Goal: Task Accomplishment & Management: Use online tool/utility

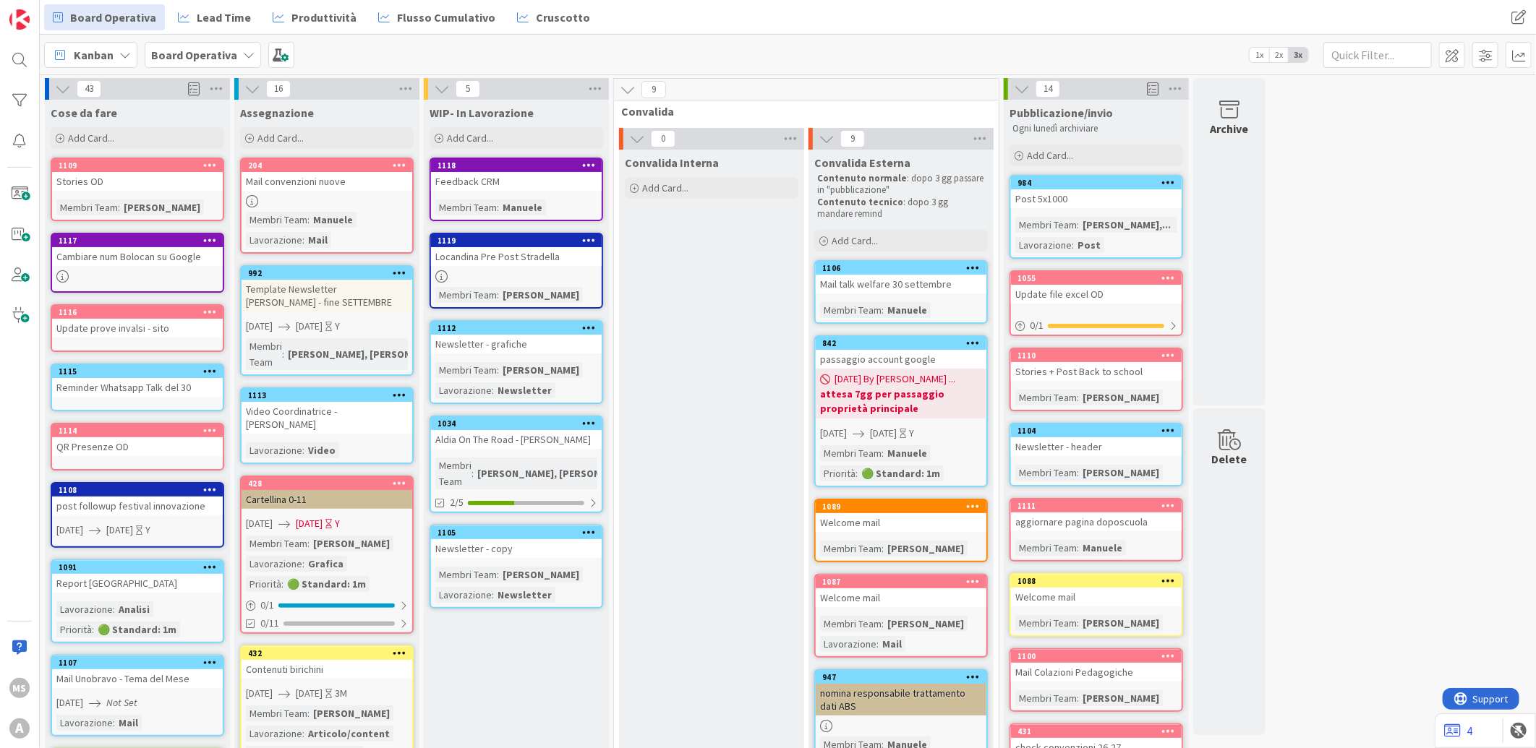
click at [106, 54] on span "Kanban" at bounding box center [94, 54] width 40 height 17
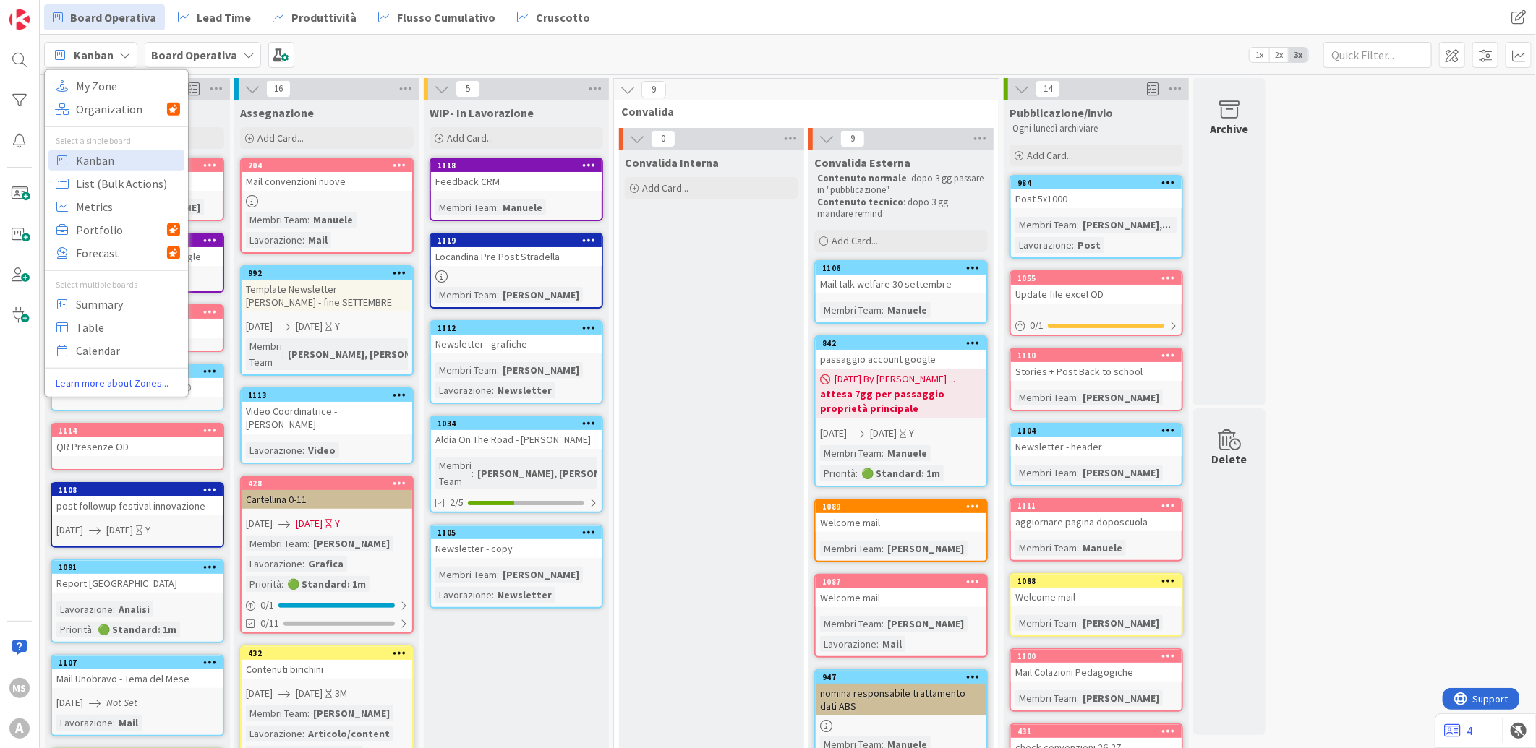
click at [205, 55] on b "Board Operativa" at bounding box center [194, 55] width 86 height 14
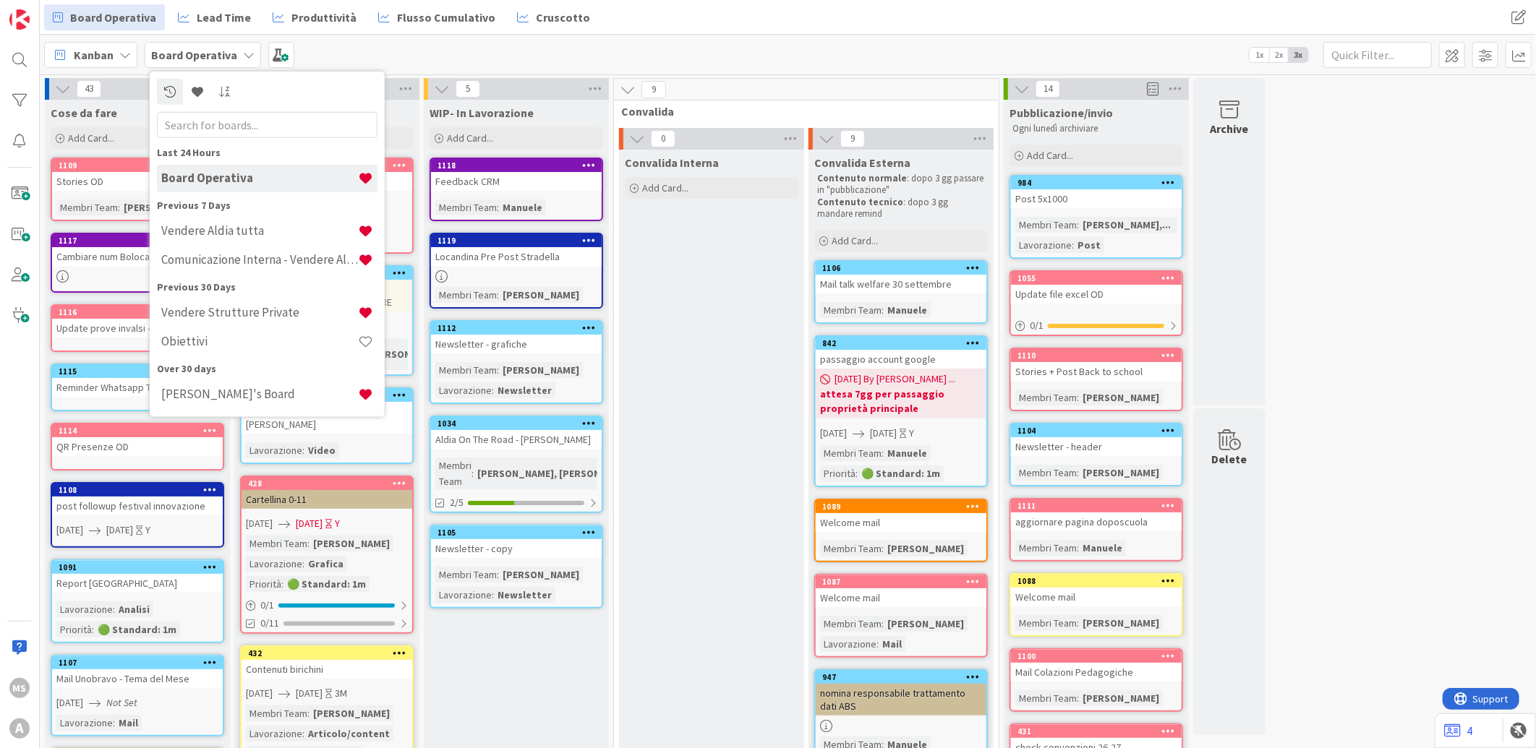
drag, startPoint x: 428, startPoint y: 711, endPoint x: 427, endPoint y: 700, distance: 10.9
click at [429, 711] on div "WIP- In Lavorazione Add Card... 1118 Feedback CRM Membri Team : Manuele 1119 Lo…" at bounding box center [516, 717] width 185 height 1235
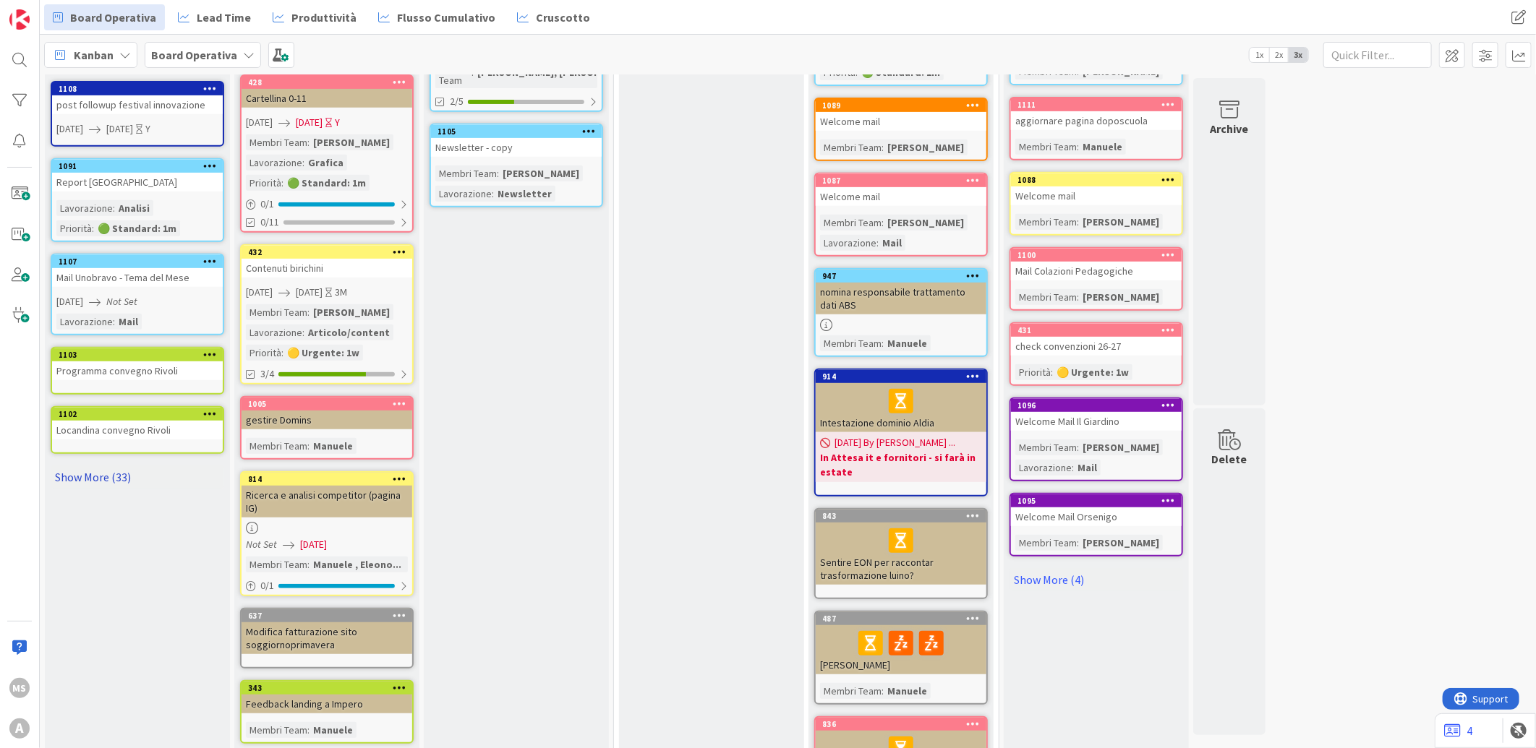
scroll to position [537, 0]
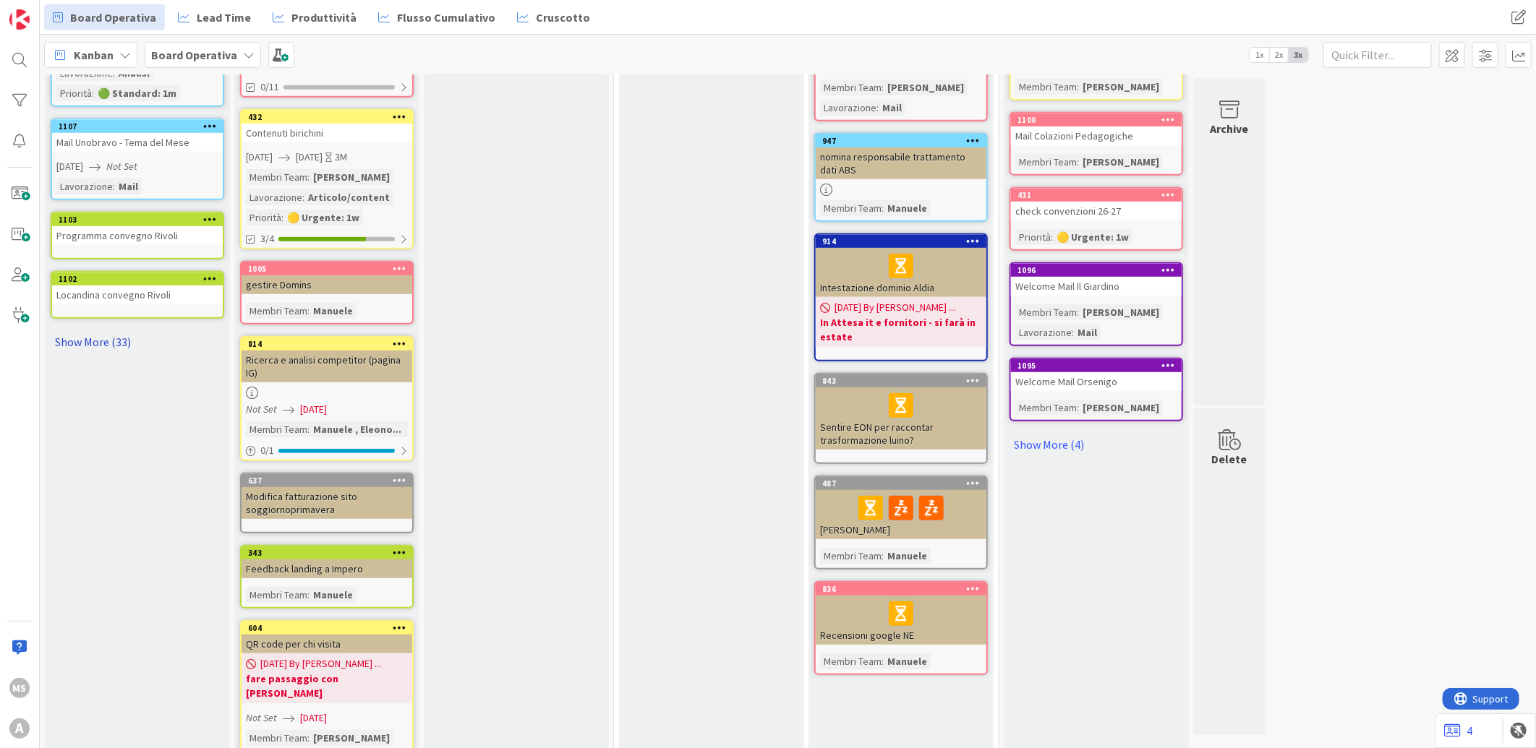
click at [83, 330] on link "Show More (33)" at bounding box center [138, 341] width 174 height 23
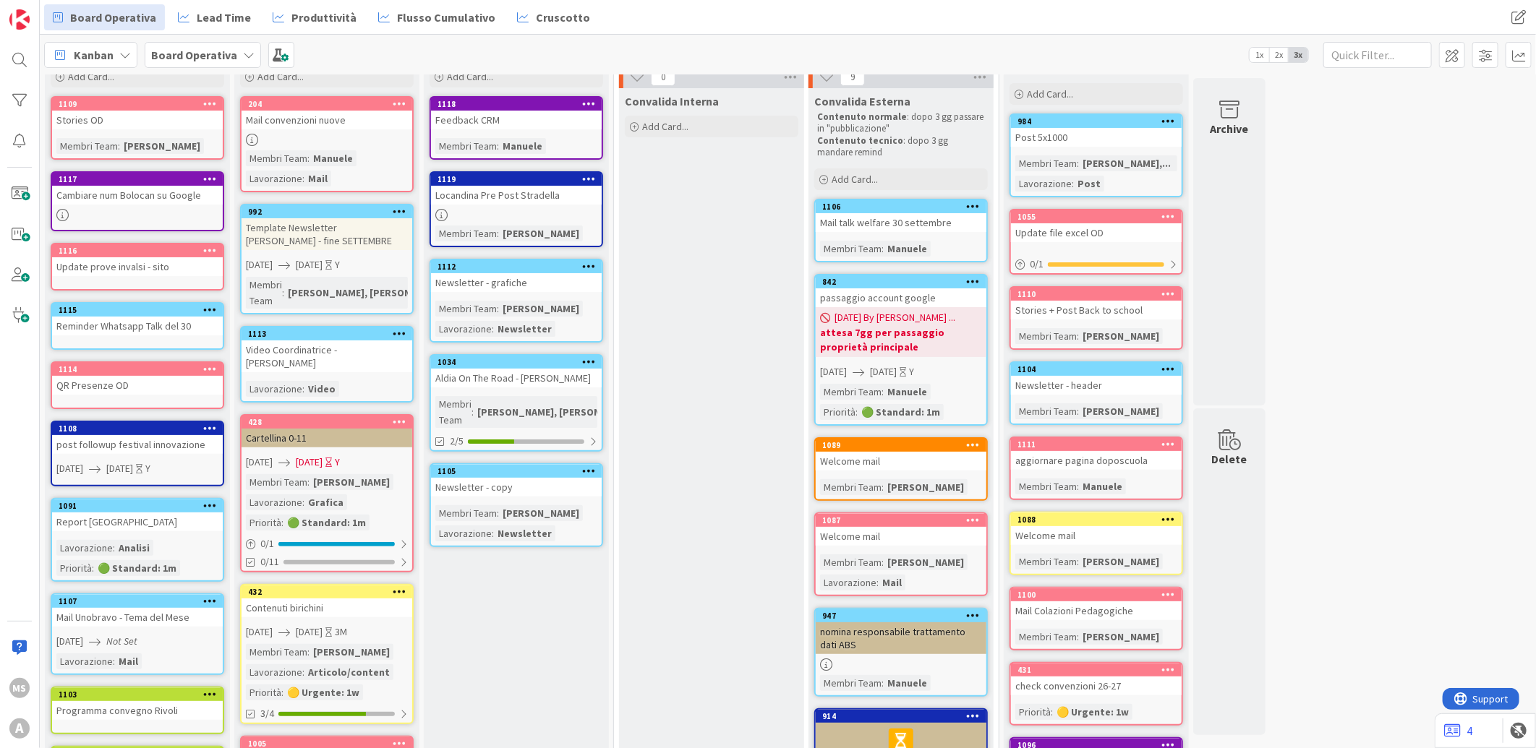
scroll to position [0, 0]
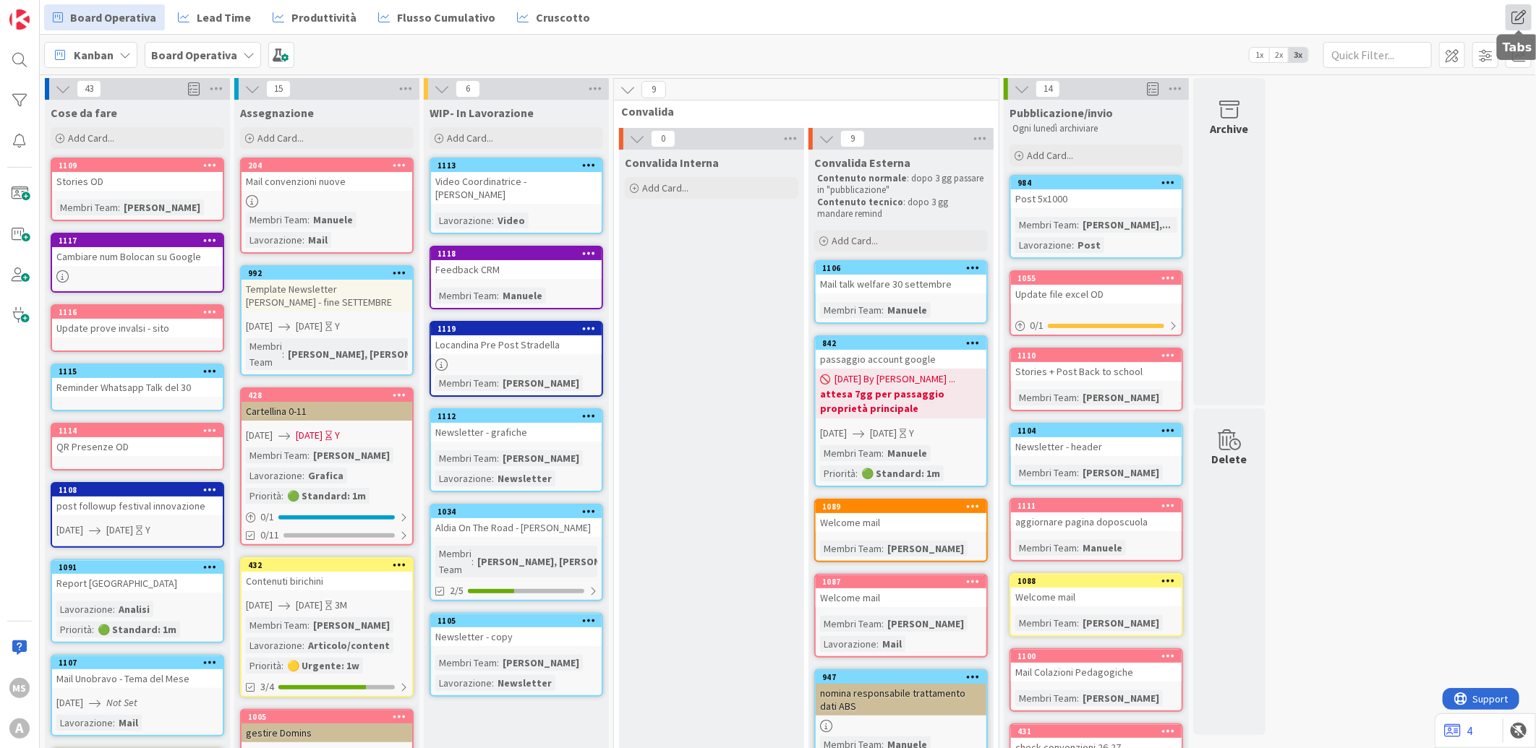
click at [1513, 22] on span at bounding box center [1519, 17] width 26 height 26
click at [1205, 38] on div "Kanban My Zone Organization Select a single board Kanban List (Bulk Actions) Me…" at bounding box center [788, 55] width 1496 height 40
click at [1448, 52] on span at bounding box center [1452, 55] width 26 height 26
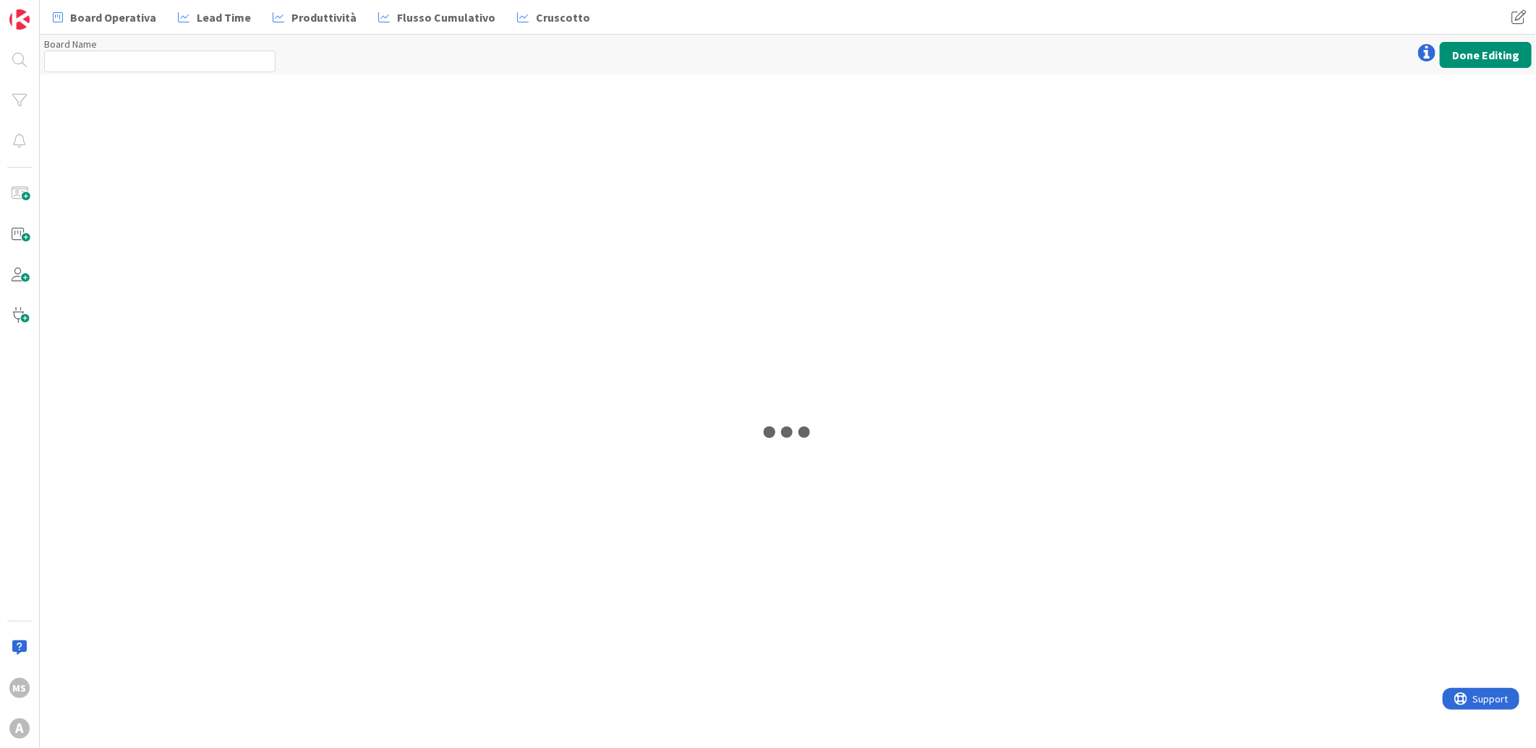
type input "Board Operativa"
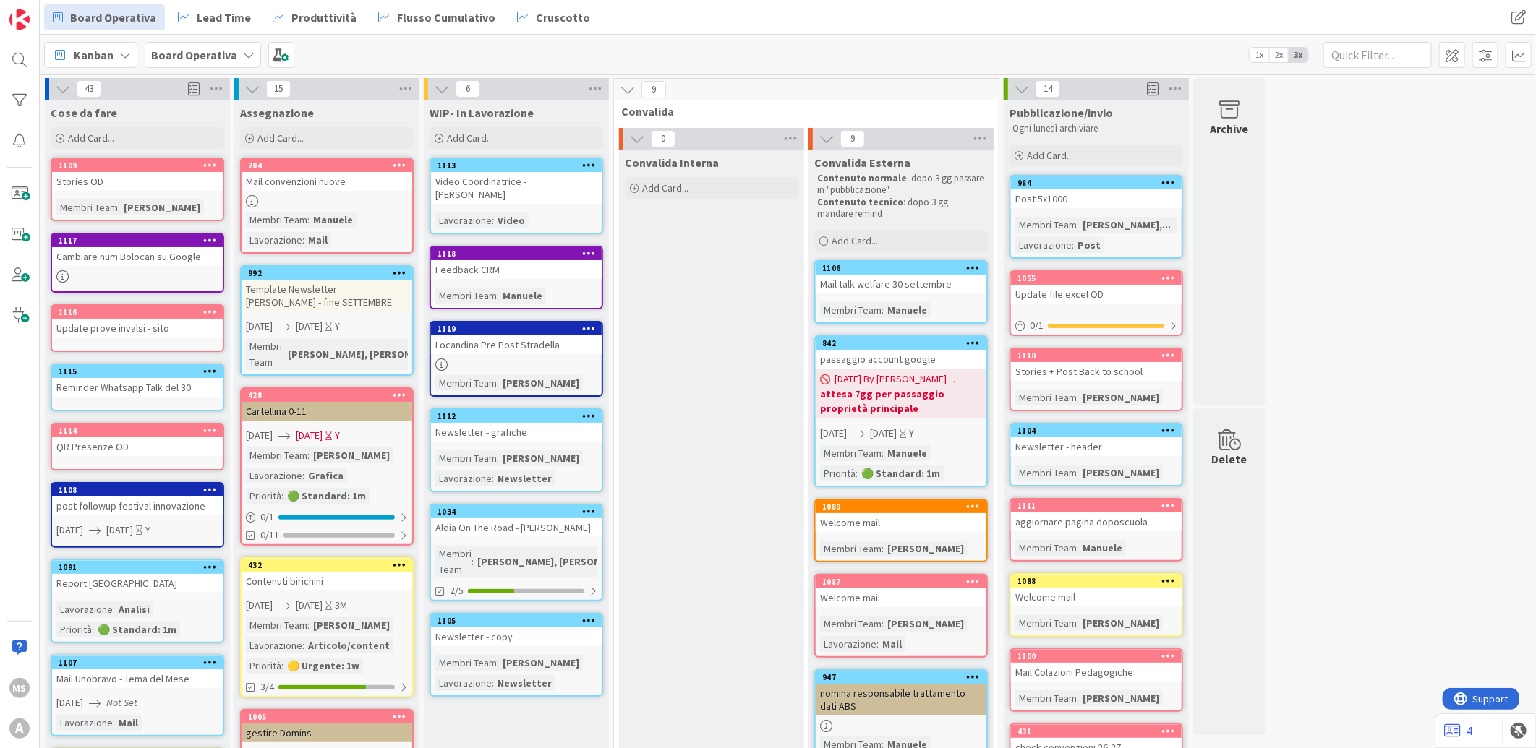
click at [493, 159] on div "1113" at bounding box center [516, 165] width 171 height 13
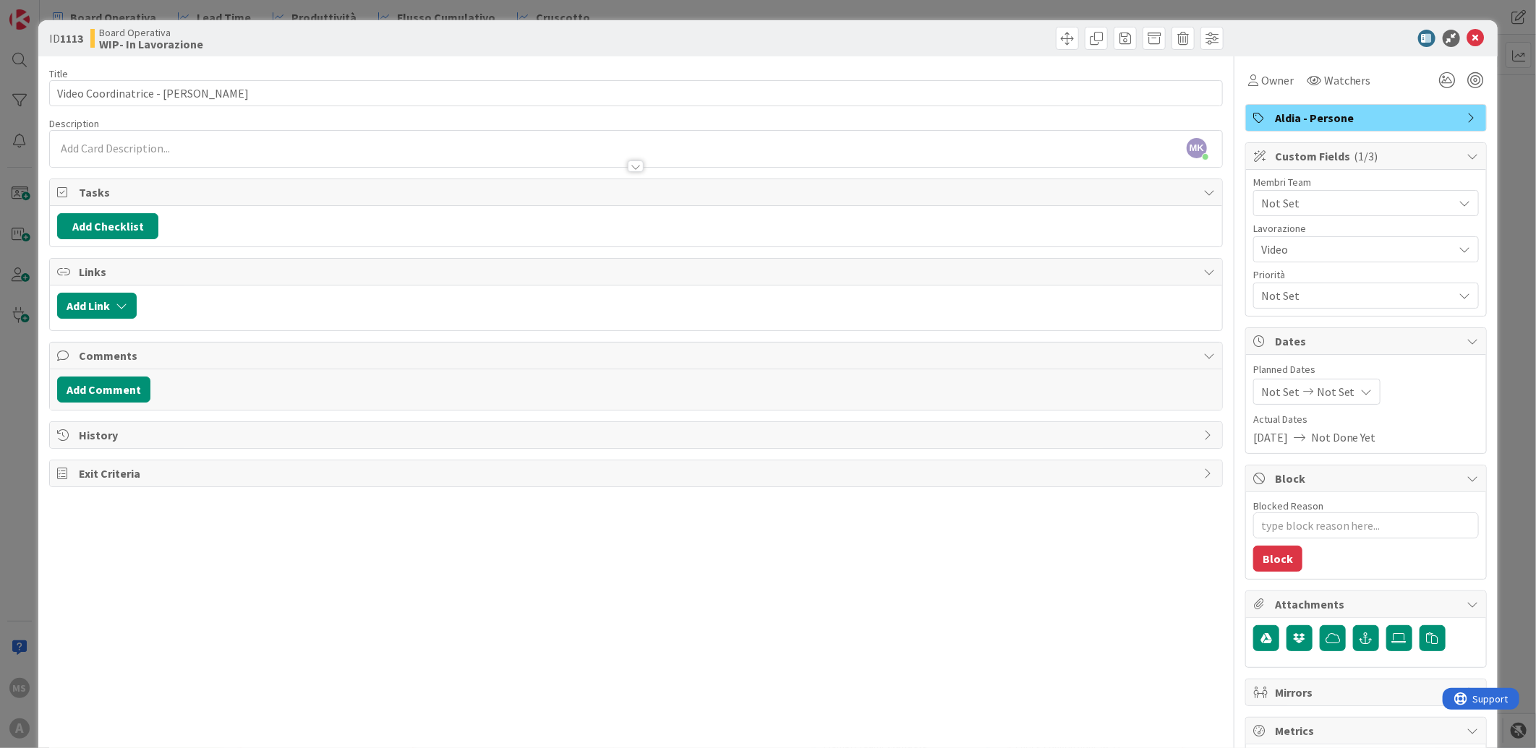
click at [1374, 148] on span "Custom Fields ( 1/3 )" at bounding box center [1367, 156] width 185 height 17
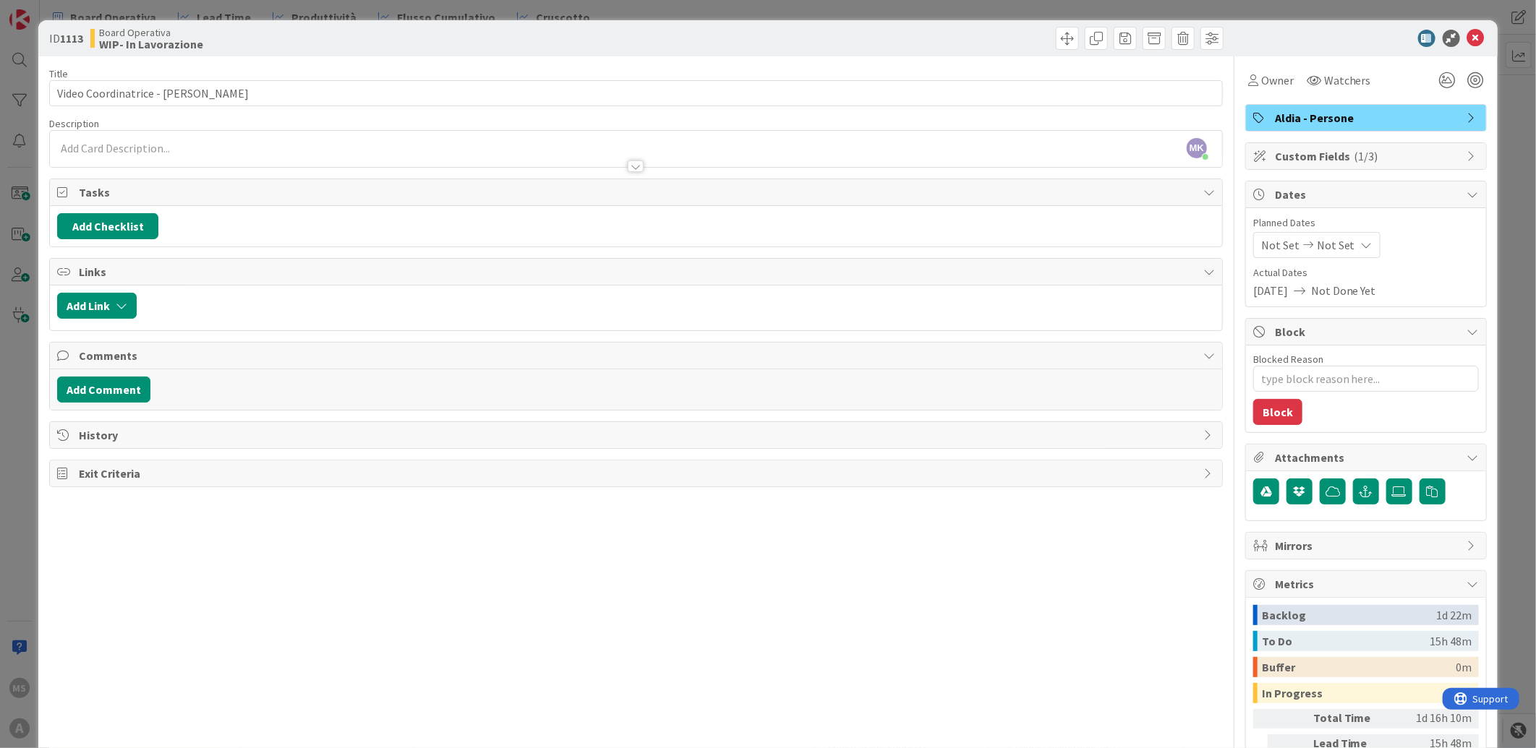
click at [1467, 150] on icon at bounding box center [1473, 156] width 12 height 12
type textarea "x"
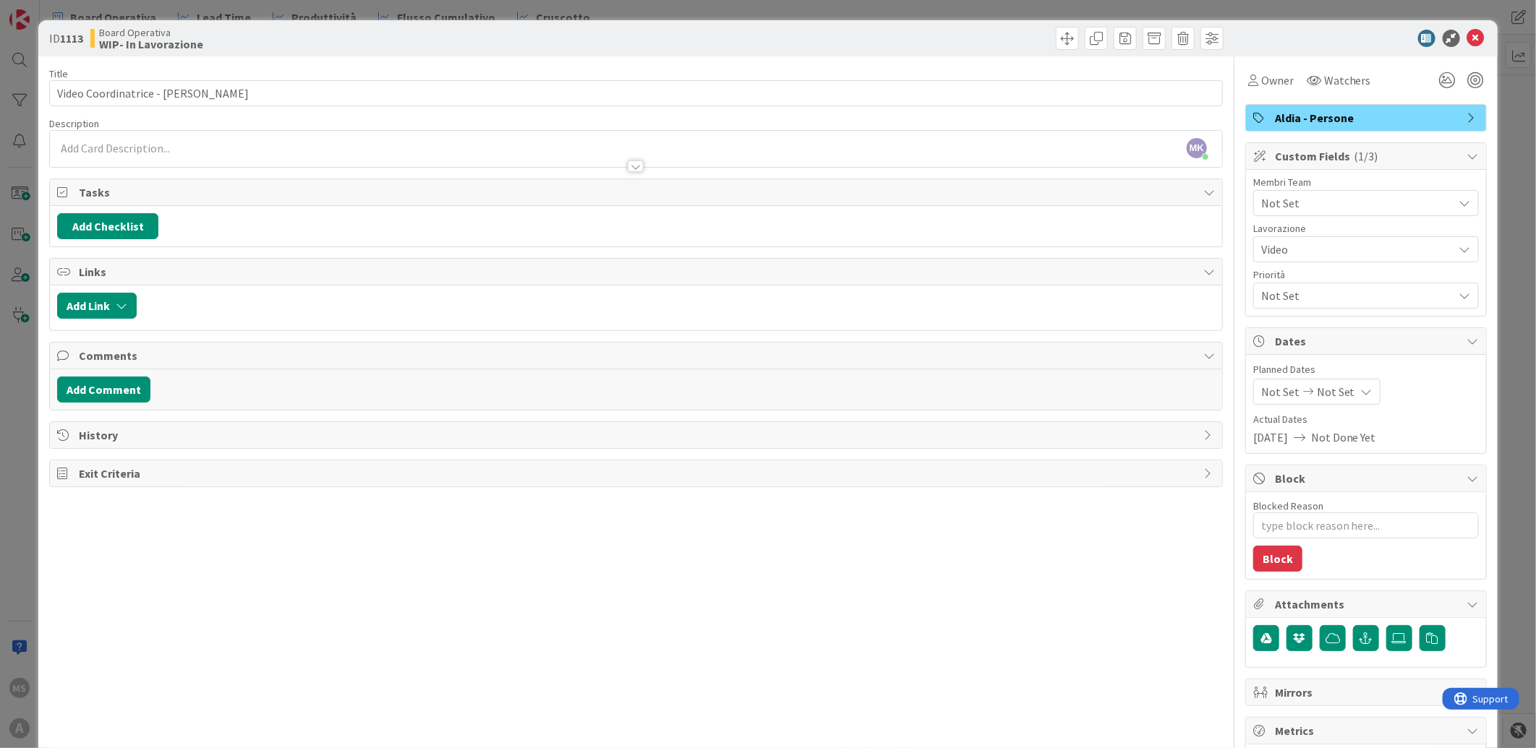
click at [1324, 196] on span "Not Set" at bounding box center [1357, 203] width 192 height 17
click at [1468, 32] on icon at bounding box center [1475, 38] width 17 height 17
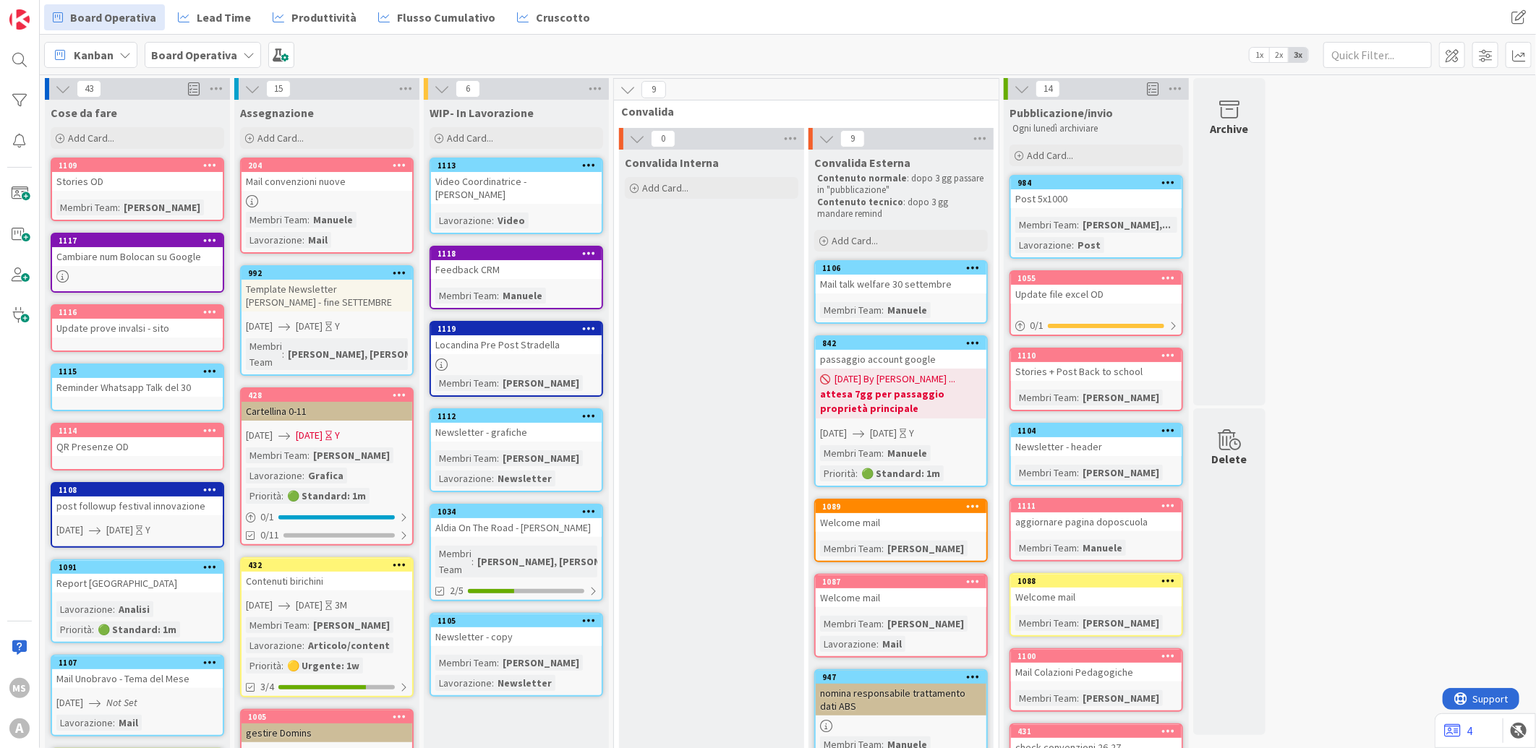
click at [1469, 55] on div at bounding box center [1485, 55] width 93 height 26
click at [1482, 55] on span at bounding box center [1485, 55] width 26 height 26
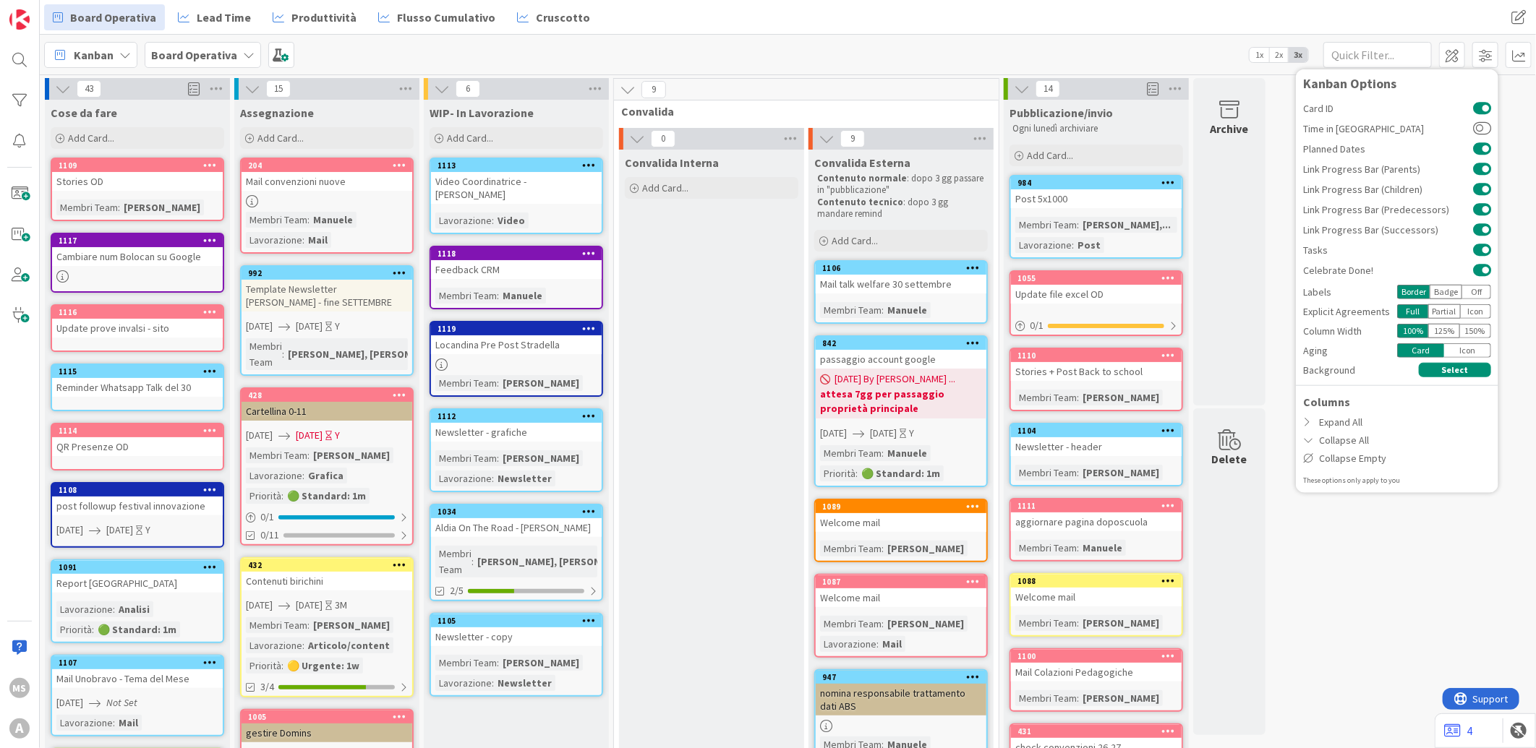
click at [1487, 11] on div "Board Operativa Lead Time Produttività Flusso Cumulativo Cruscotto Board Operat…" at bounding box center [788, 17] width 1496 height 35
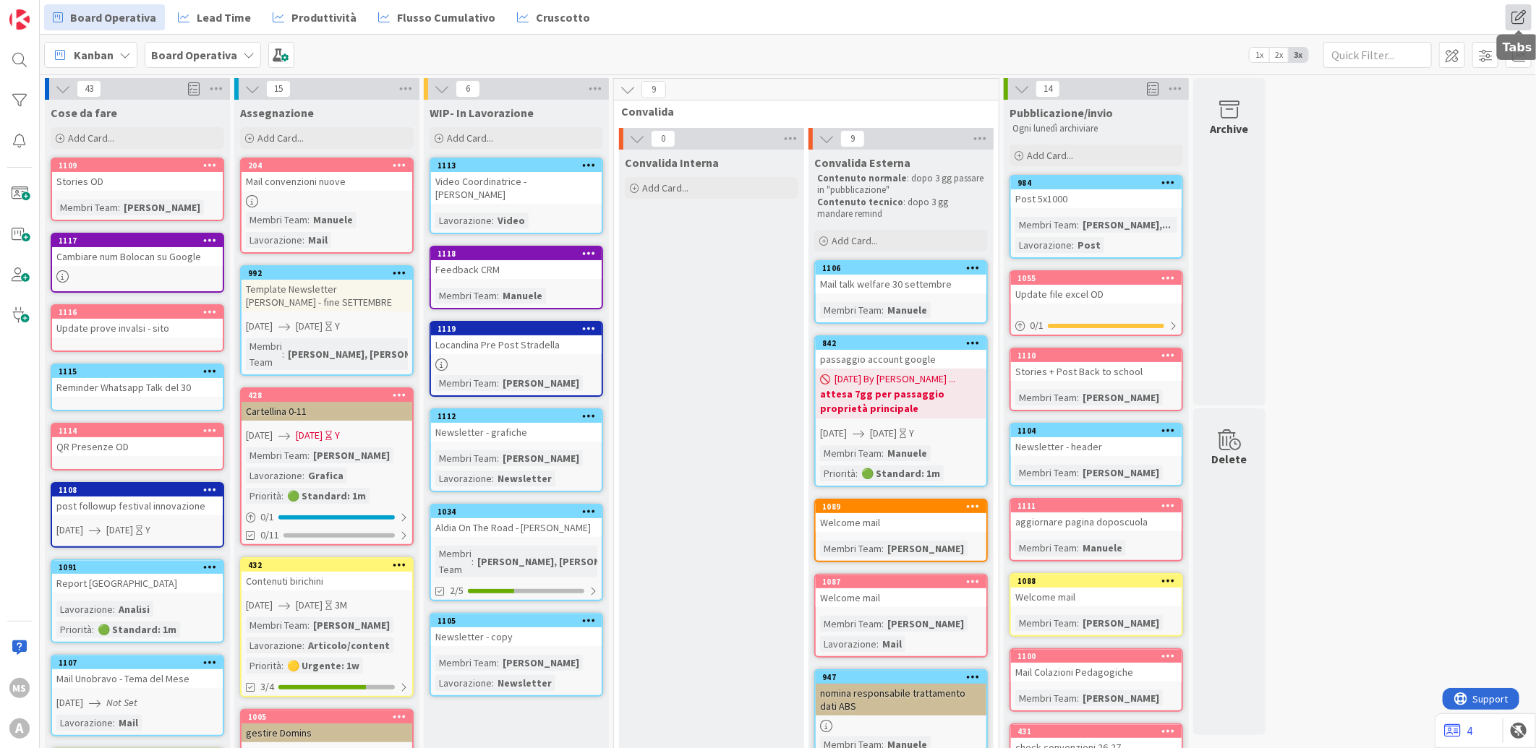
click at [1509, 11] on span at bounding box center [1519, 17] width 26 height 26
click at [1239, 38] on div "Kanban Board Operativa 1x 2x 3x Kanban Options Card ID Time in Column Planned D…" at bounding box center [788, 55] width 1496 height 40
click at [1486, 46] on span at bounding box center [1485, 55] width 26 height 26
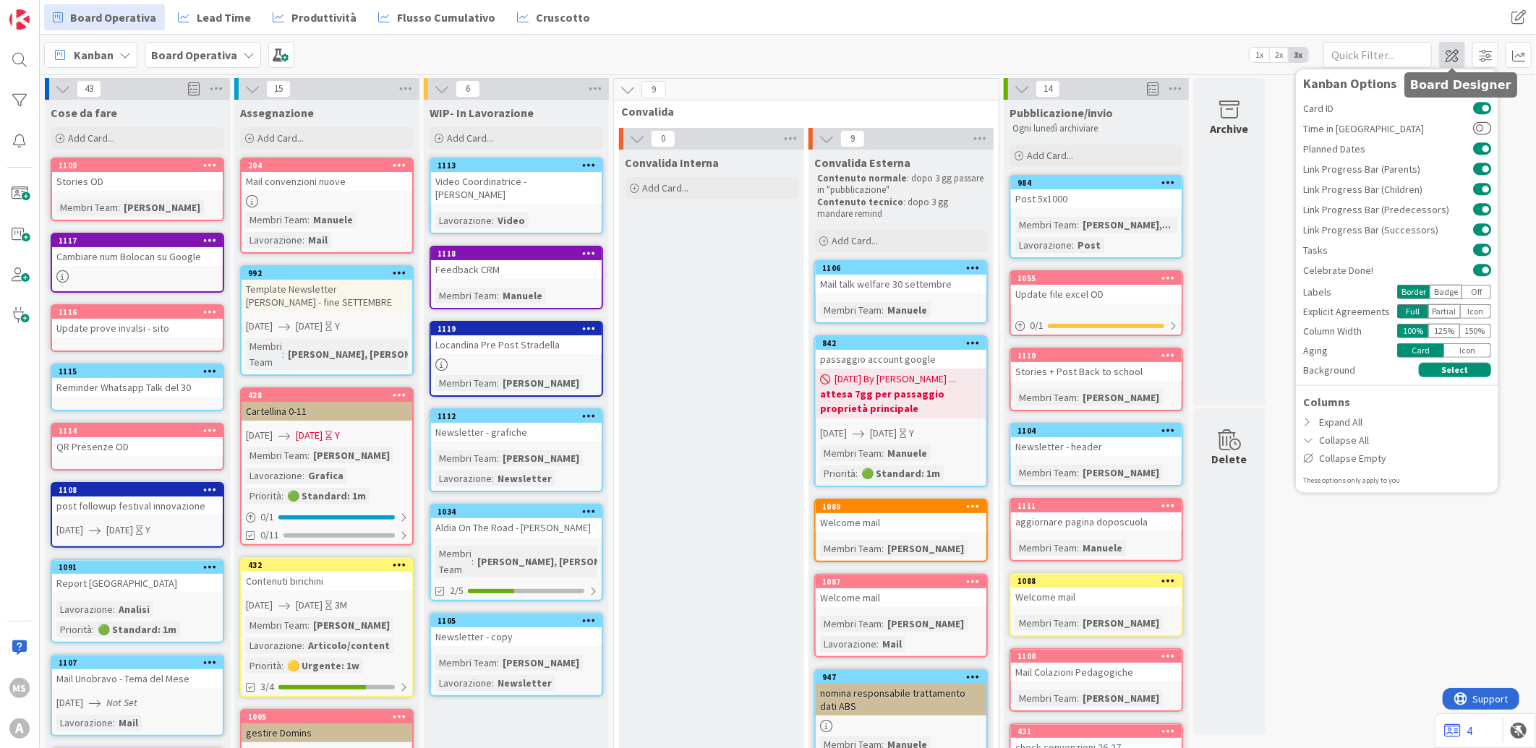
click at [1454, 48] on span at bounding box center [1452, 55] width 26 height 26
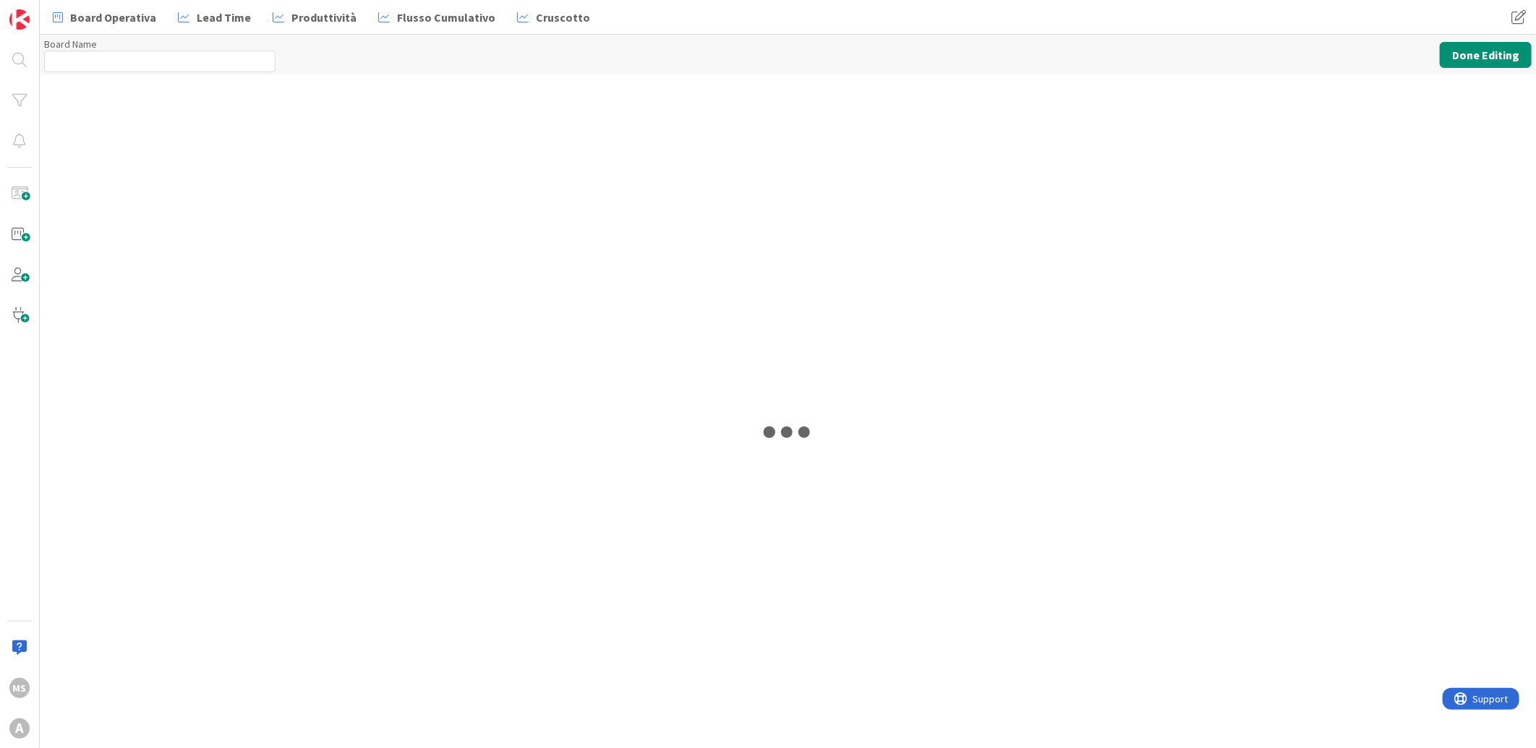
type input "Board Operativa"
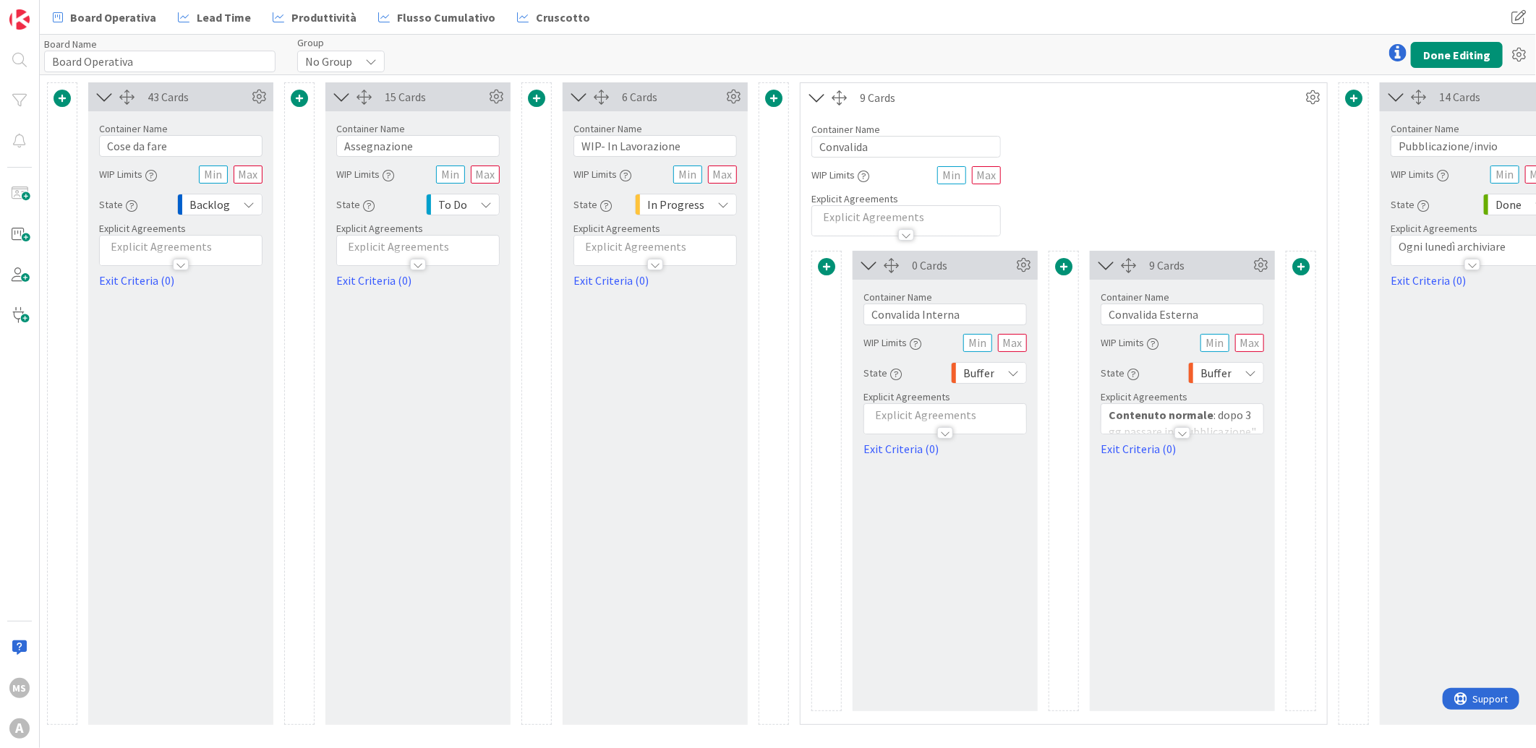
click at [1459, 97] on div "14 Cards" at bounding box center [1489, 96] width 101 height 17
click at [894, 370] on icon "button" at bounding box center [896, 375] width 12 height 12
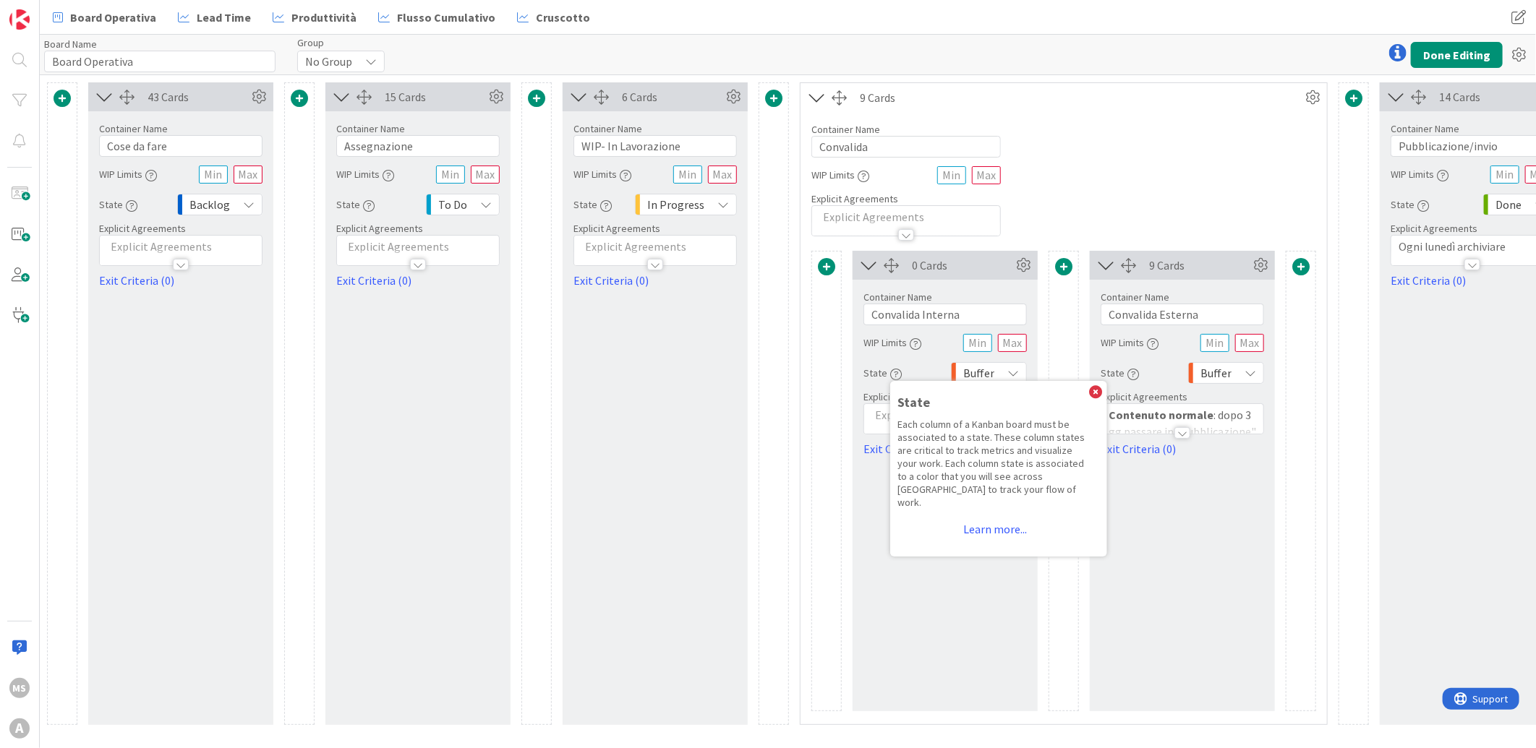
click at [845, 388] on div "0 Cards Container Name 17 / 64 Convalida Interna WIP Limits State State Each co…" at bounding box center [1063, 481] width 505 height 461
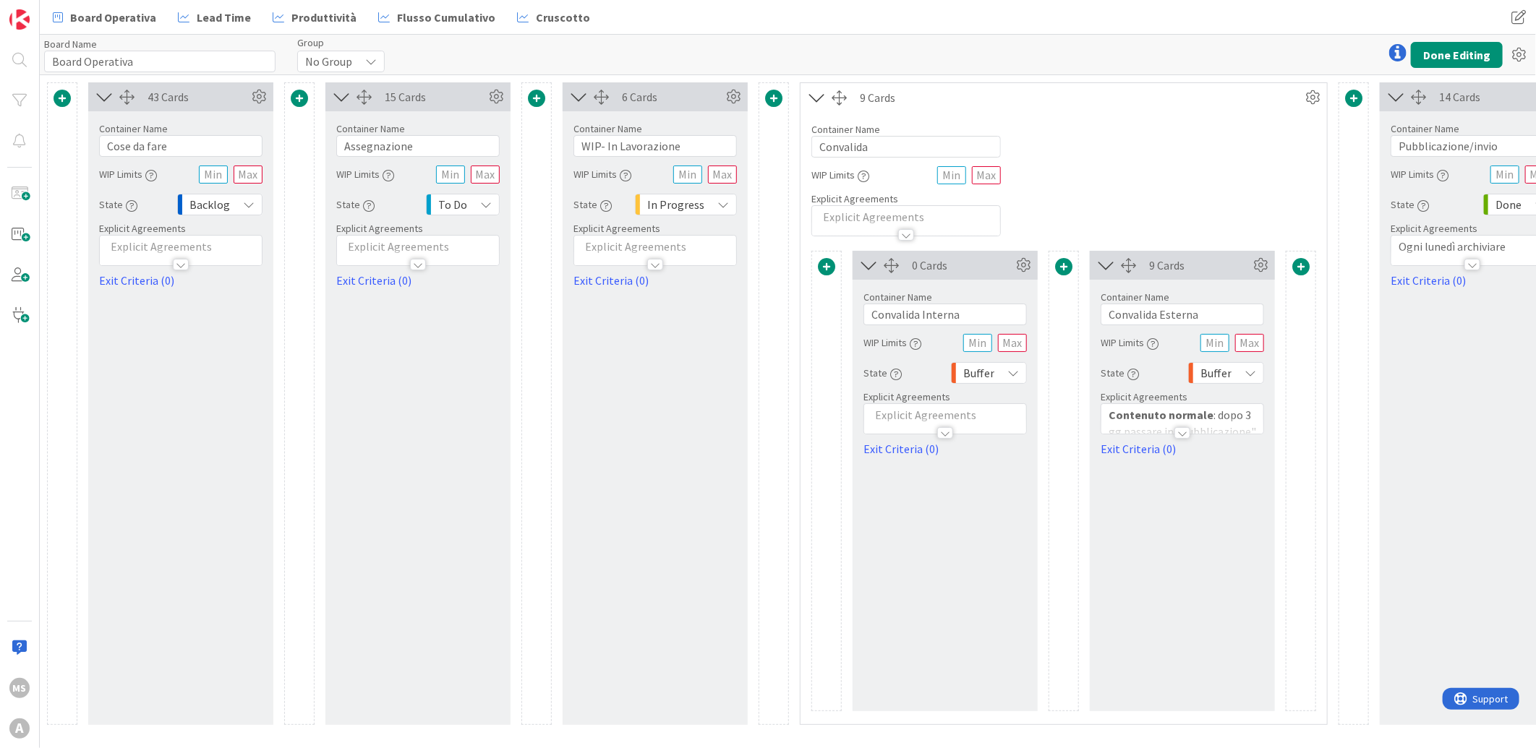
click at [625, 260] on div at bounding box center [655, 257] width 162 height 15
click at [1458, 60] on button "Done Editing" at bounding box center [1457, 55] width 92 height 26
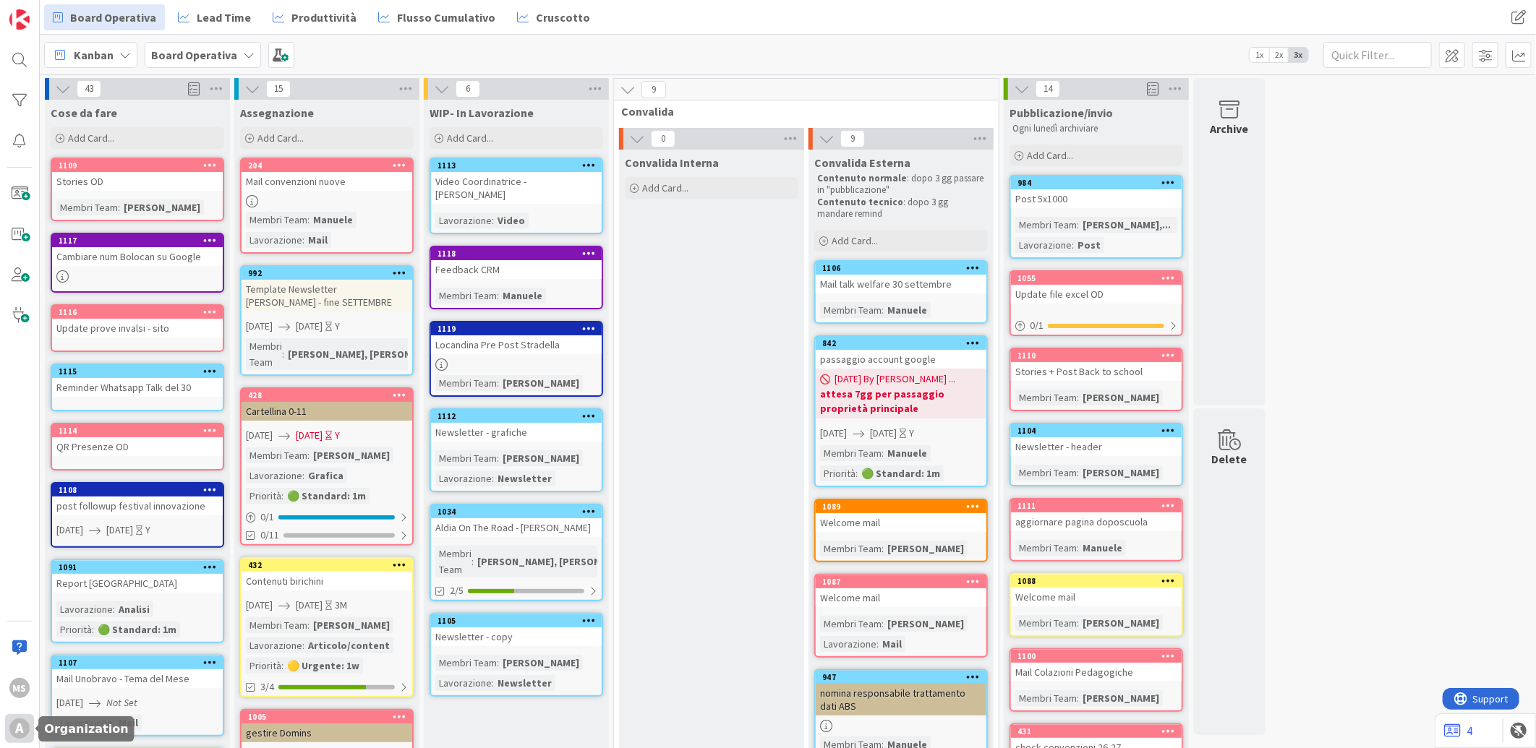
click at [18, 726] on div "A" at bounding box center [19, 729] width 20 height 20
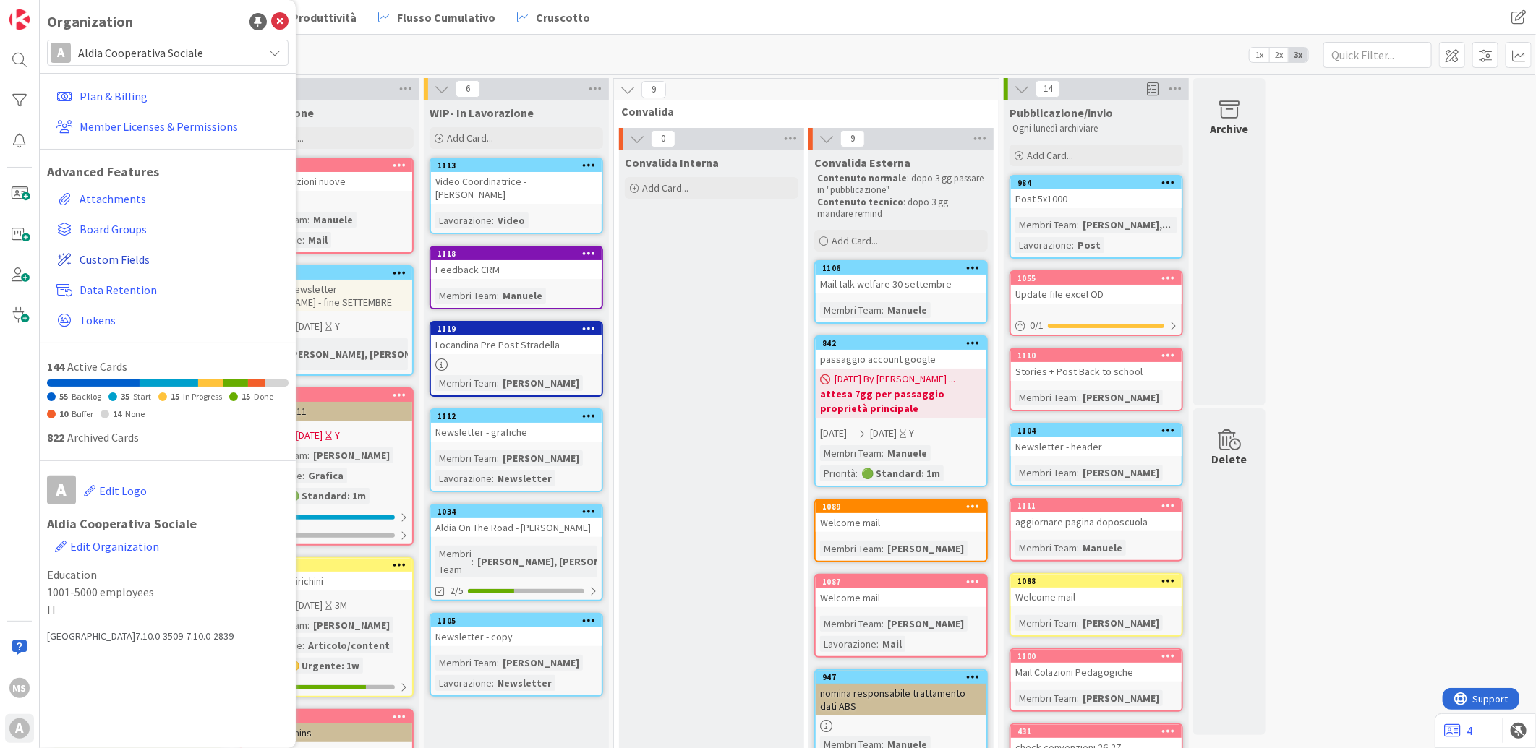
click at [105, 251] on span "Custom Fields" at bounding box center [181, 259] width 203 height 17
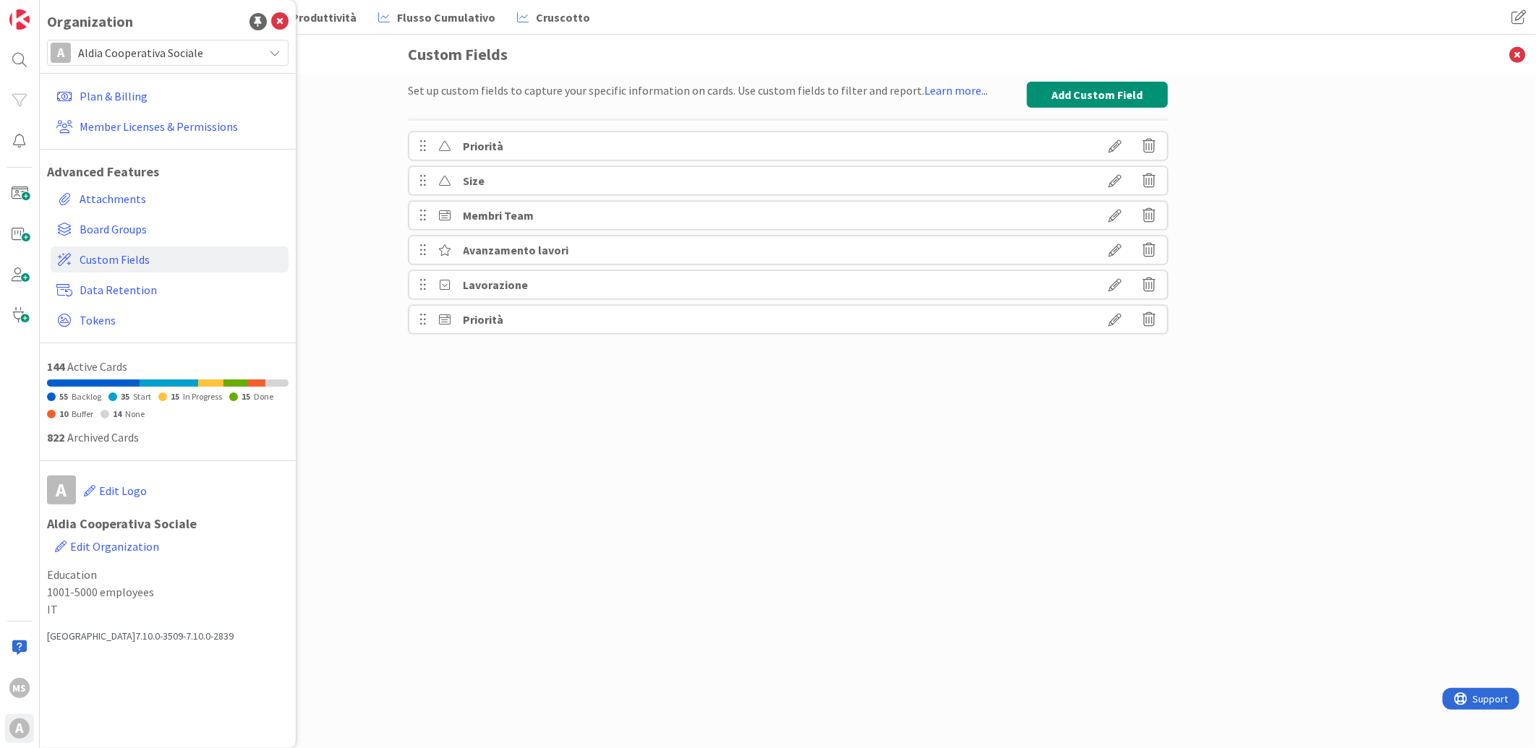
click at [1107, 215] on icon at bounding box center [1116, 215] width 40 height 25
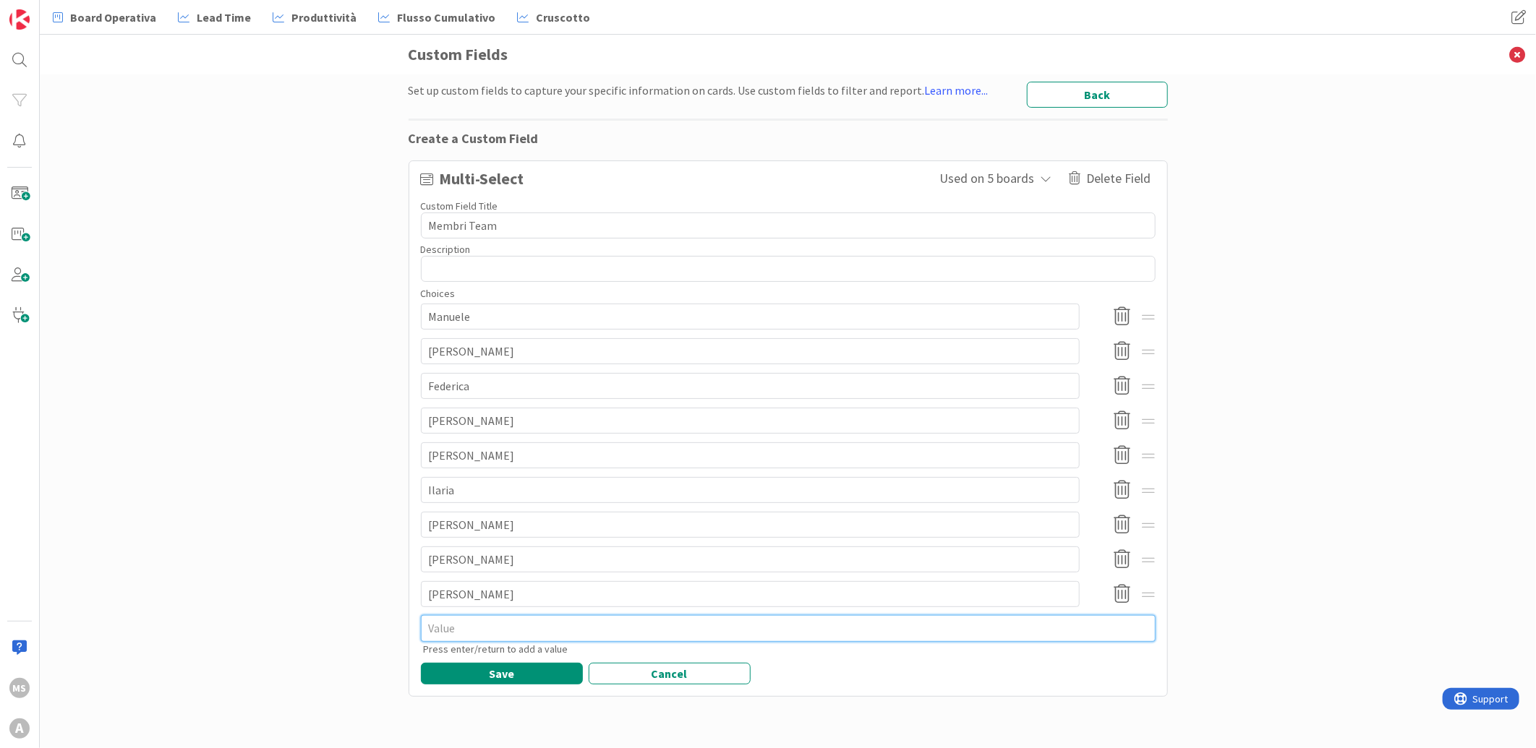
click at [519, 625] on textarea at bounding box center [788, 628] width 735 height 26
type textarea "x"
type textarea "E"
type textarea "x"
type textarea "El"
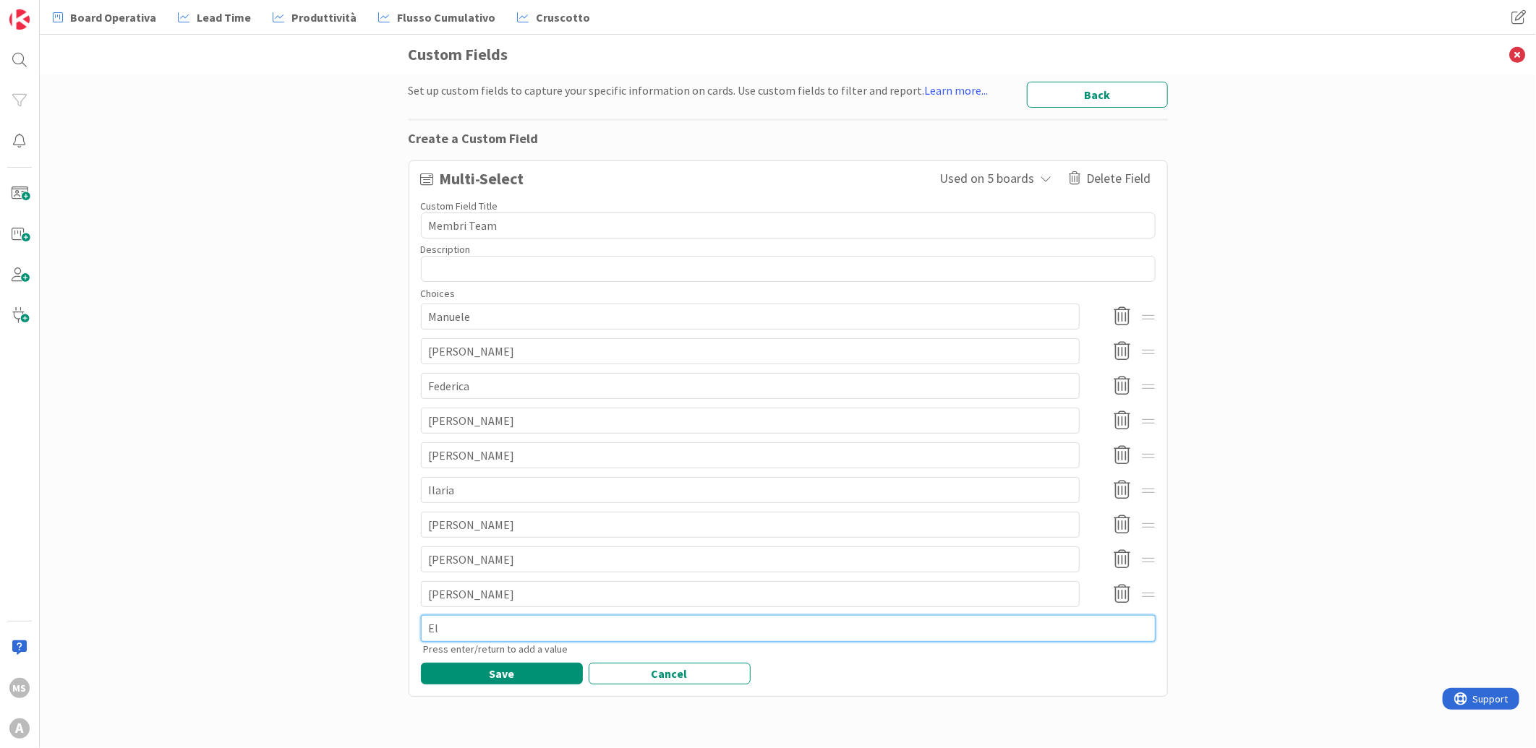
type textarea "x"
type textarea "Eli"
type textarea "x"
type textarea "Elic"
type textarea "x"
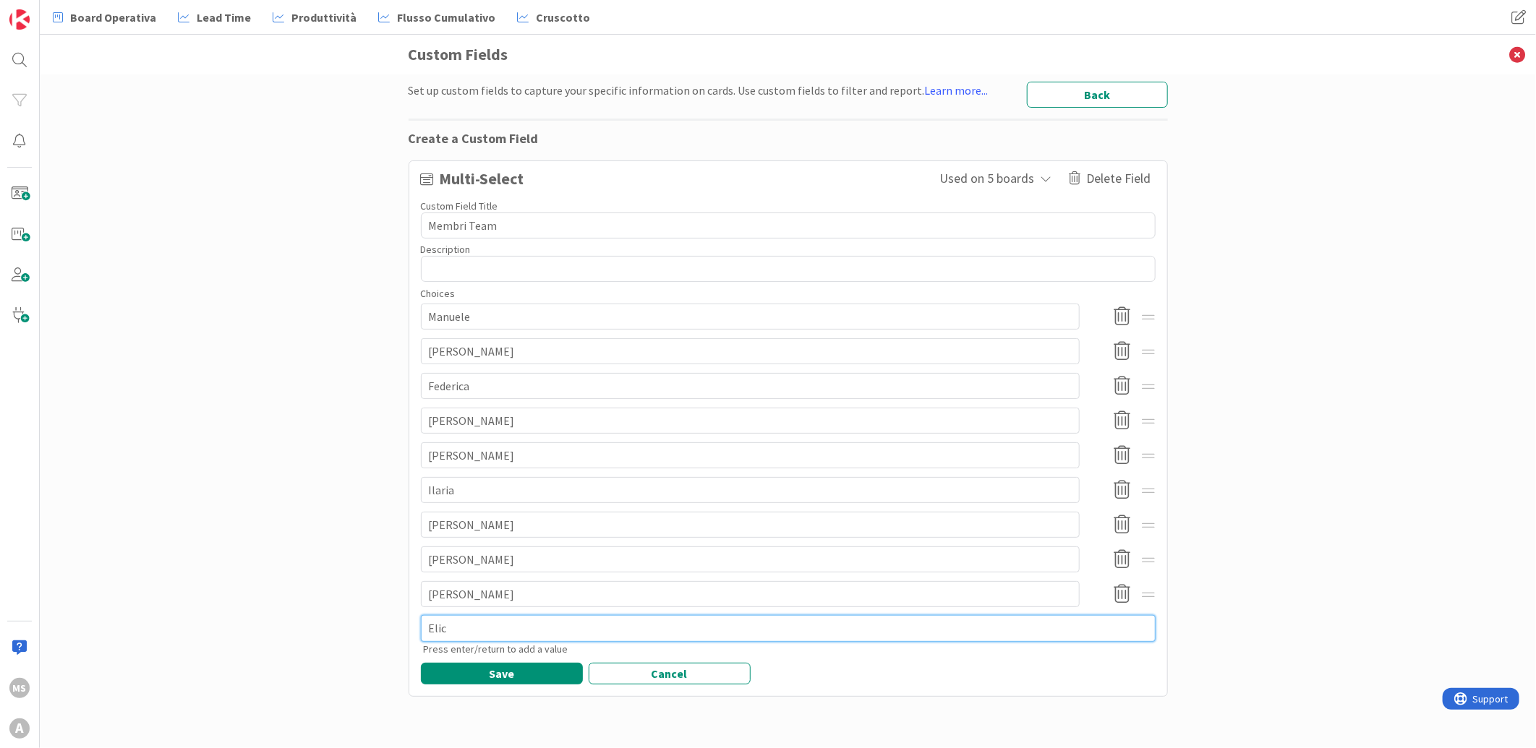
type textarea "Elica"
type textarea "x"
type textarea "Elica"
type textarea "x"
type textarea "Elica B"
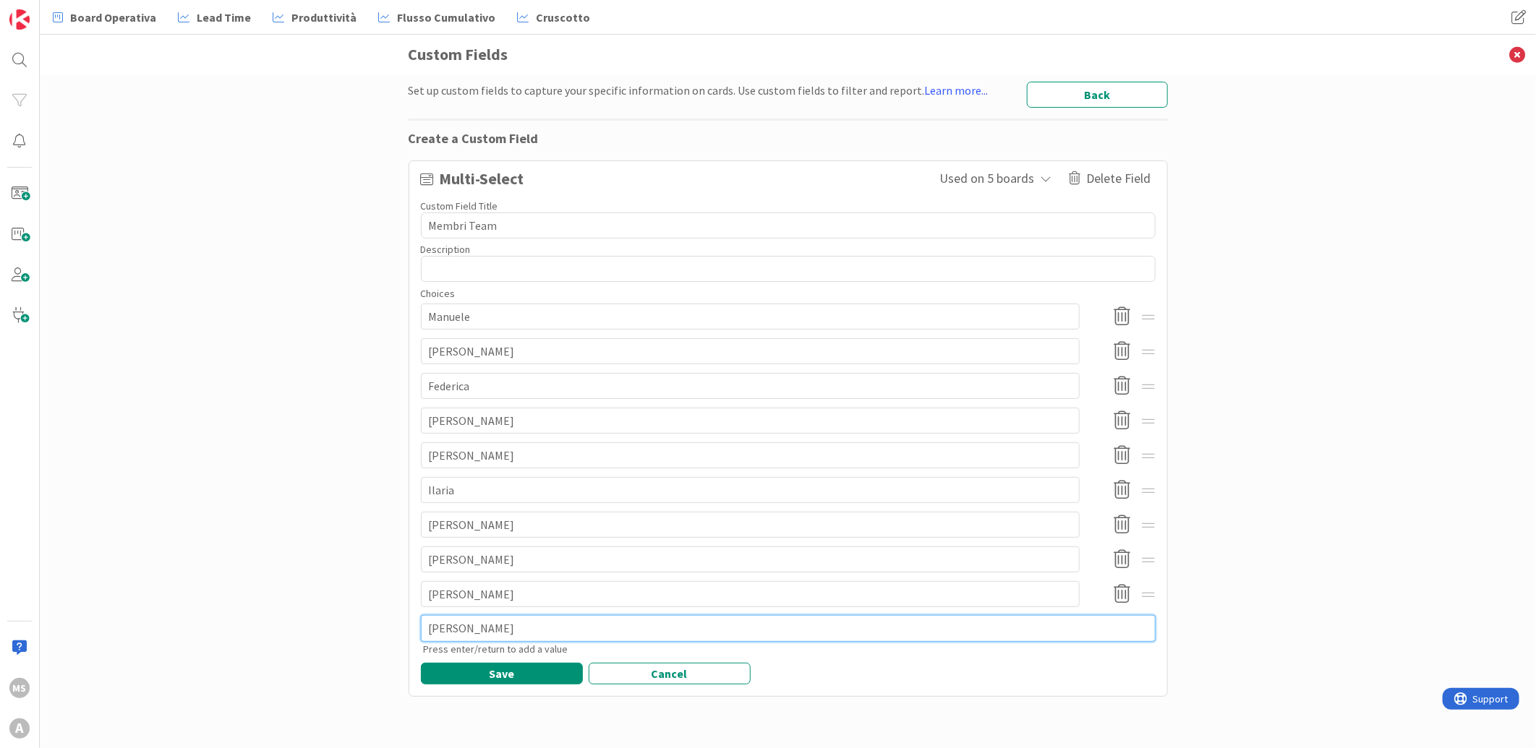
type textarea "x"
type textarea "Elica Bo"
type textarea "x"
type textarea "Elica B"
type textarea "x"
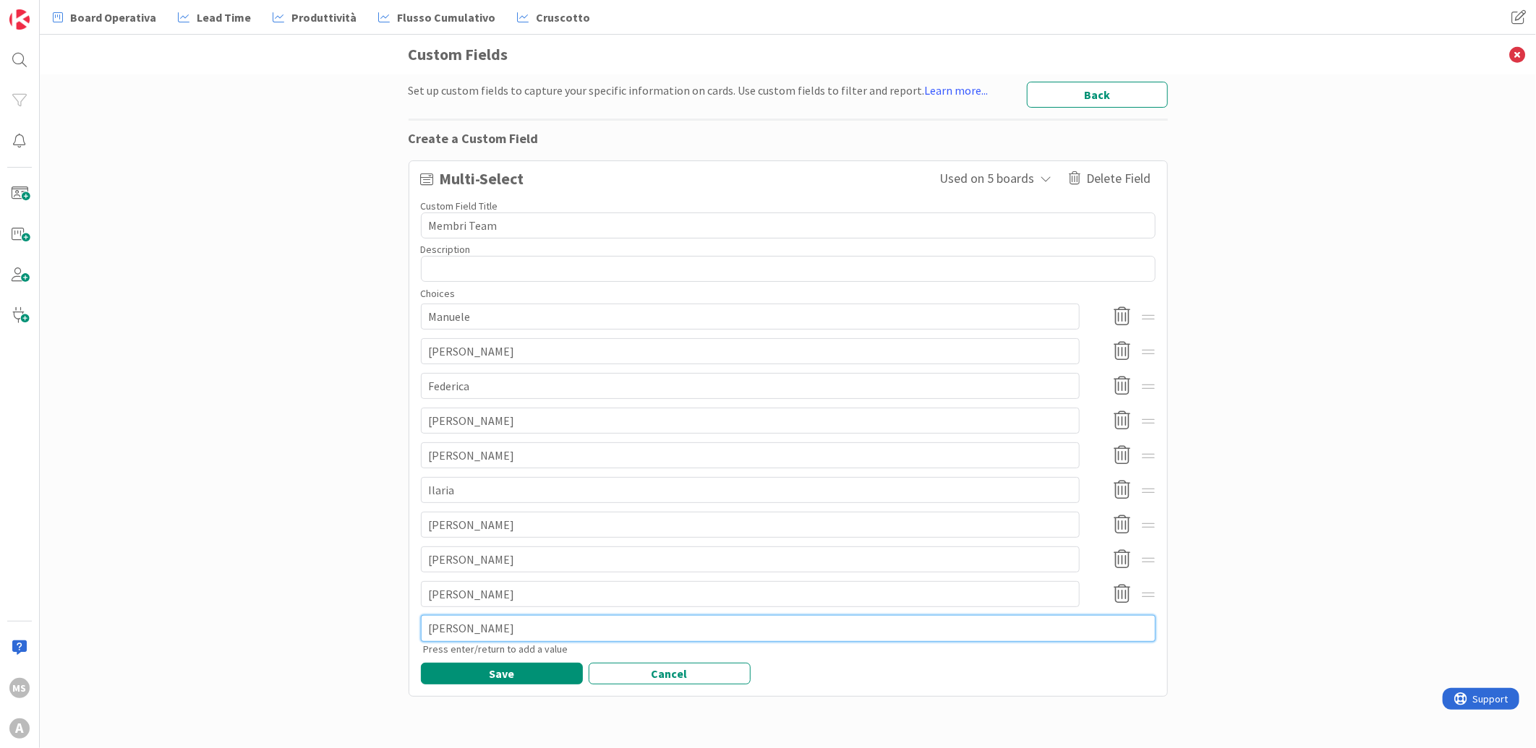
type textarea "Elica B."
click at [440, 631] on textarea "Elica B." at bounding box center [788, 628] width 735 height 26
click at [443, 629] on textarea "Elica B." at bounding box center [788, 628] width 735 height 26
type textarea "x"
type textarea "Elisa B."
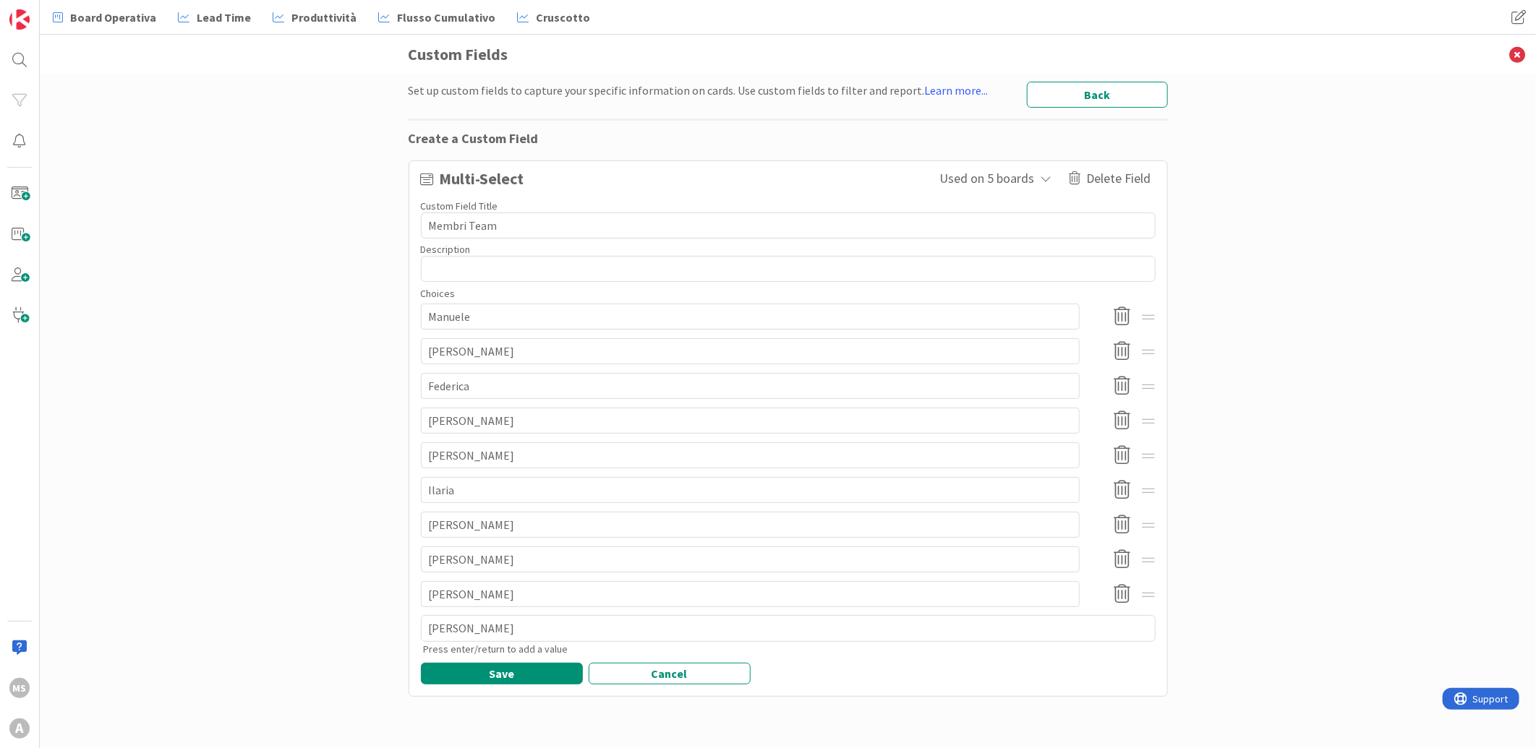
click at [493, 656] on p "Press enter/return to add a value" at bounding box center [790, 649] width 732 height 15
click at [492, 659] on div "Multi-Select Used on 5 boards Delete Field Custom Field Title 11 / 25 Membri Te…" at bounding box center [788, 425] width 735 height 518
click at [485, 667] on button "Save" at bounding box center [502, 674] width 162 height 22
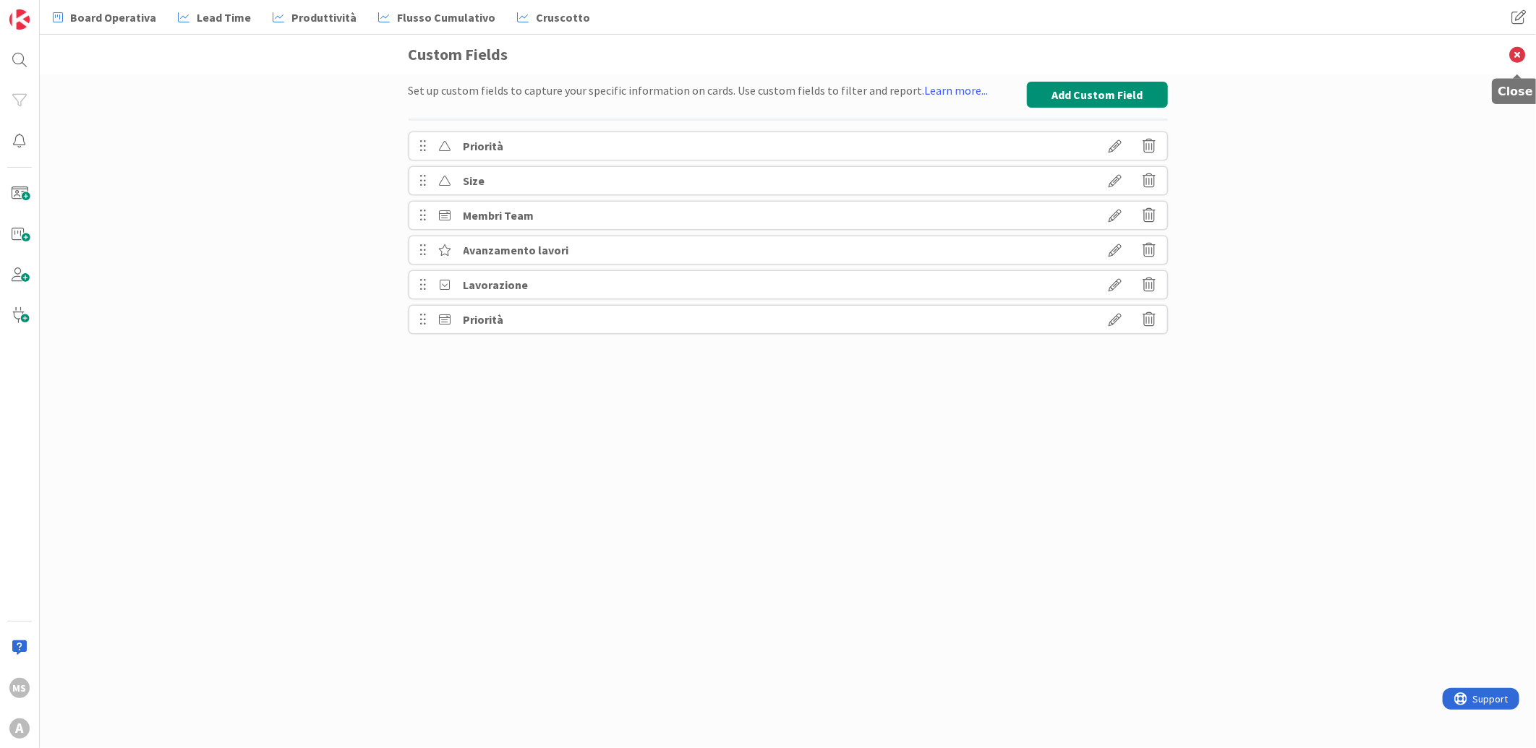
click at [1517, 61] on icon at bounding box center [1517, 55] width 38 height 40
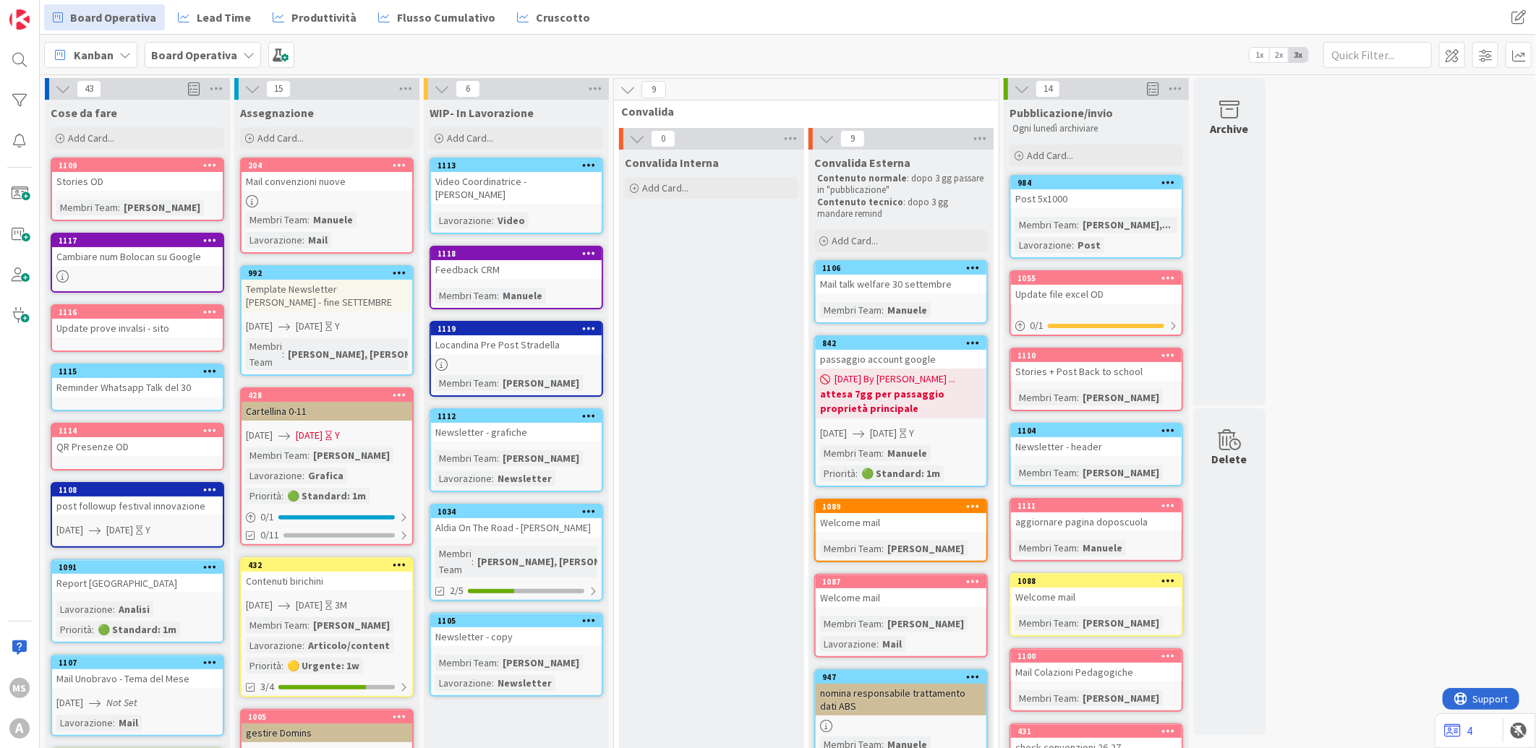
click at [533, 166] on div "1113" at bounding box center [519, 166] width 164 height 10
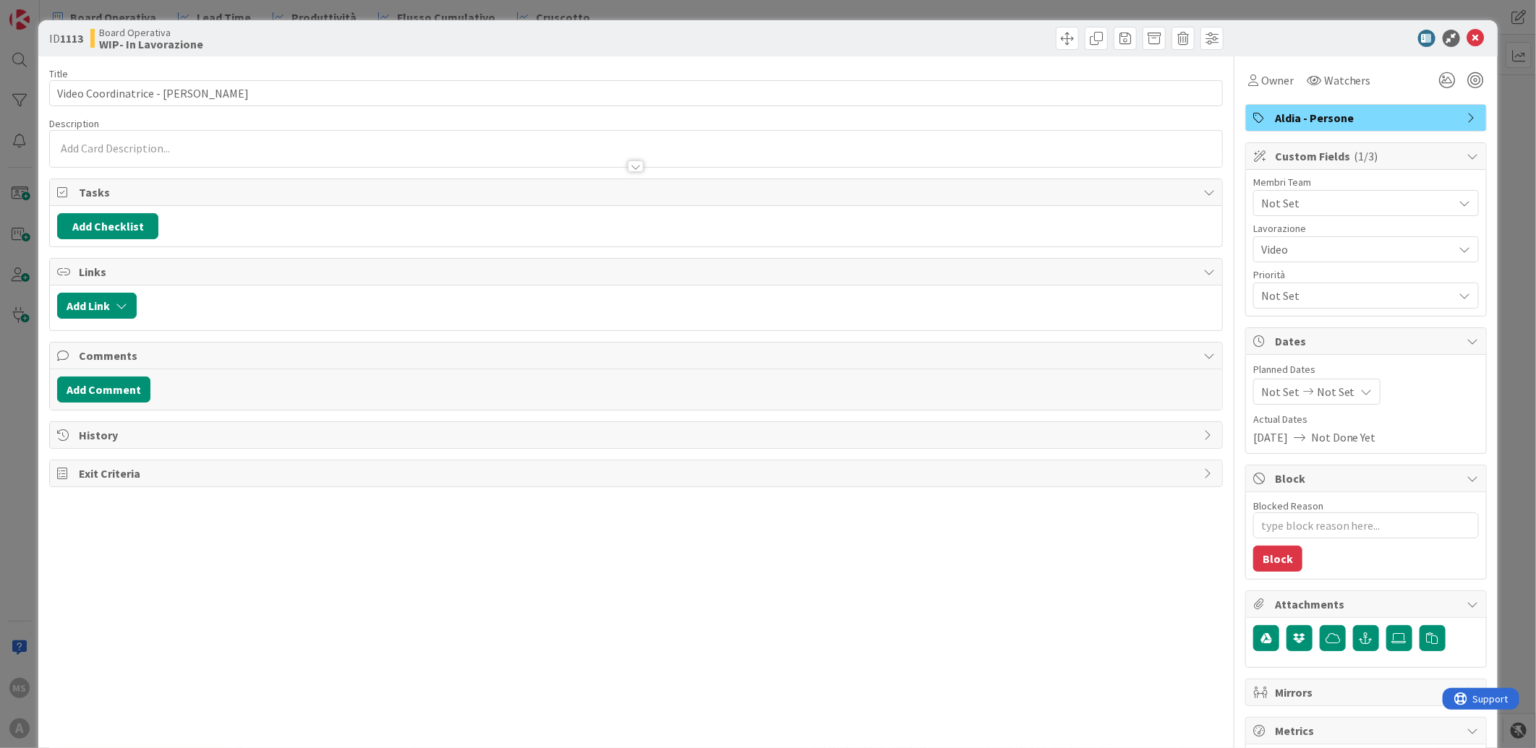
click at [1313, 211] on span "Not Set" at bounding box center [1357, 203] width 192 height 17
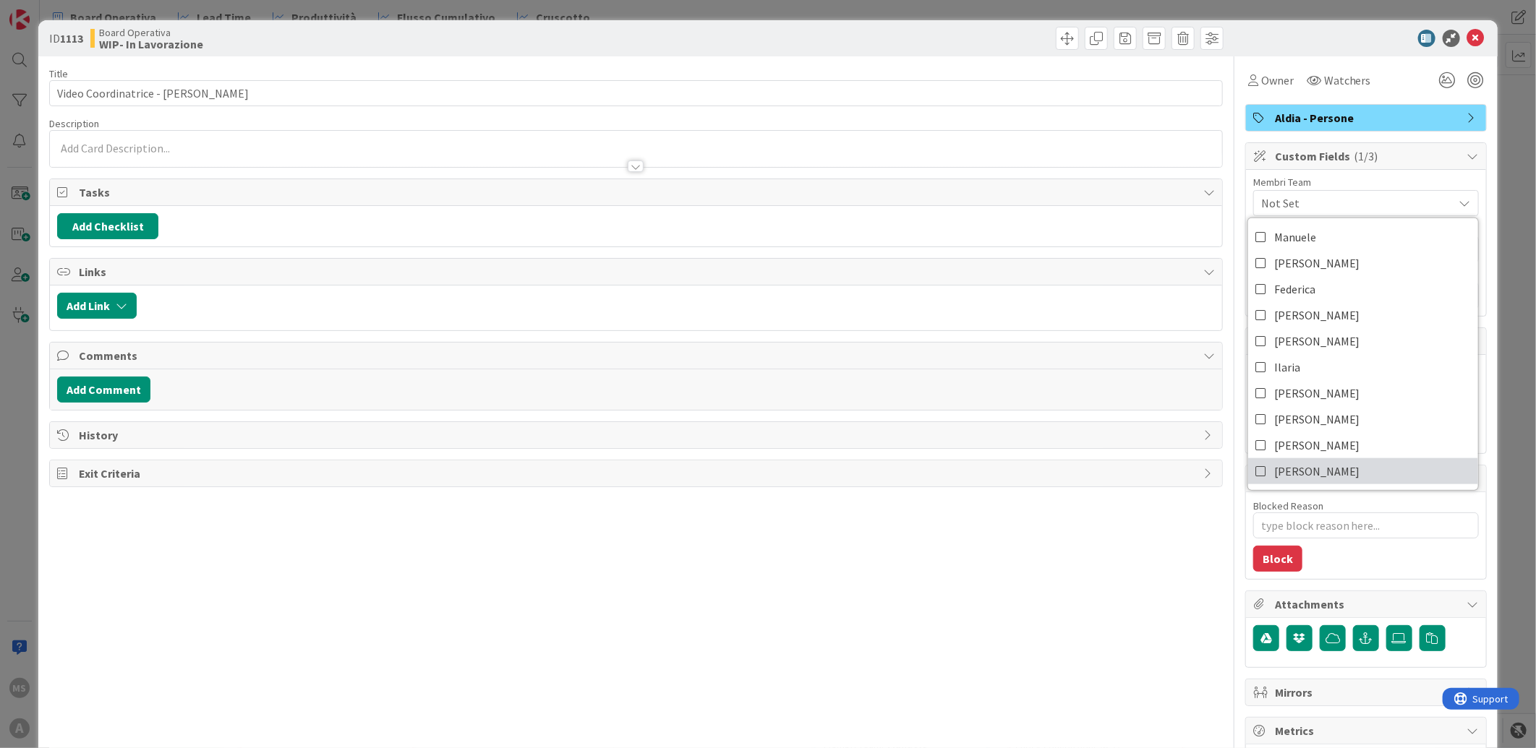
click at [1274, 478] on span "Elisa B." at bounding box center [1317, 472] width 86 height 22
click at [1473, 36] on div at bounding box center [1359, 38] width 256 height 17
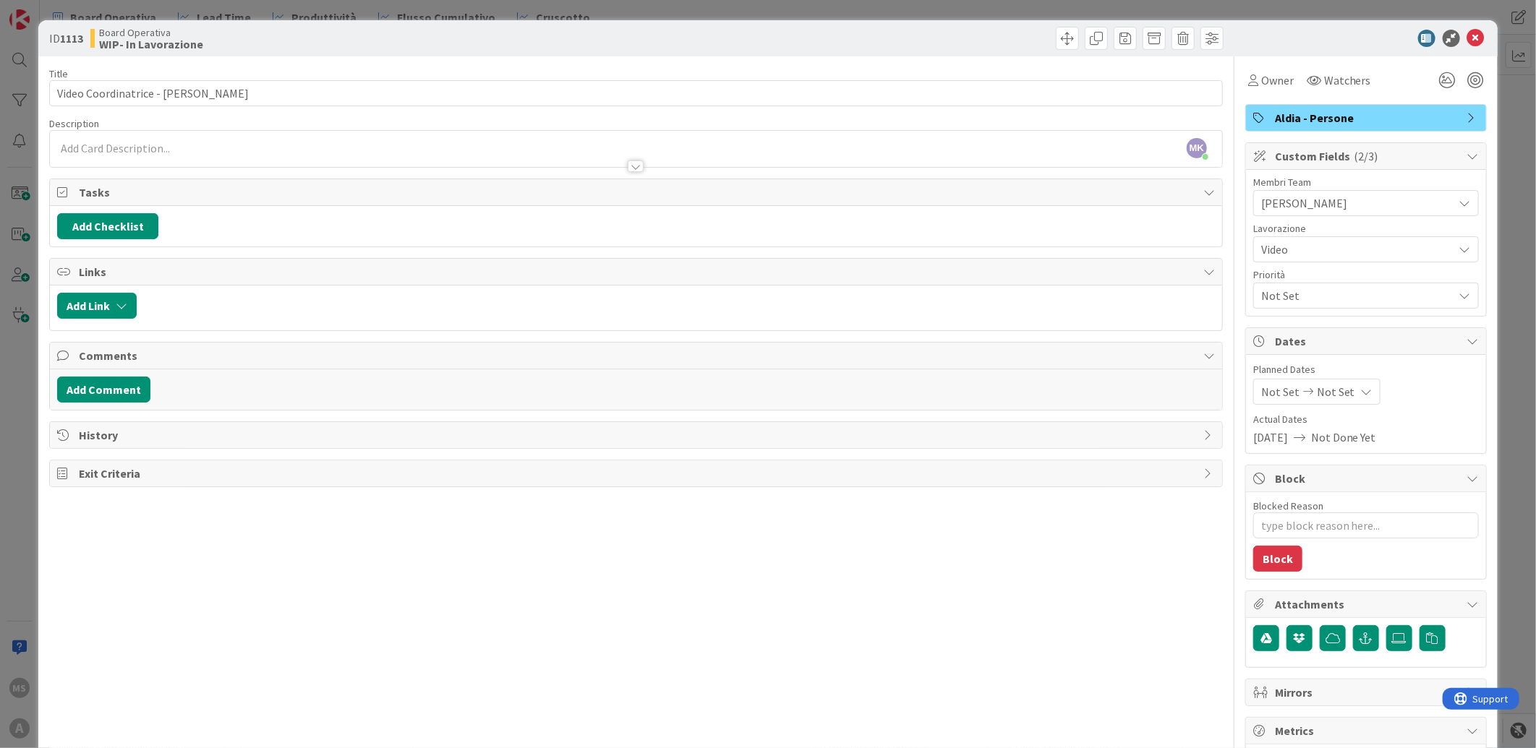
click at [1472, 36] on icon at bounding box center [1475, 38] width 17 height 17
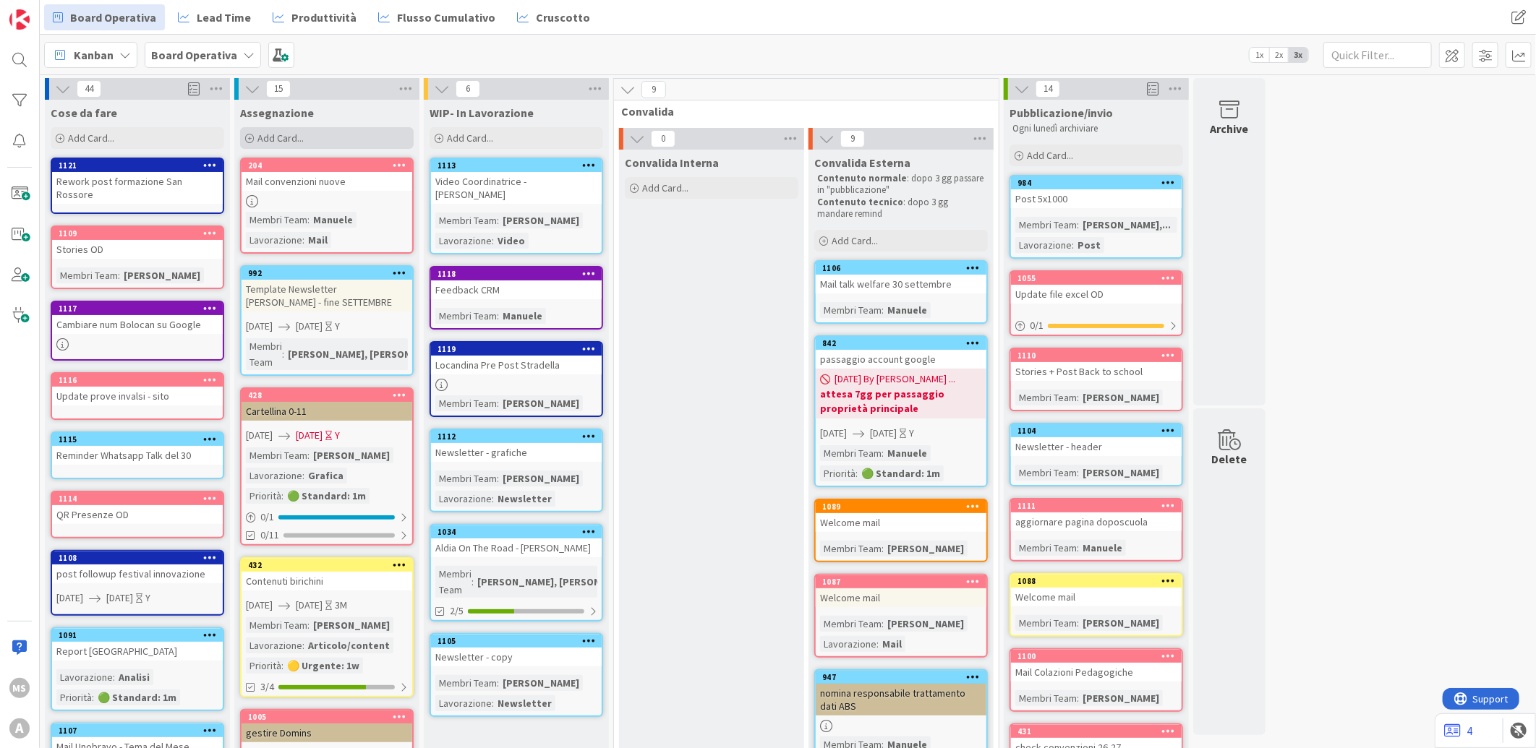
click at [328, 133] on div "Add Card..." at bounding box center [327, 138] width 174 height 22
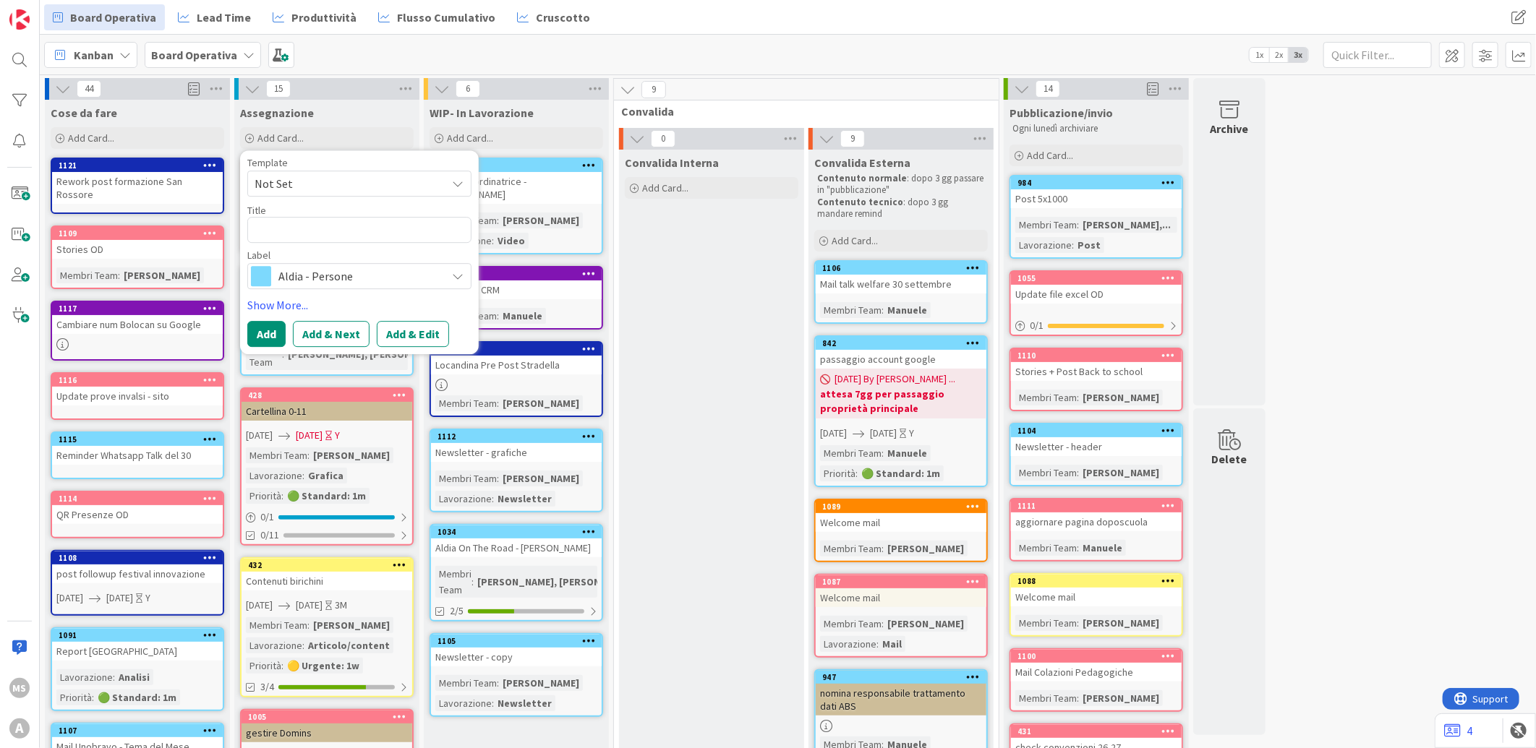
click at [323, 234] on textarea at bounding box center [359, 230] width 224 height 26
type textarea "x"
type textarea "m"
type textarea "x"
type textarea "ma"
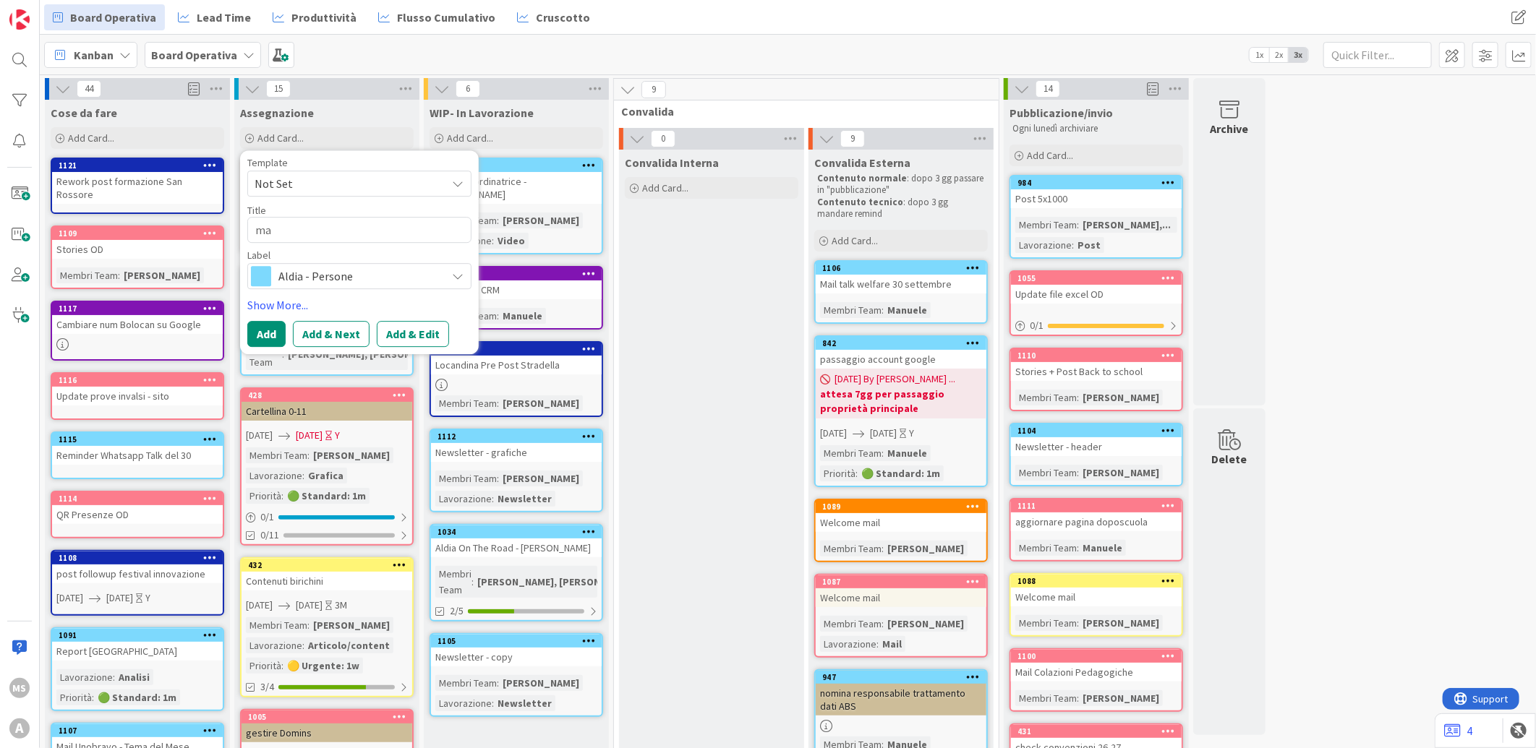
type textarea "x"
type textarea "mai"
type textarea "x"
type textarea "mail"
type textarea "x"
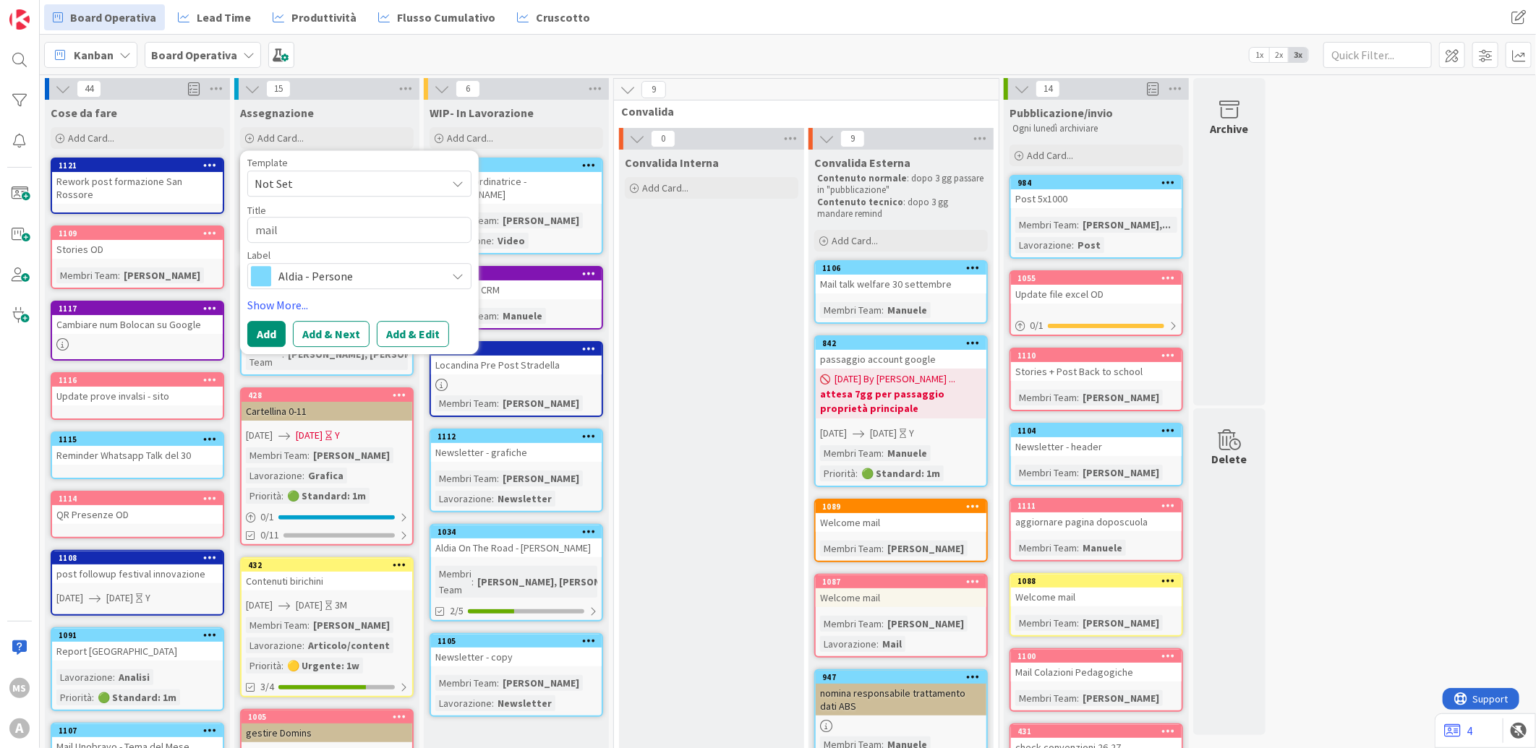
type textarea "mail"
type textarea "x"
type textarea "mail a"
type textarea "x"
type textarea "mail al"
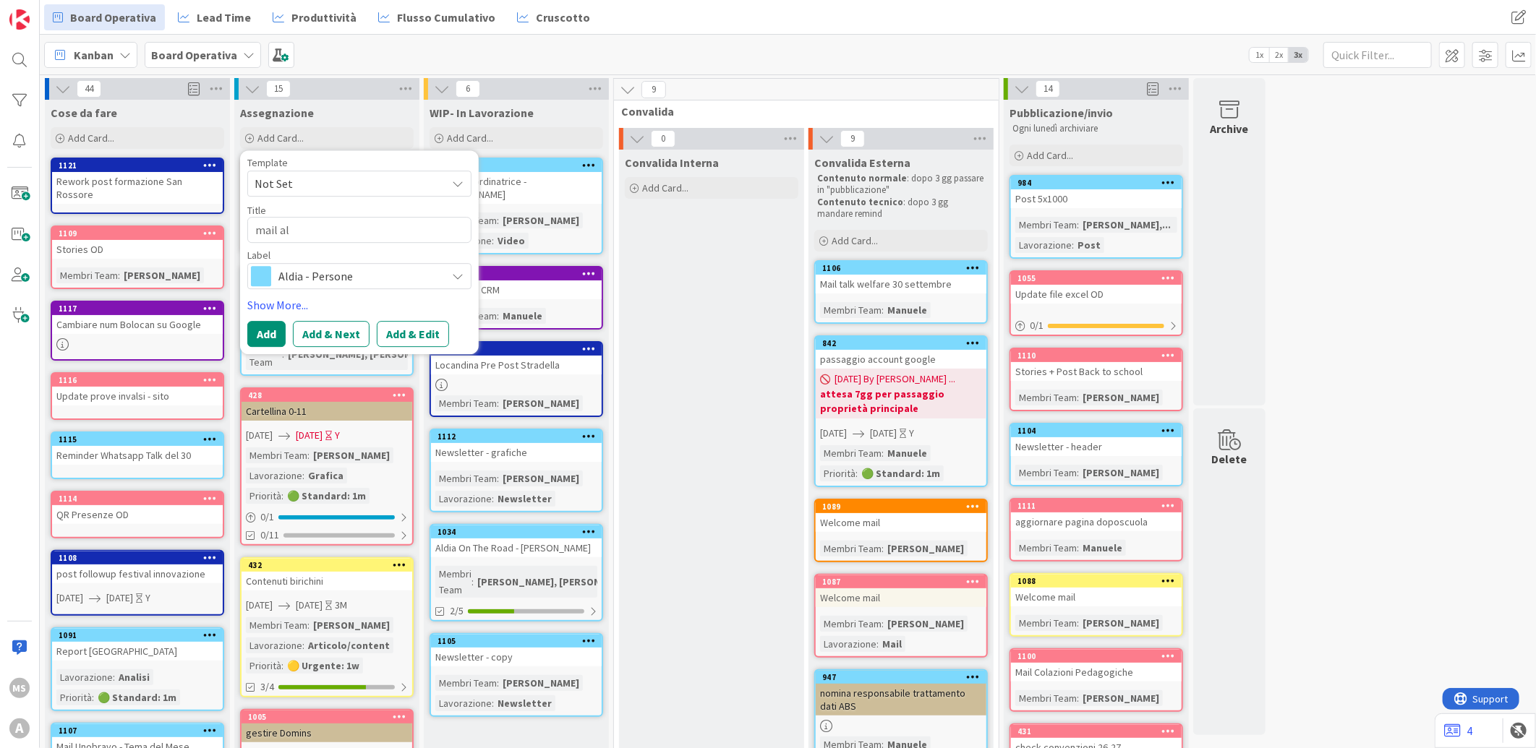
type textarea "x"
type textarea "mail aldi"
type textarea "x"
type textarea "mail aldia"
type textarea "x"
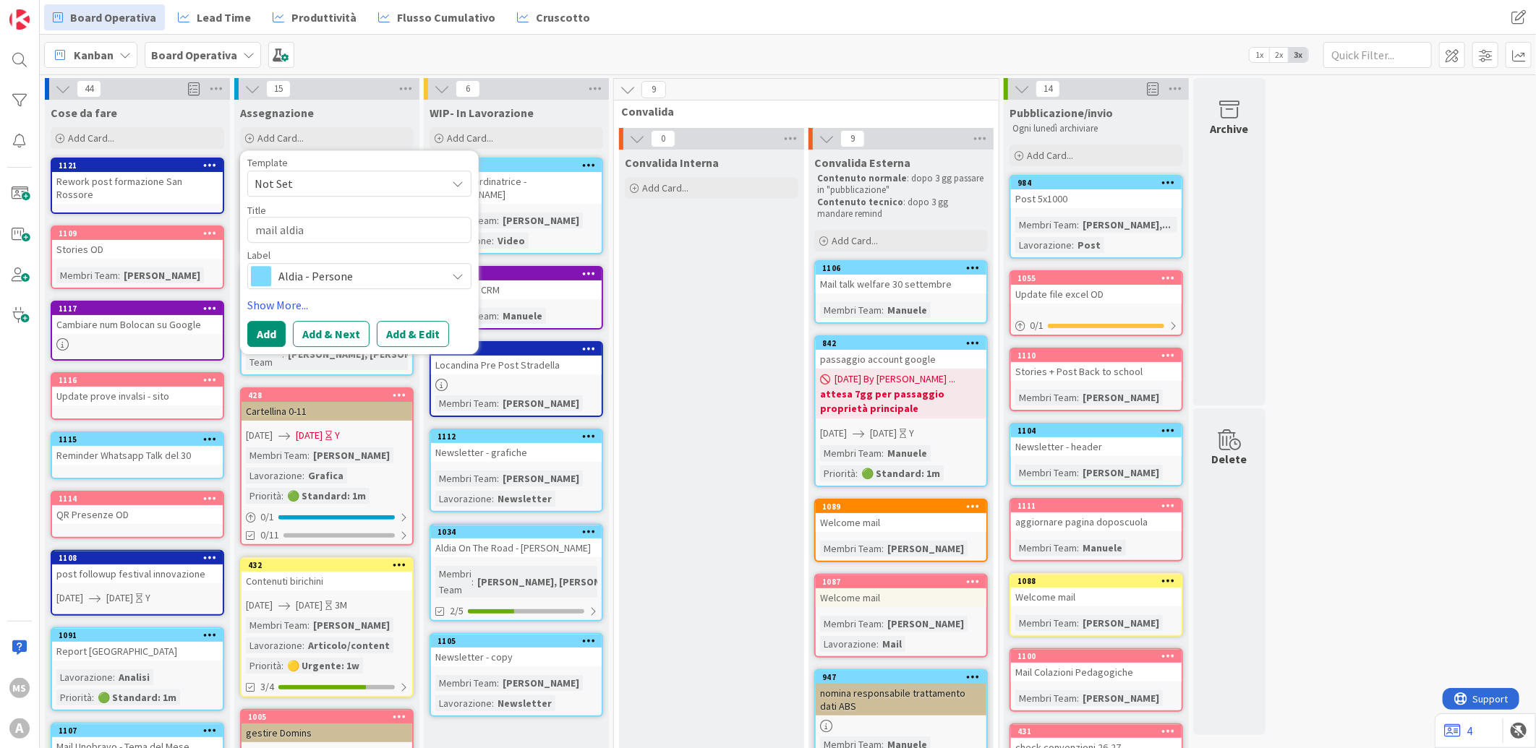
type textarea "mail aldia"
type textarea "x"
type textarea "mail aldia o"
type textarea "x"
type textarea "mail aldia on"
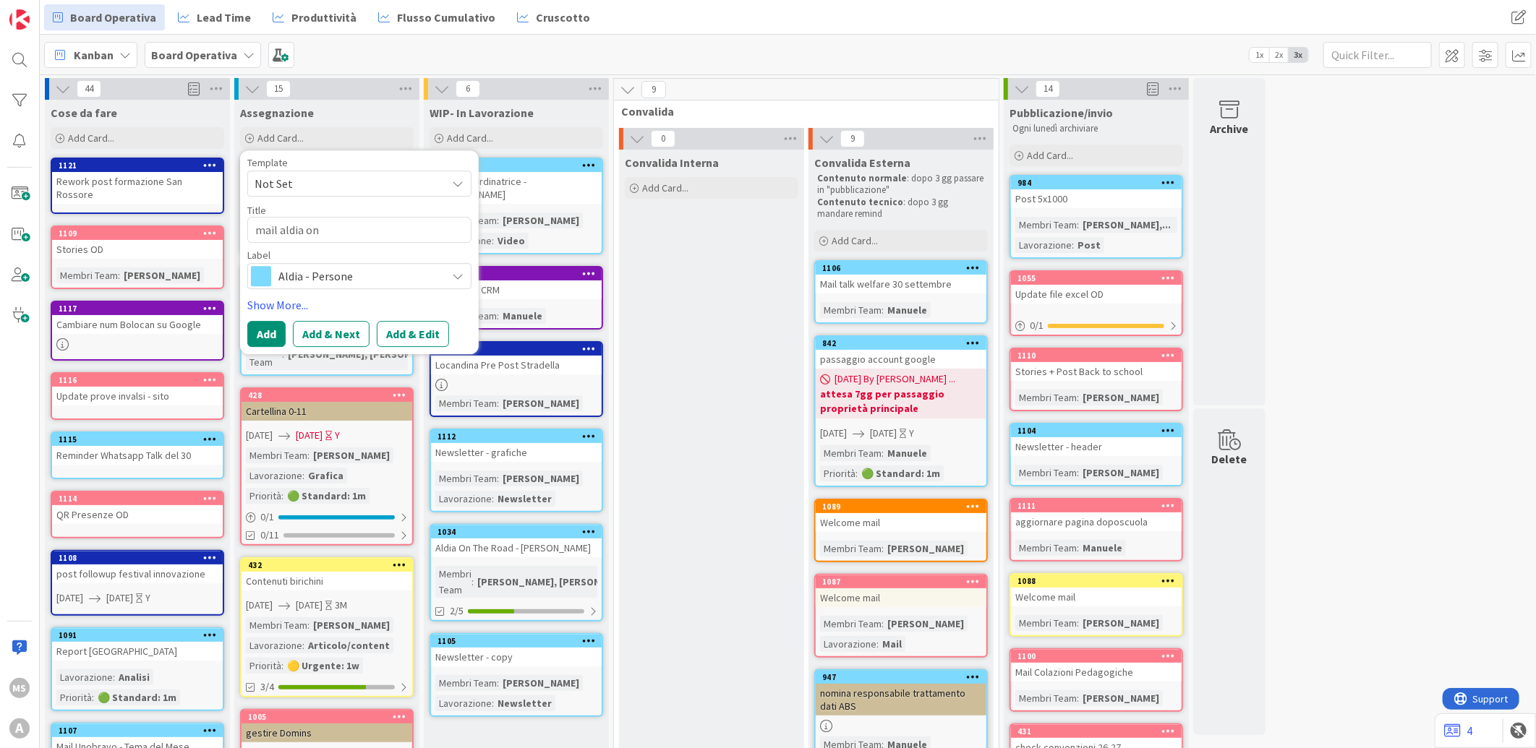
type textarea "x"
type textarea "mail aldia on"
type textarea "x"
type textarea "mail aldia on the"
type textarea "x"
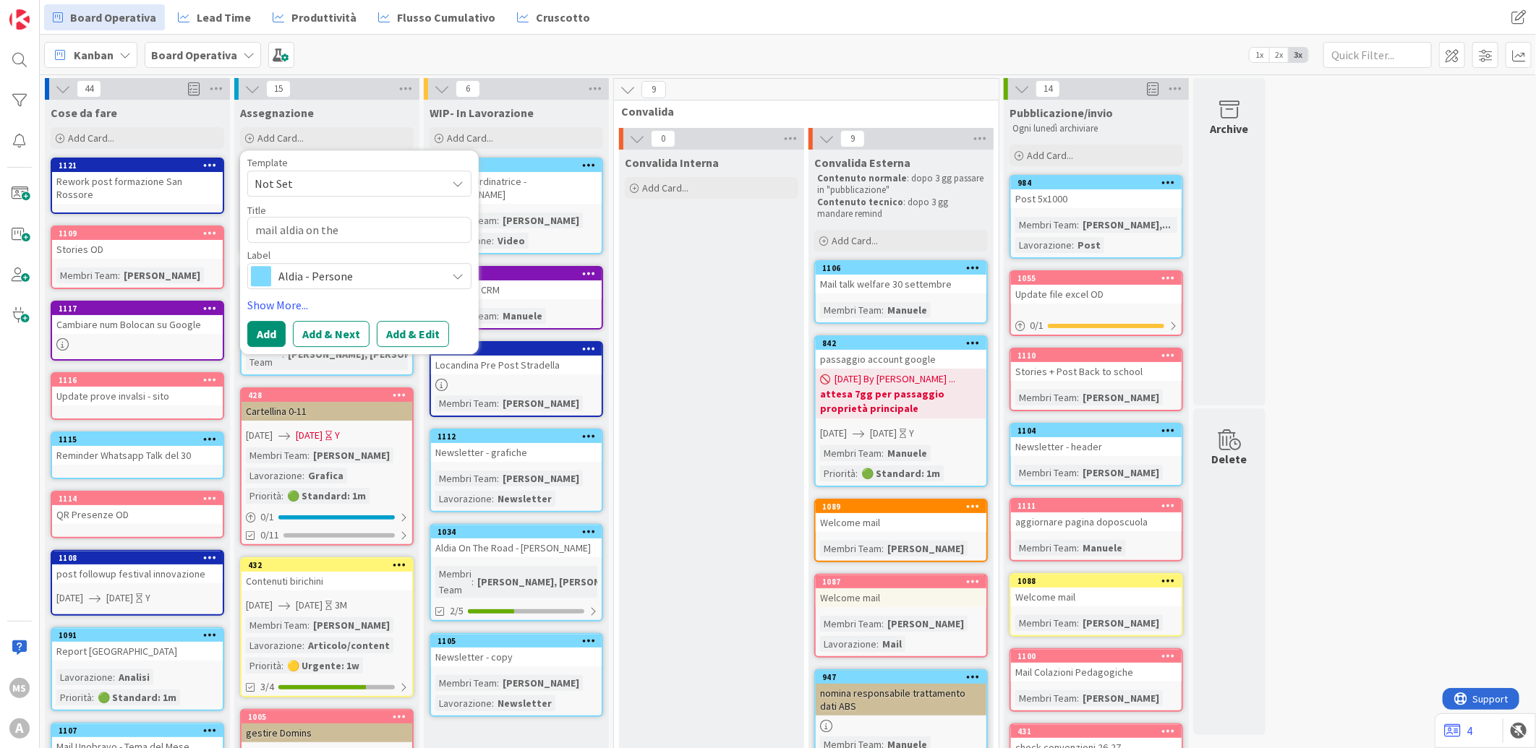
type textarea "mail aldia on the"
type textarea "x"
type textarea "mail aldia on the d"
type textarea "x"
type textarea "mail aldia on the"
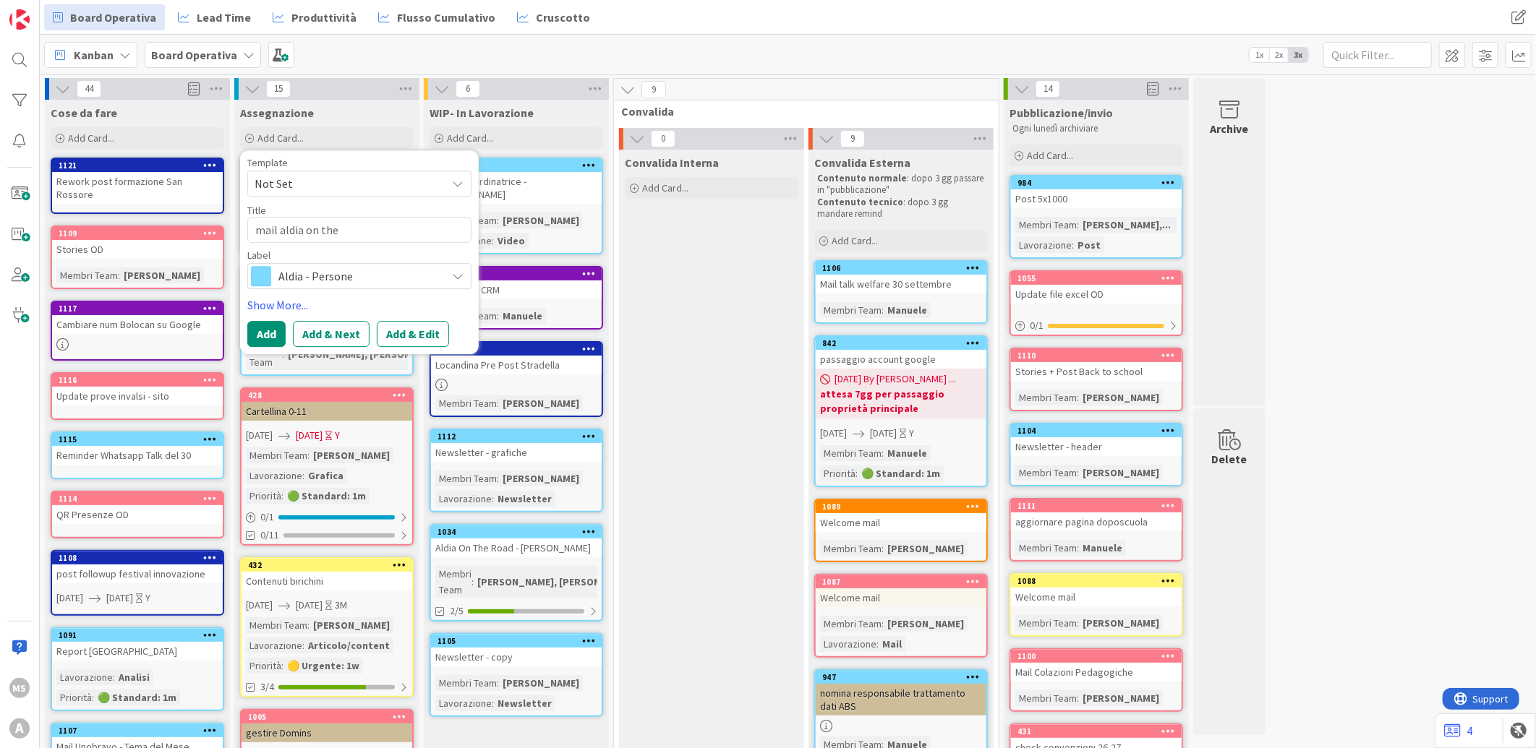
type textarea "x"
type textarea "mail aldia on the r"
type textarea "x"
type textarea "mail aldia on the roa"
type textarea "x"
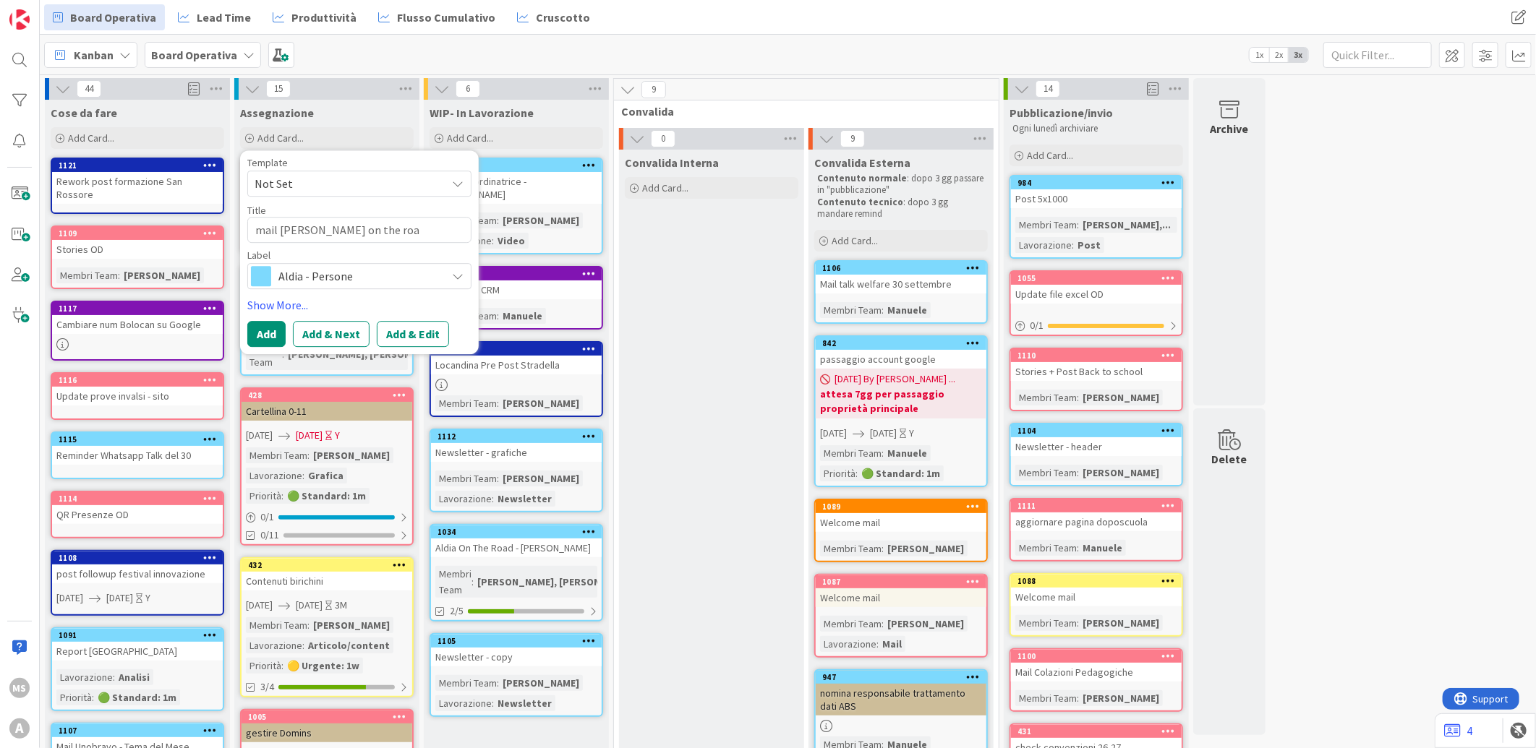
type textarea "mail aldia on the road"
type textarea "x"
type textarea "mail aldia on the road v"
type textarea "x"
type textarea "mail aldia on the road vc"
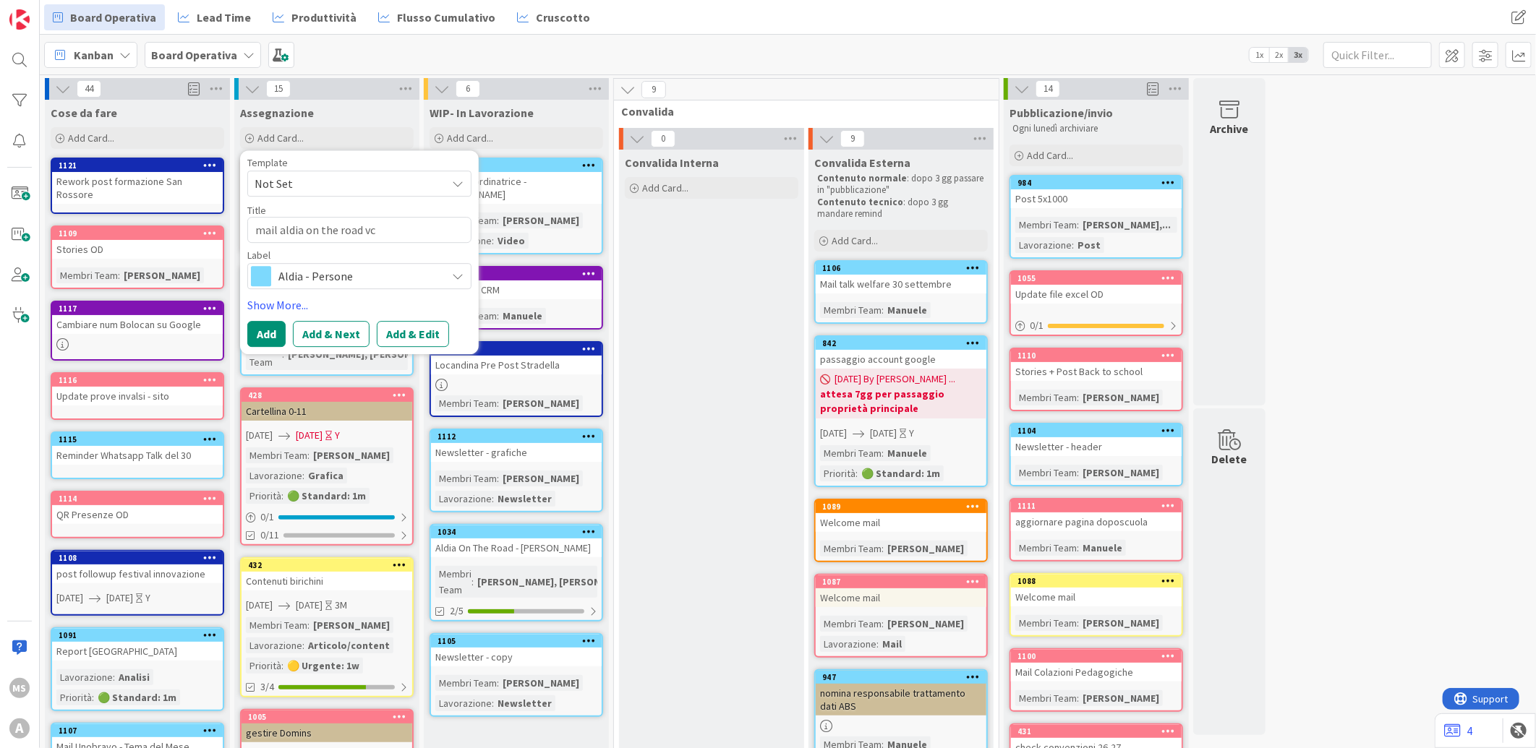
type textarea "x"
type textarea "mail aldia on the road v"
type textarea "x"
type textarea "mail aldia on the road"
type textarea "x"
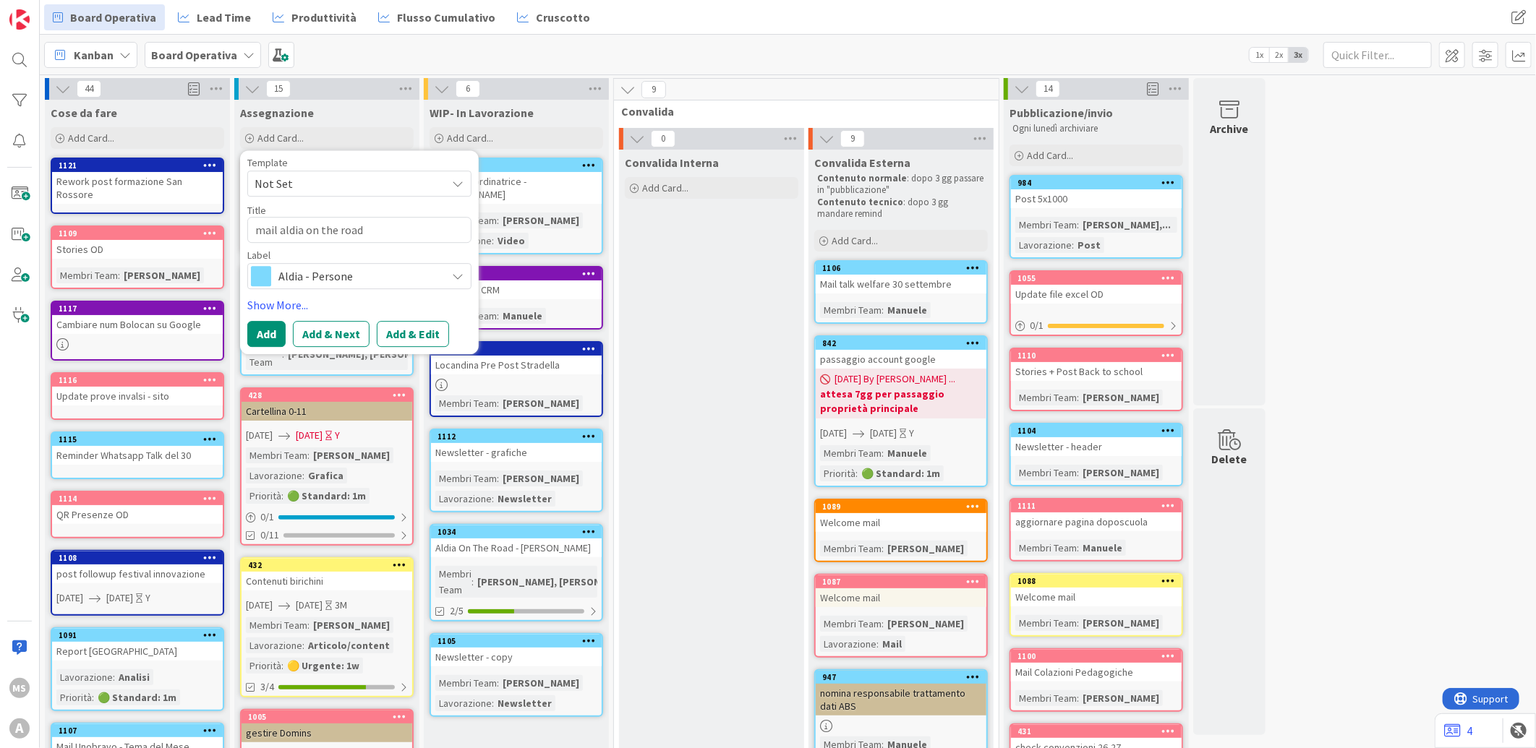
type textarea "mail aldia on the road v"
type textarea "x"
type textarea "mail aldia on the road vd"
type textarea "x"
type textarea "mail aldia on the road vdr"
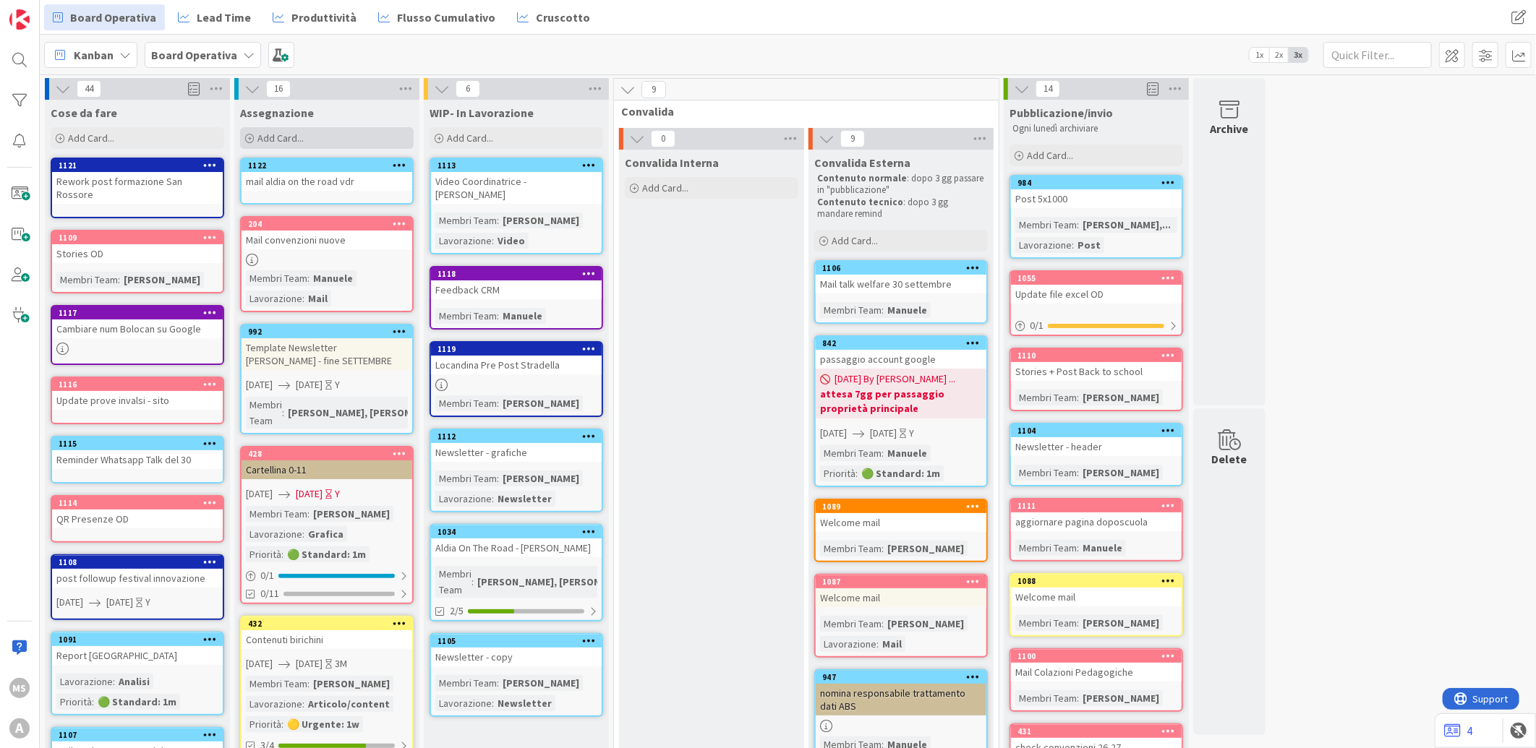
click at [330, 136] on div "Add Card..." at bounding box center [327, 138] width 174 height 22
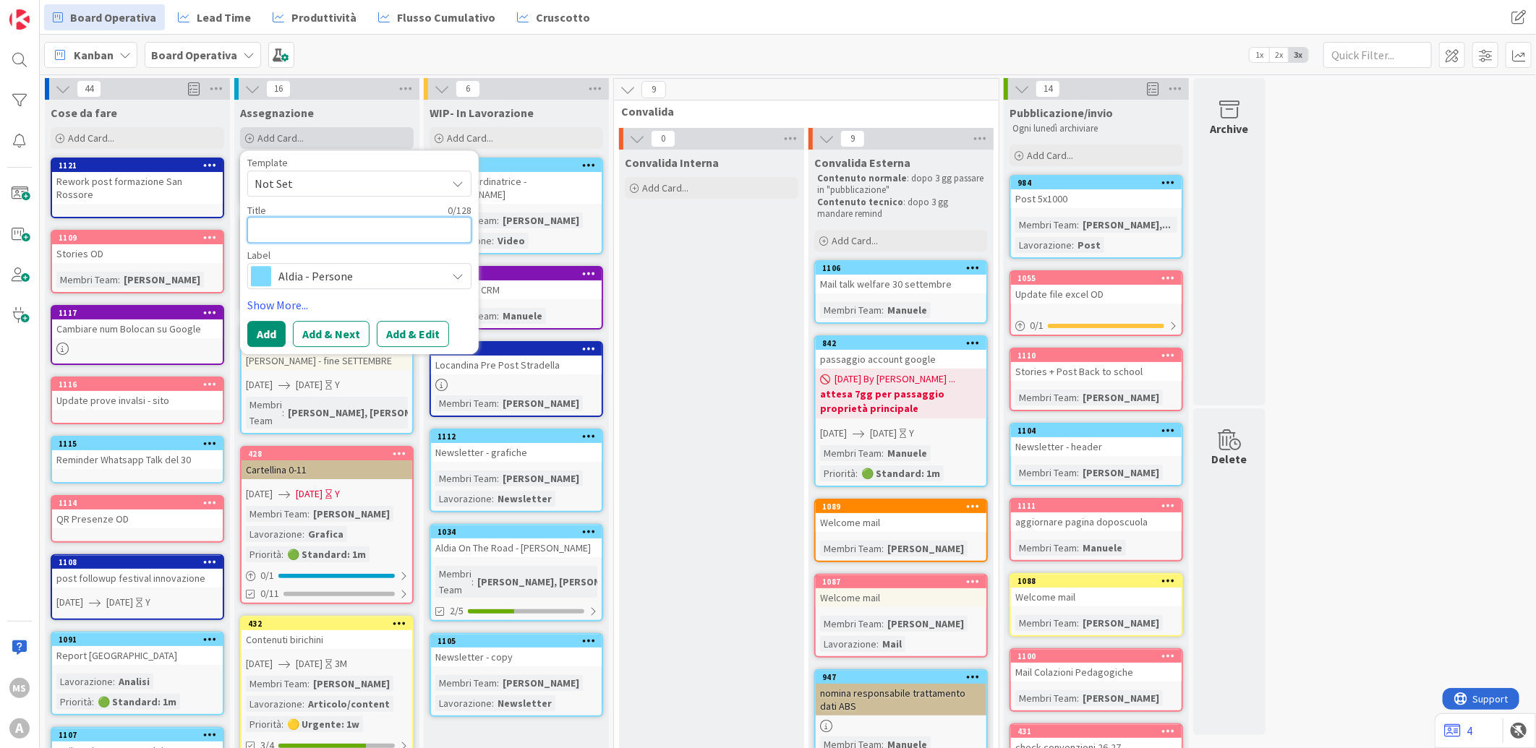
type textarea "x"
type textarea "m"
type textarea "x"
type textarea "me"
type textarea "x"
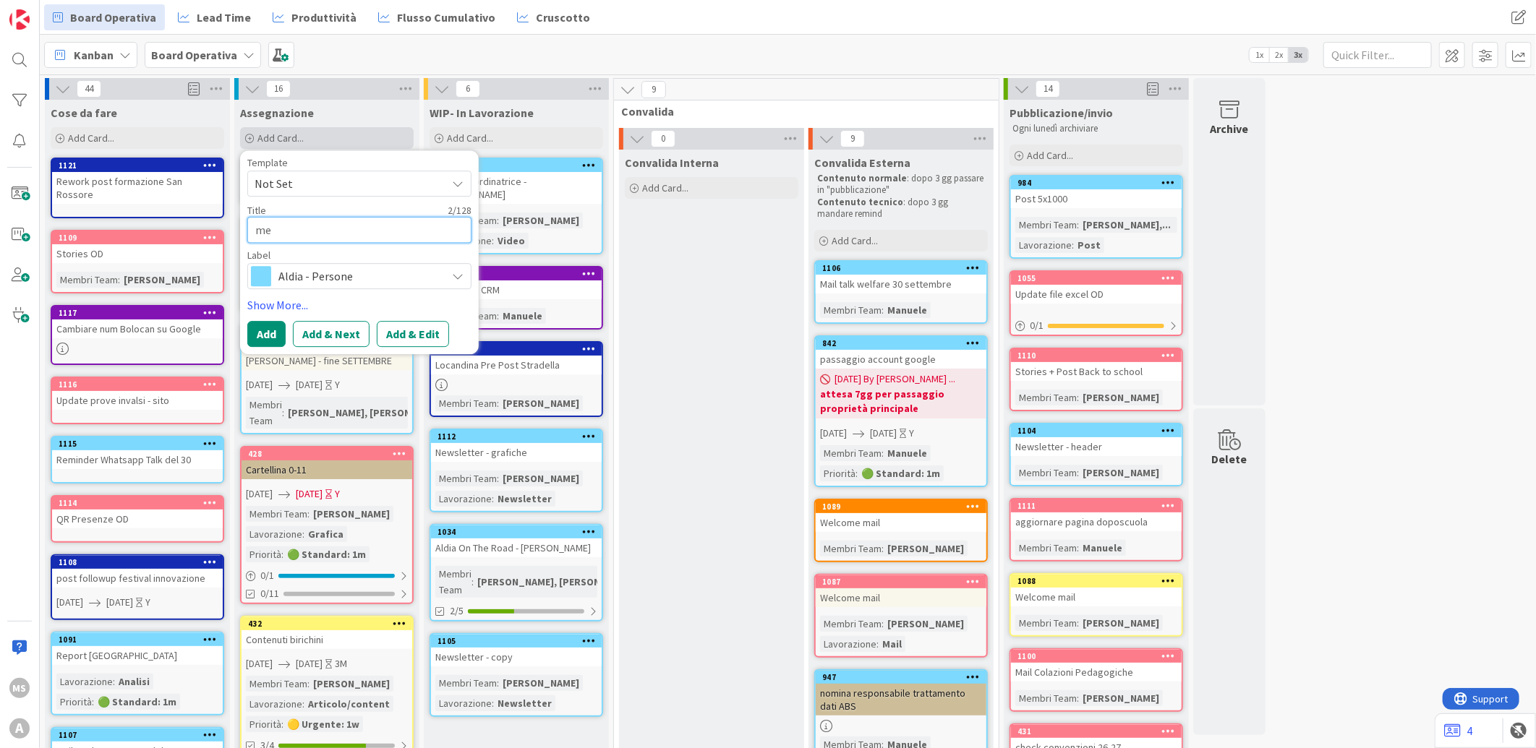
type textarea "mes"
type textarea "x"
type textarea "mess"
type textarea "x"
type textarea "messa"
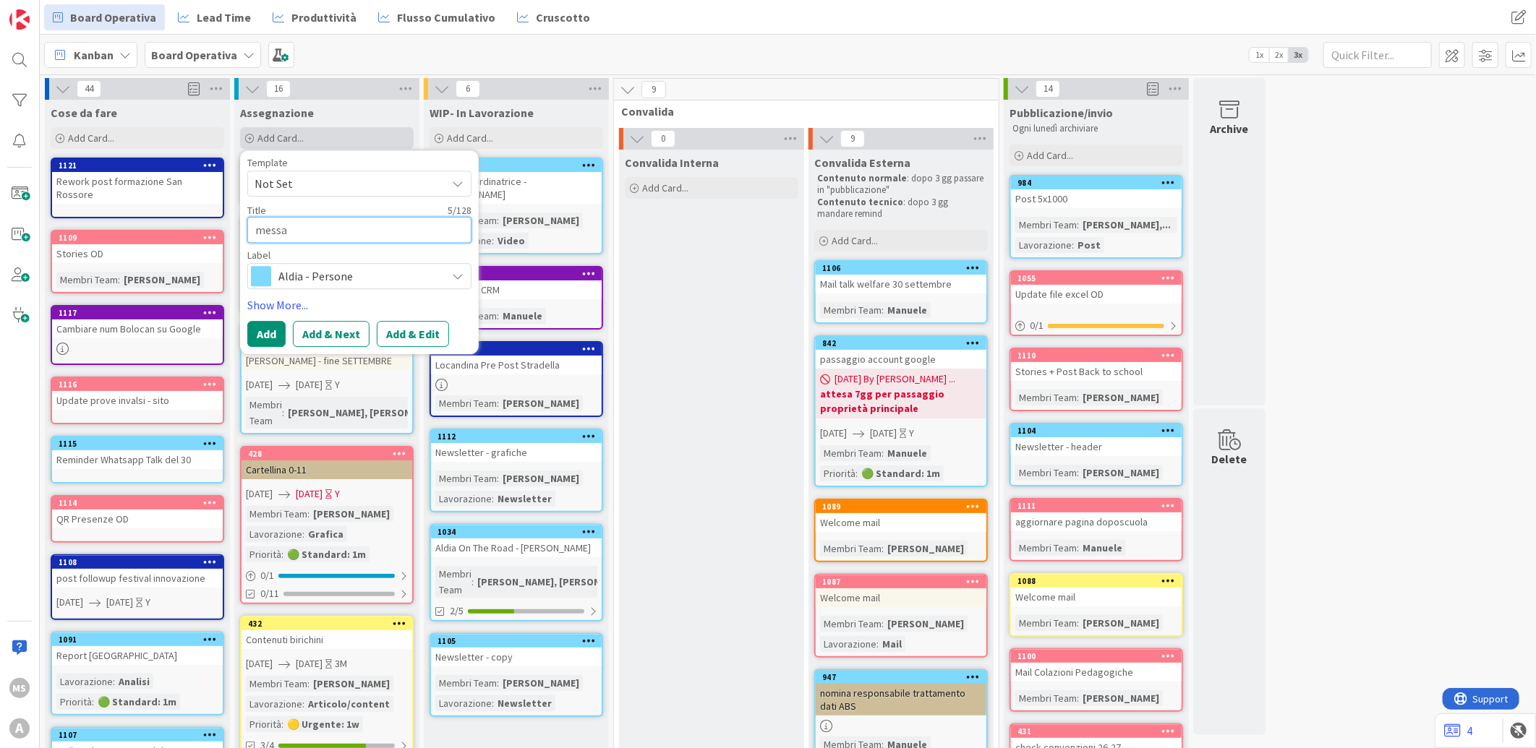
type textarea "x"
type textarea "messag"
type textarea "x"
type textarea "messagg"
type textarea "x"
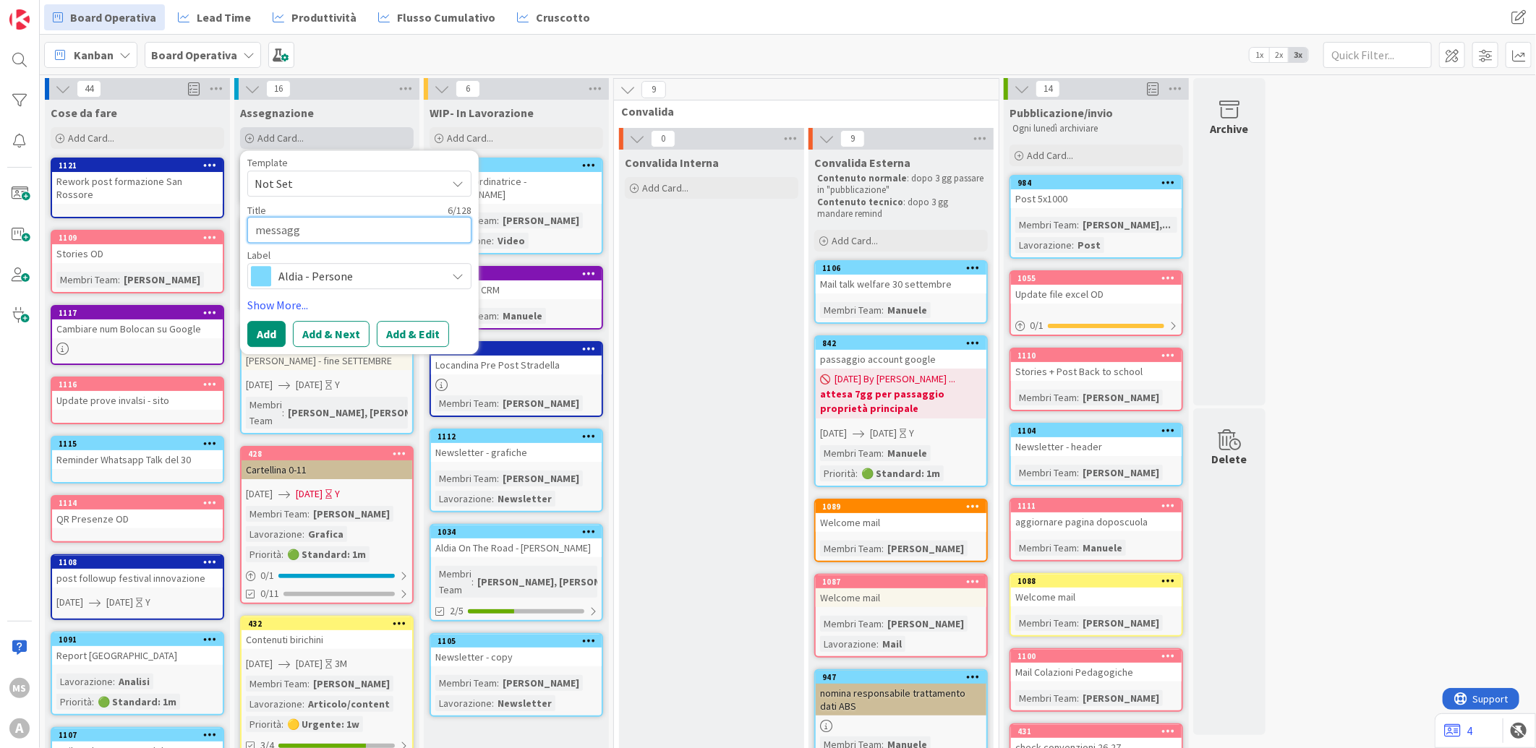
type textarea "messaggi"
type textarea "x"
type textarea "messaggio"
type textarea "x"
type textarea "messaggio"
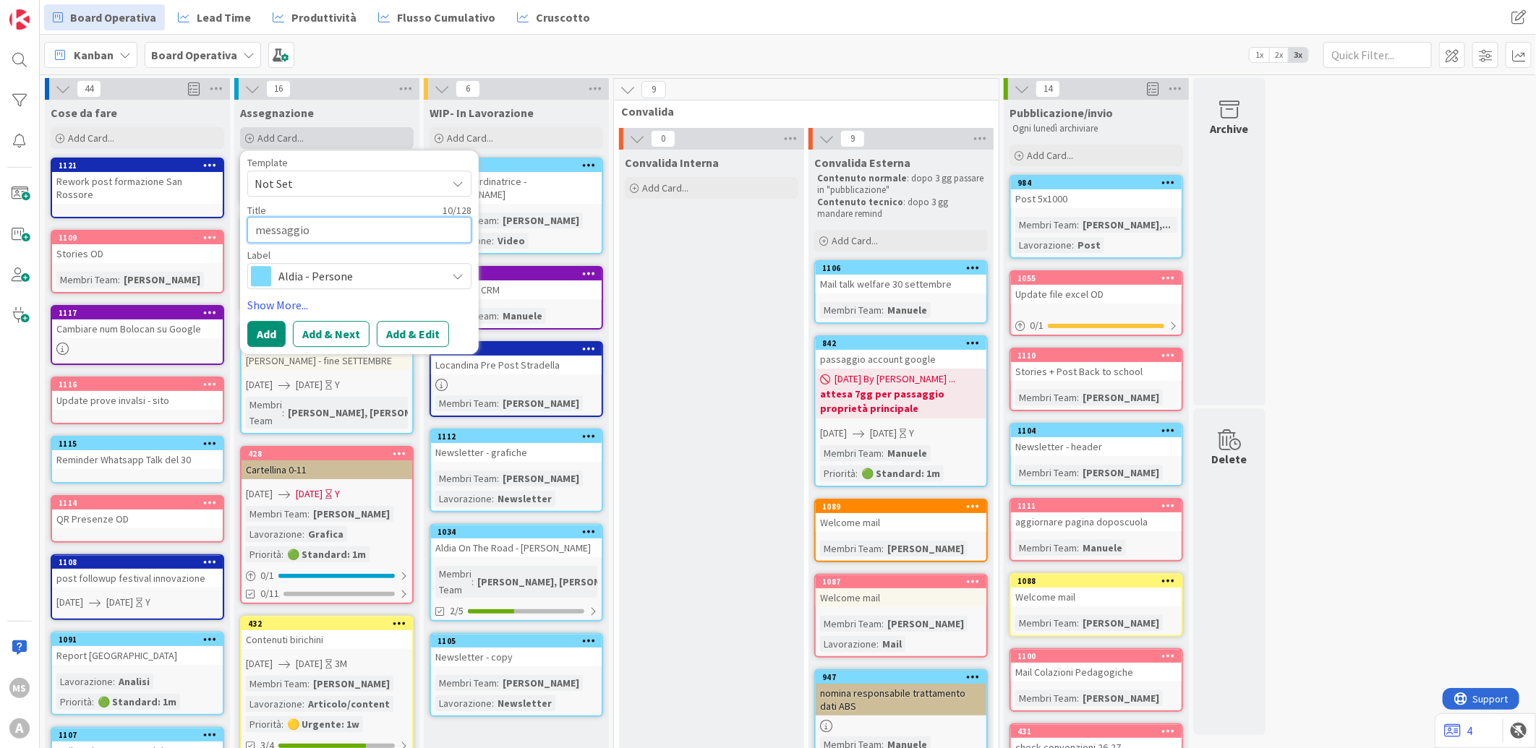
type textarea "x"
type textarea "messaggio a"
type textarea "x"
type textarea "messaggio ao"
type textarea "x"
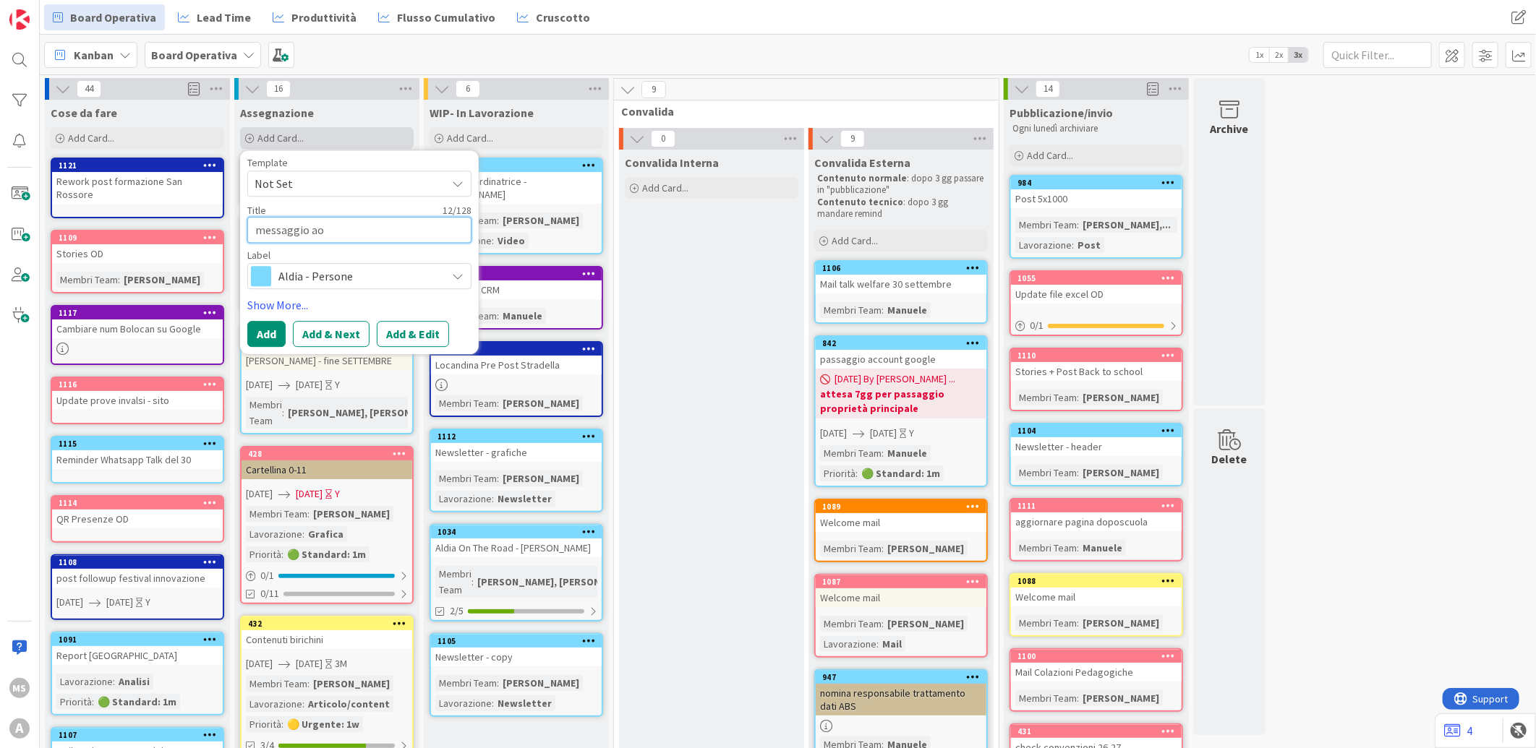
type textarea "messaggio aot"
type textarea "x"
type textarea "messaggio aotr"
type textarea "x"
type textarea "messaggio aotr"
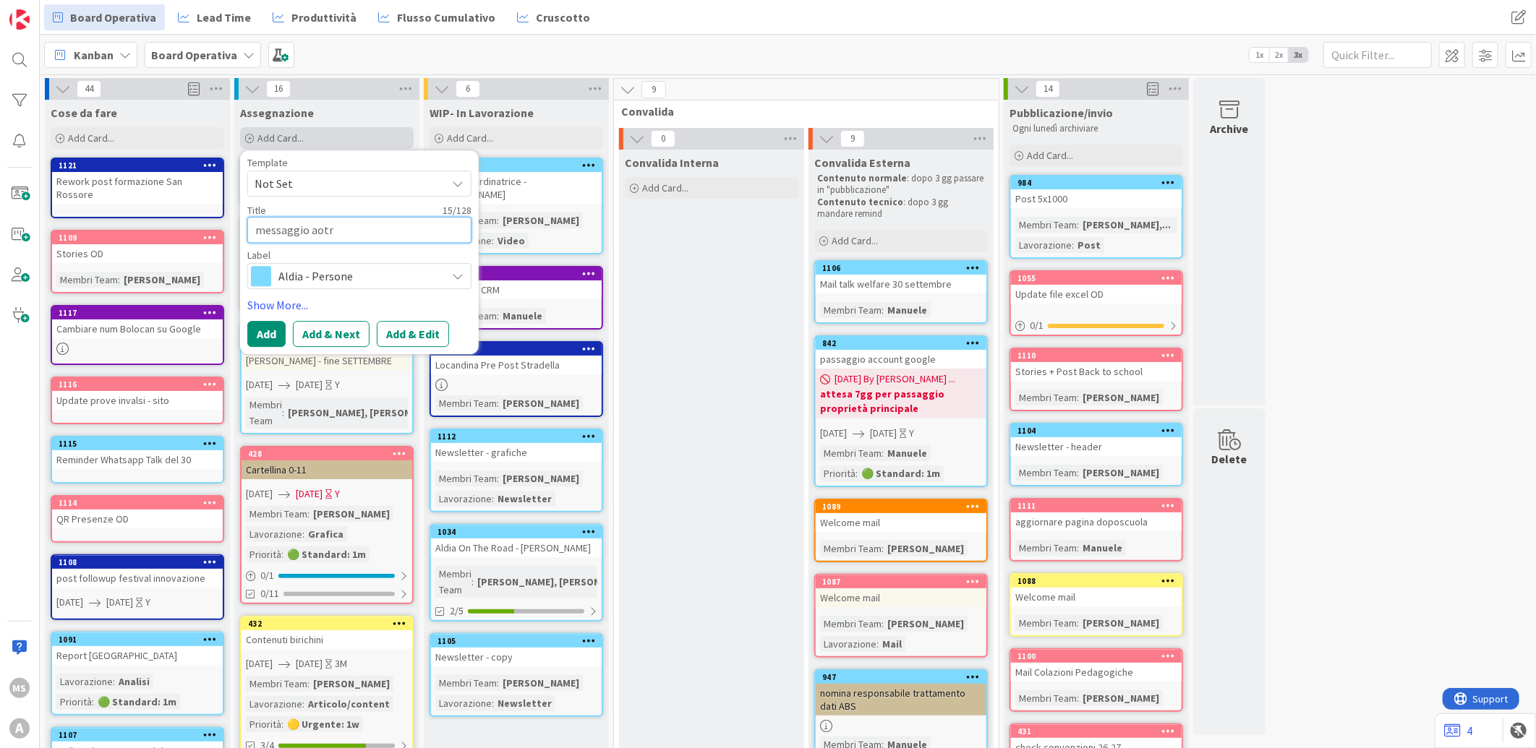
type textarea "x"
type textarea "messaggio aotr v"
type textarea "x"
type textarea "messaggio aotr vd"
type textarea "x"
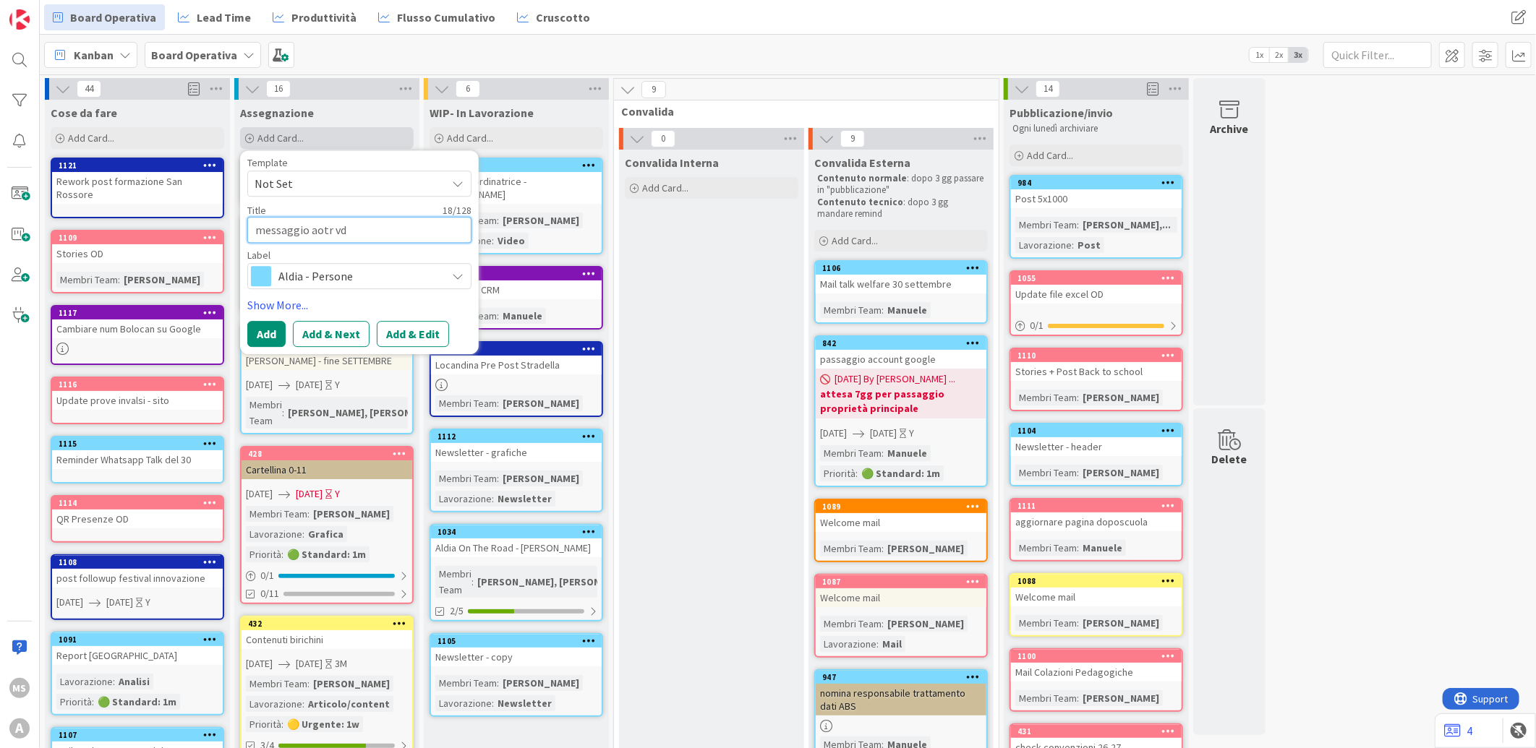
type textarea "messaggio aotr vdr"
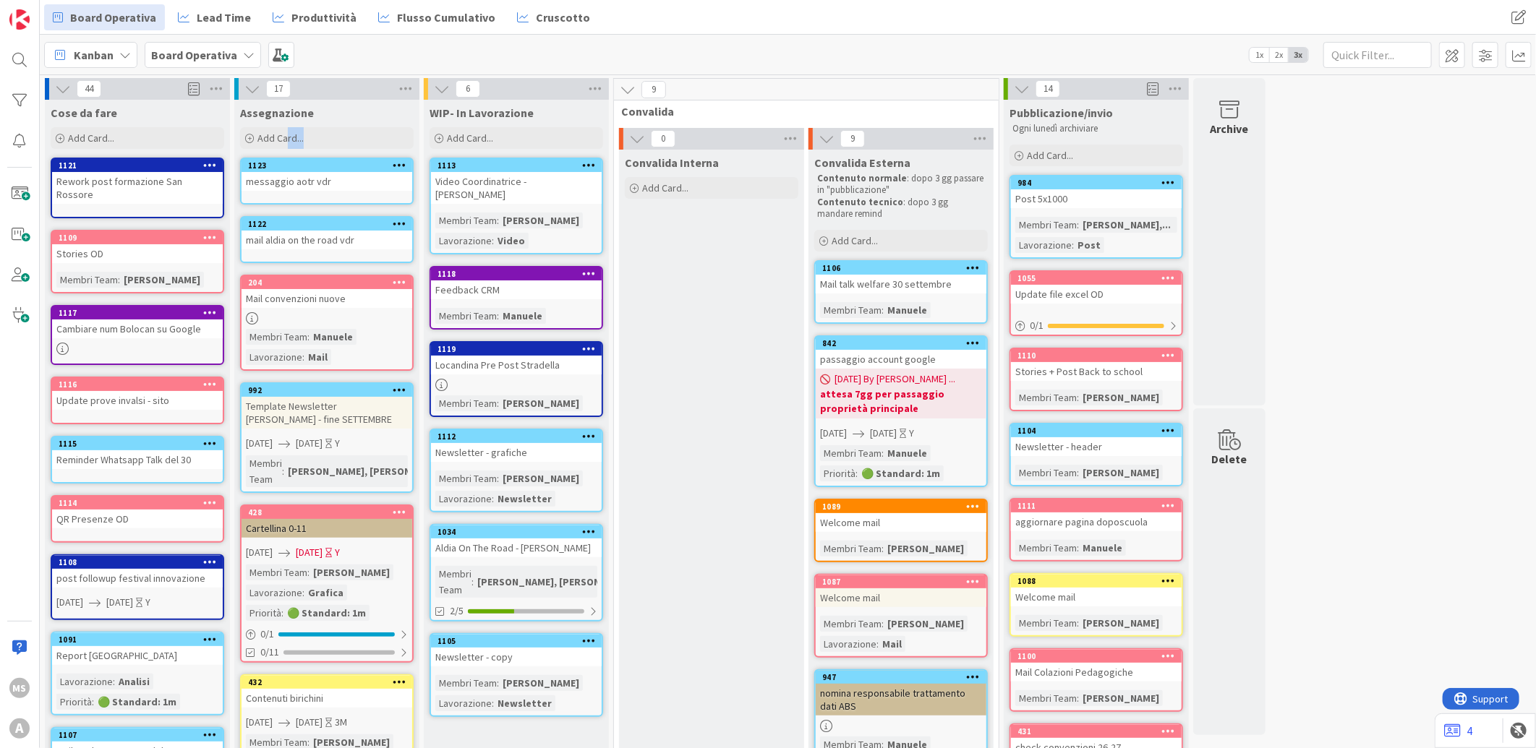
drag, startPoint x: 288, startPoint y: 145, endPoint x: 304, endPoint y: 153, distance: 18.8
click at [304, 153] on div "Assegnazione Add Card... Template Not Set Title 0 / 128 Label Aldia - Persone S…" at bounding box center [326, 666] width 185 height 1132
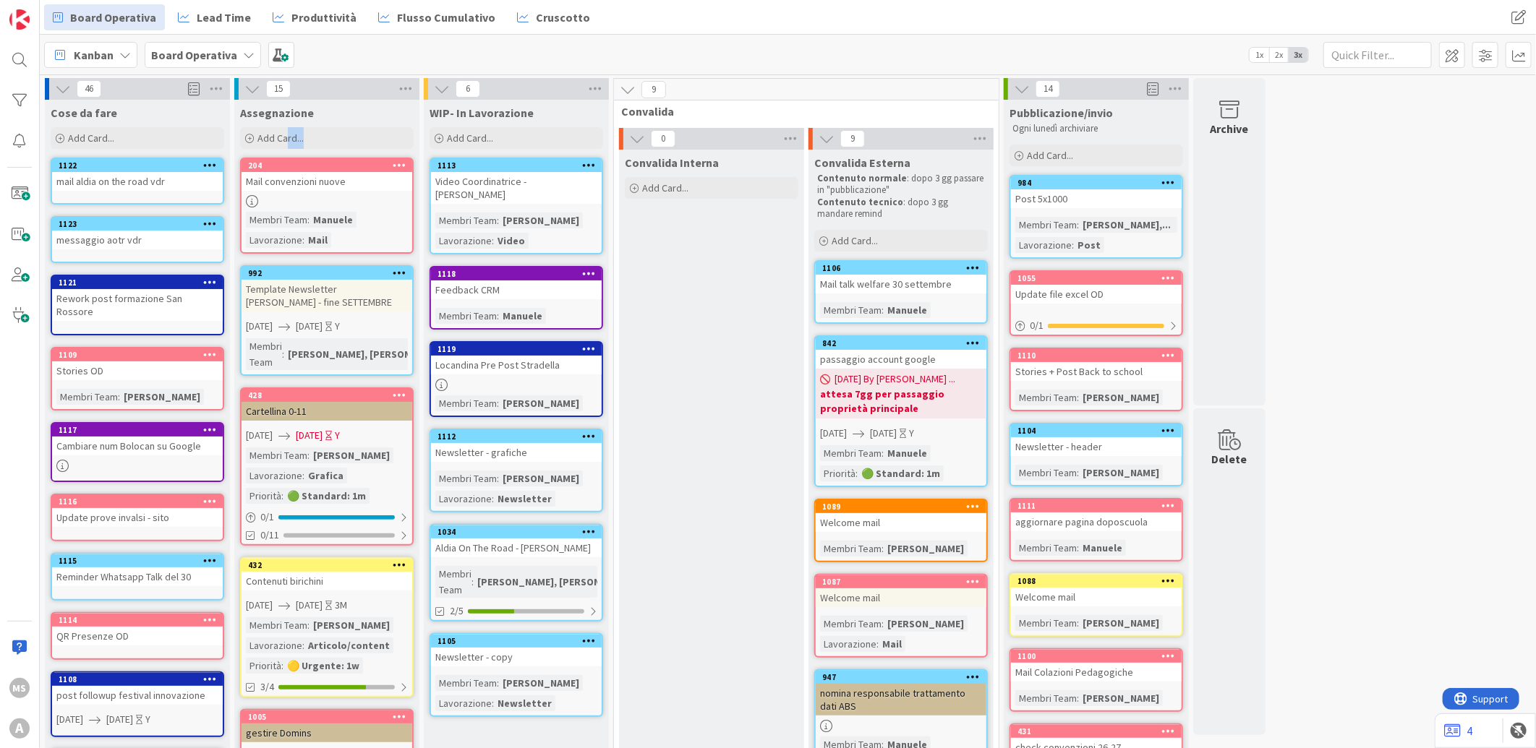
scroll to position [80, 0]
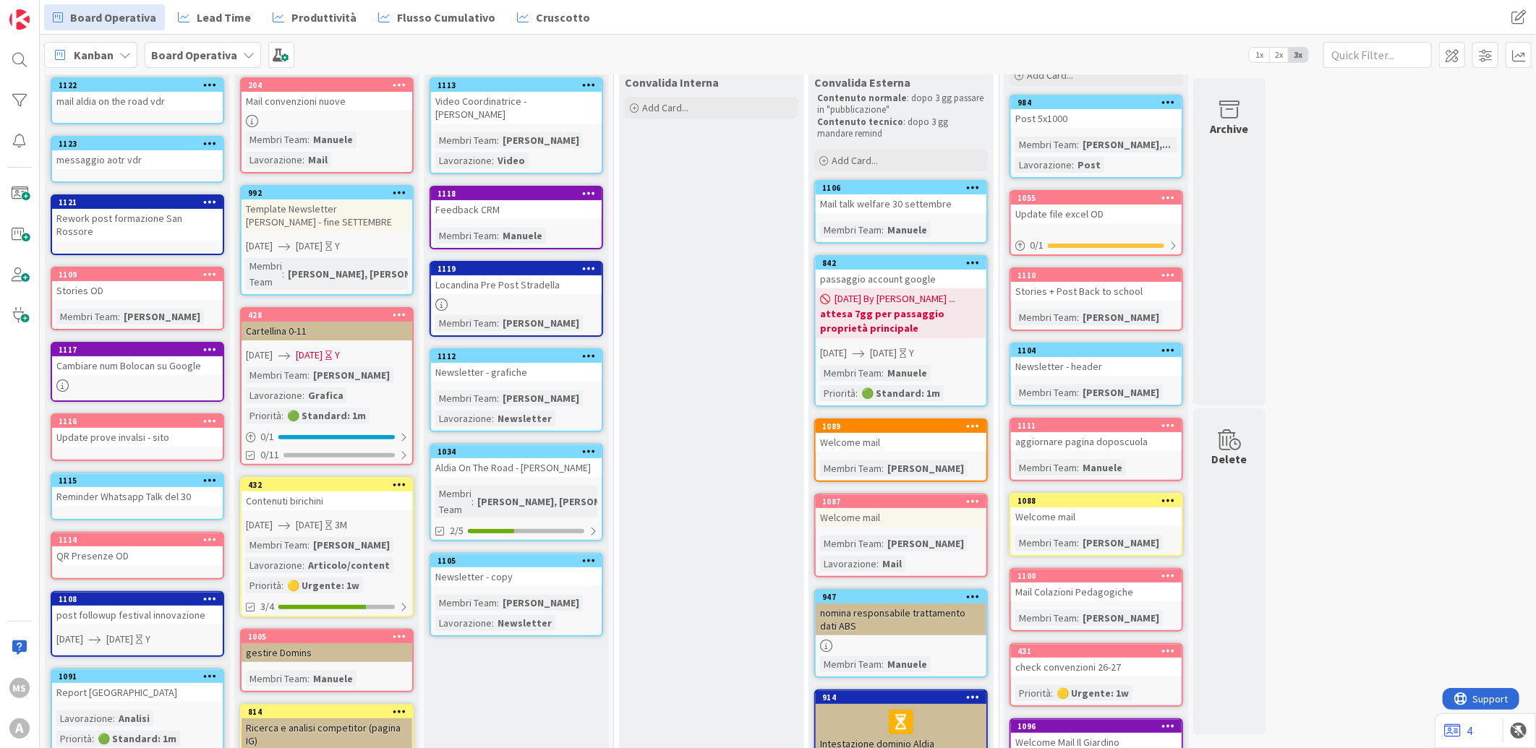
drag, startPoint x: 531, startPoint y: 695, endPoint x: 514, endPoint y: 684, distance: 20.5
click at [531, 695] on div "WIP- In Lavorazione Add Card... 1113 Video Coordinatrice - Sabina Membri Team :…" at bounding box center [516, 623] width 185 height 1206
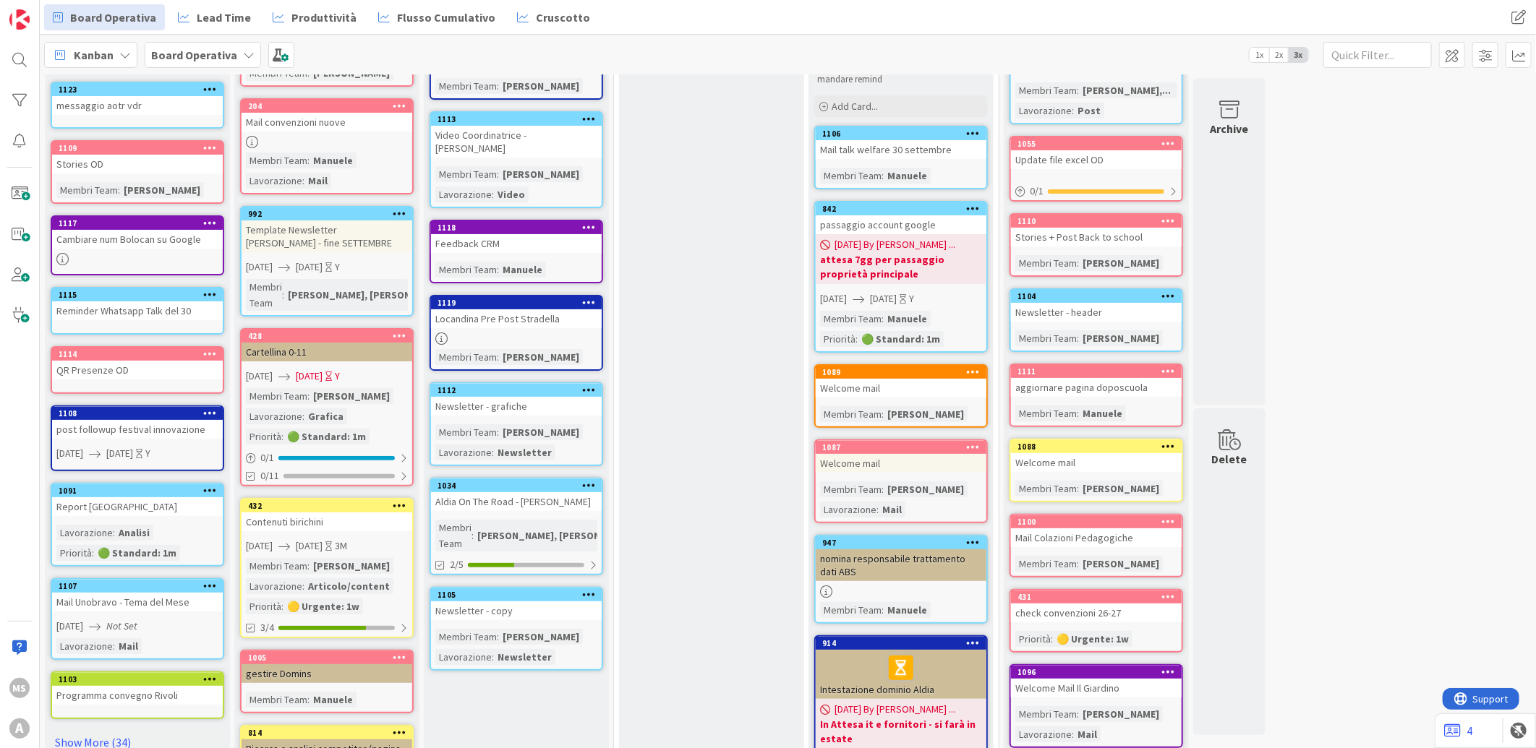
scroll to position [0, 0]
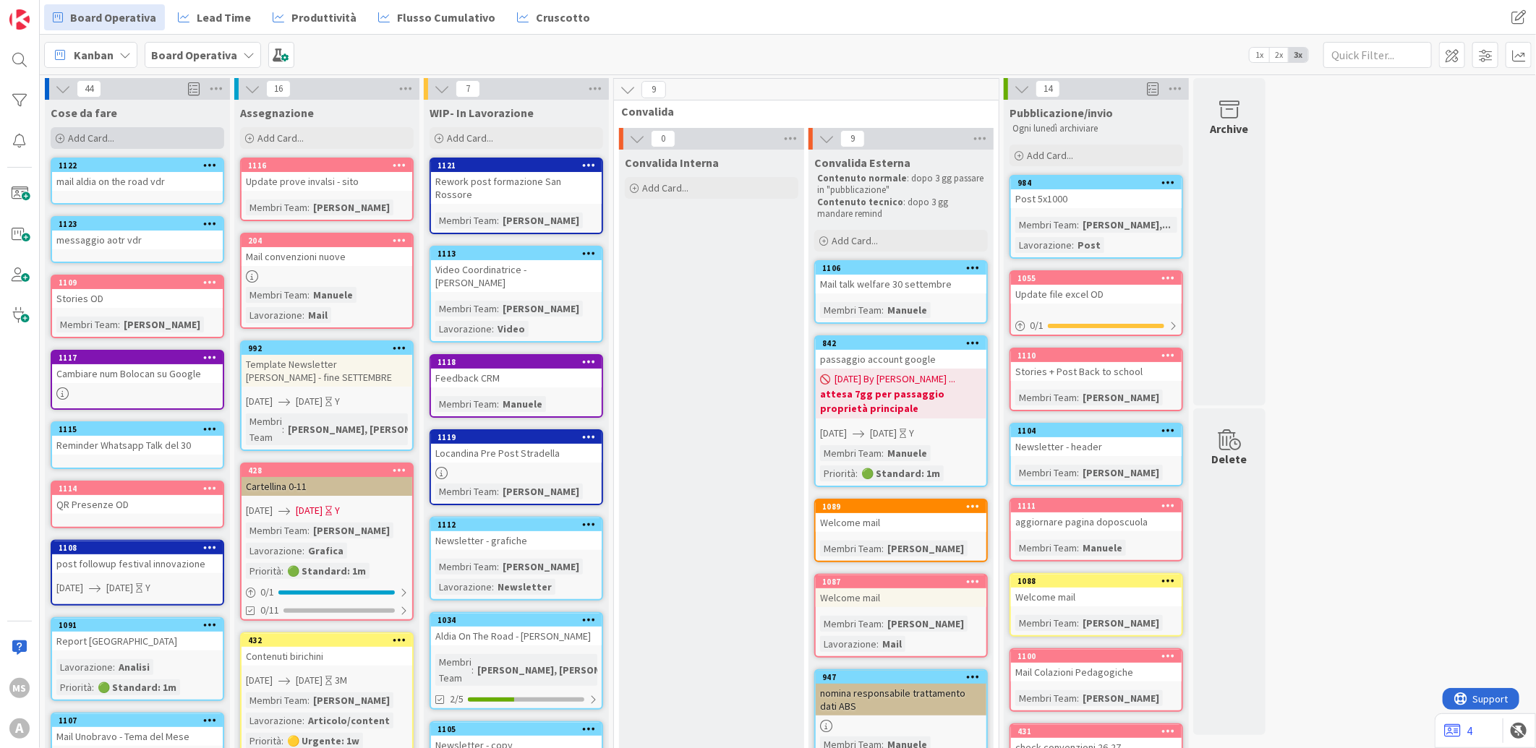
click at [68, 136] on span "Add Card..." at bounding box center [91, 138] width 46 height 13
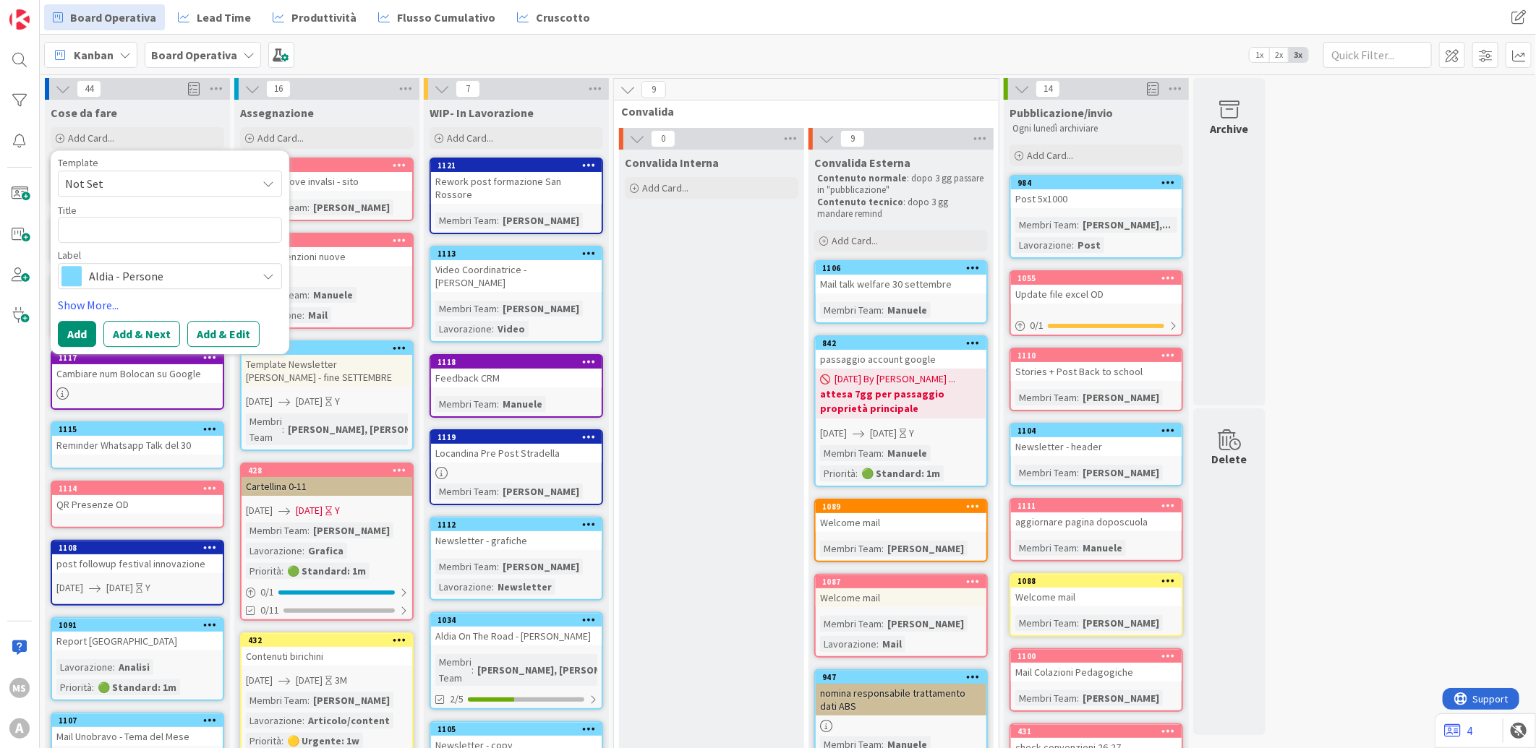
click at [160, 283] on span "Aldia - Persone" at bounding box center [169, 276] width 161 height 20
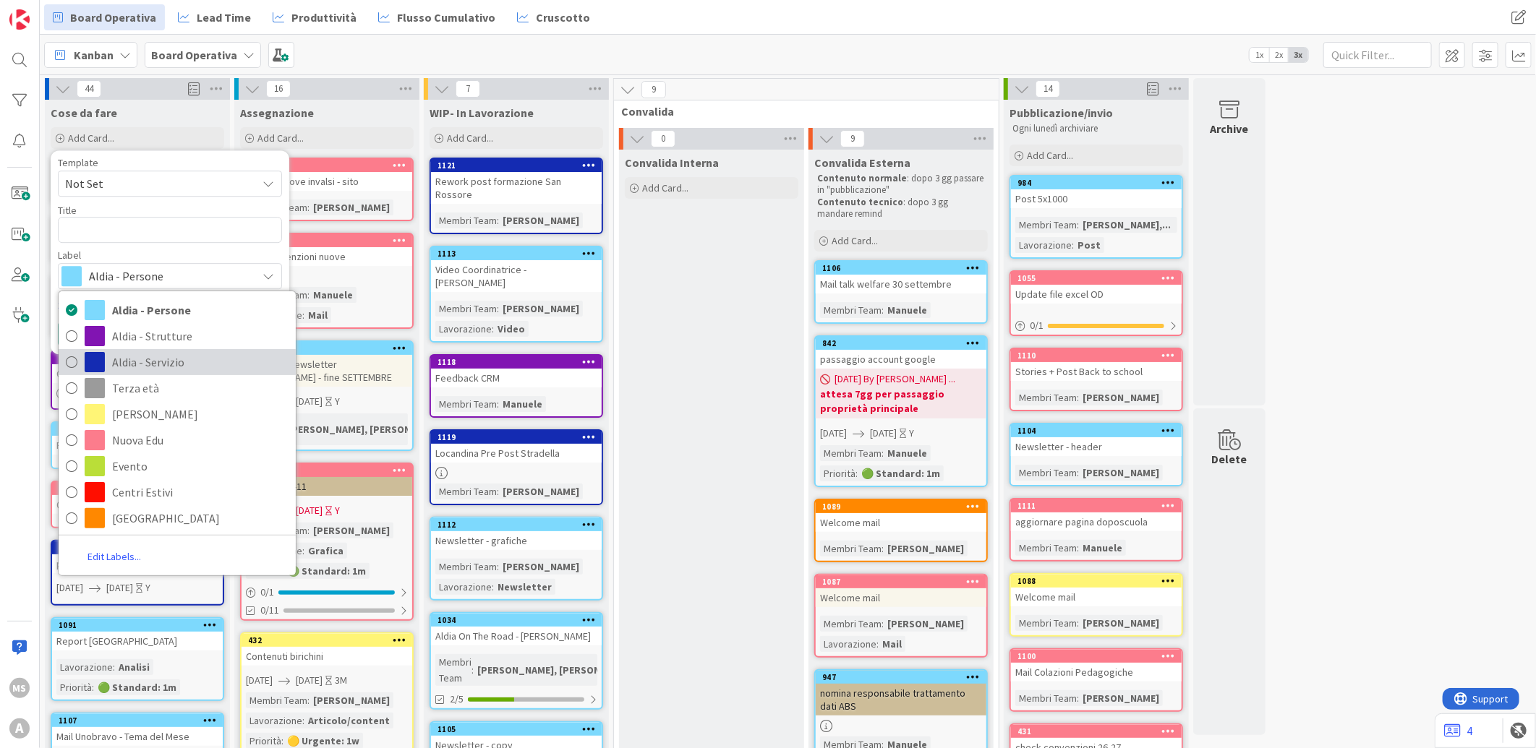
click at [174, 352] on span "Aldia - Servizio" at bounding box center [200, 362] width 176 height 22
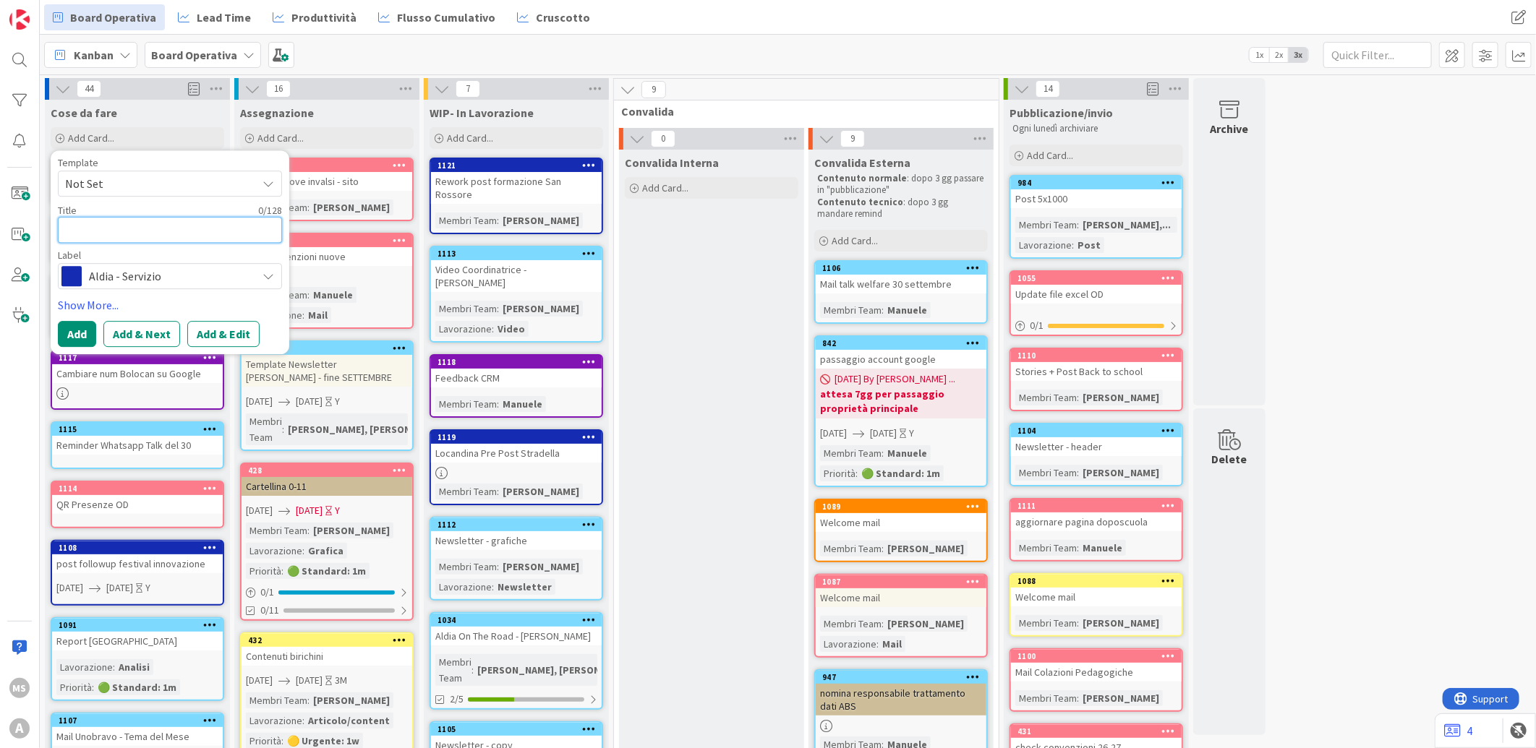
click at [152, 240] on textarea at bounding box center [170, 230] width 224 height 26
type textarea "x"
type textarea "P"
type textarea "x"
type textarea "Po"
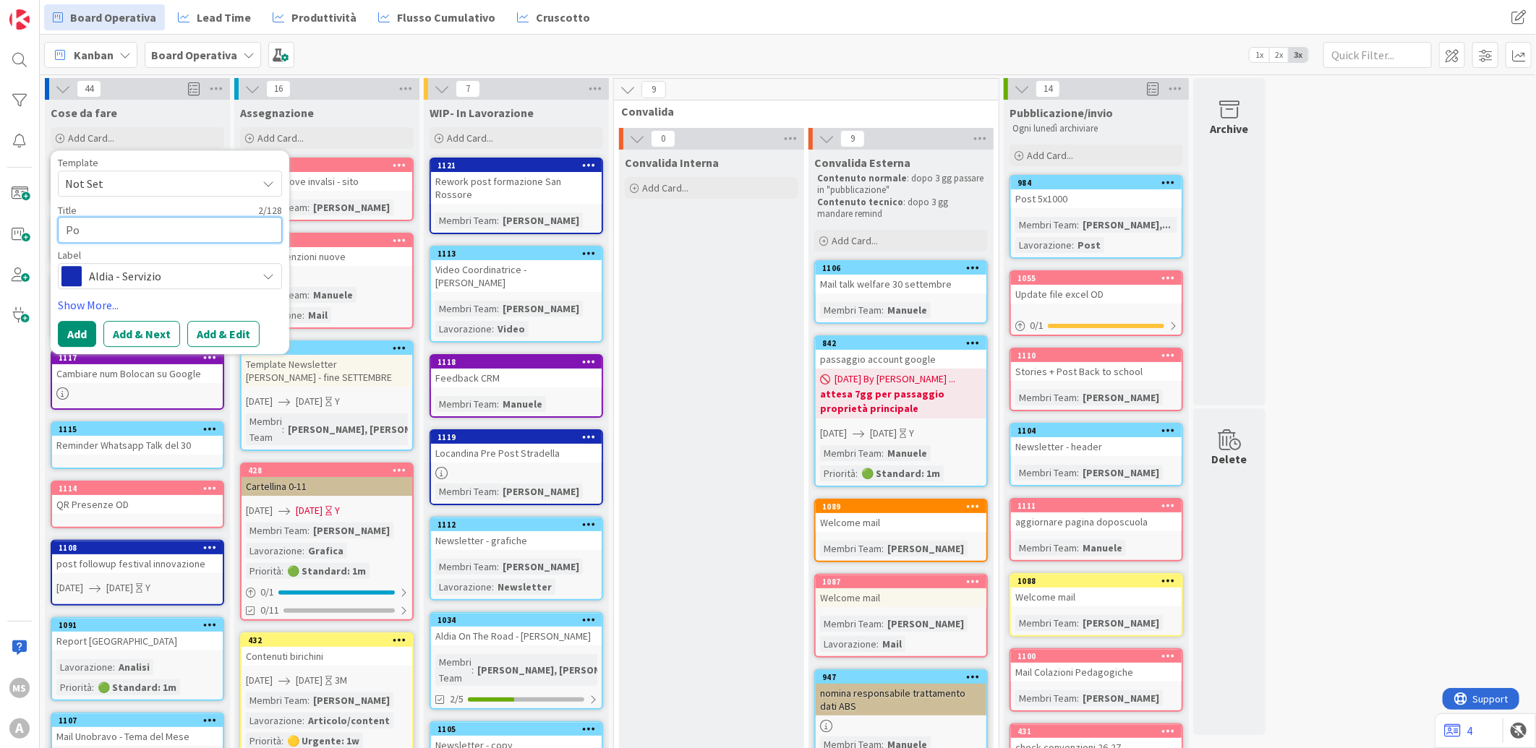
type textarea "x"
type textarea "Pos"
type textarea "x"
type textarea "Post"
type textarea "x"
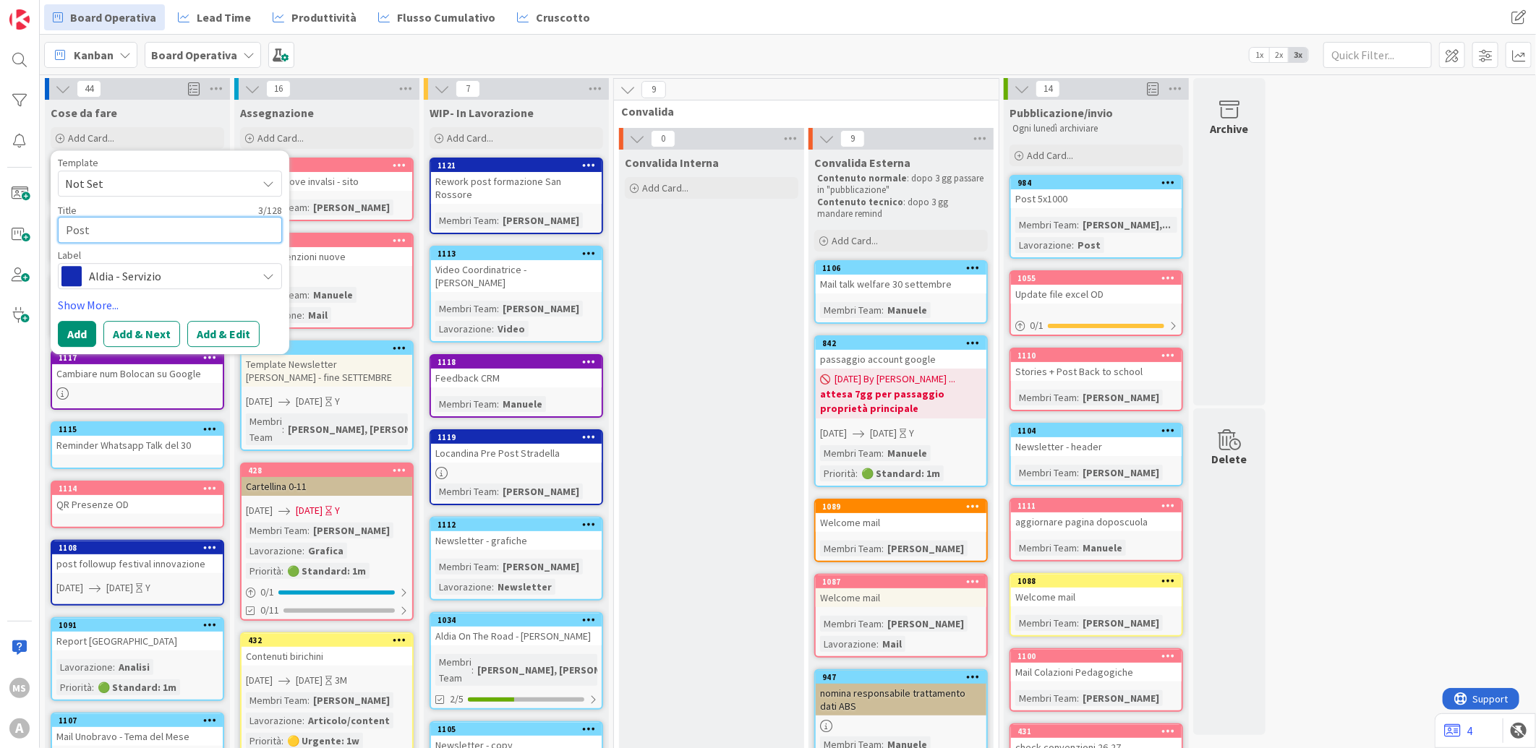
type textarea "Post"
type textarea "x"
type textarea "Post A"
type textarea "x"
type textarea "Post Al"
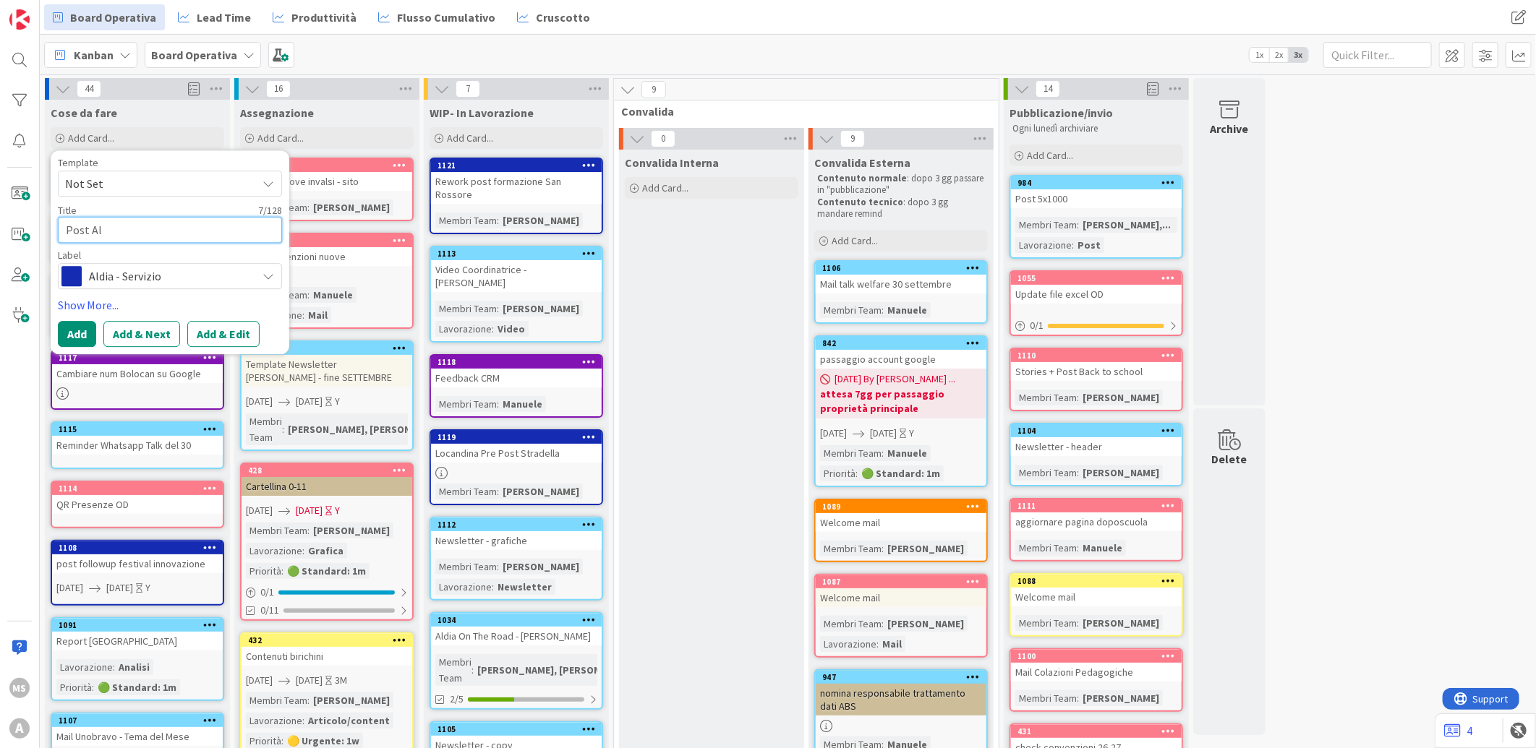
type textarea "x"
type textarea "Post Alz"
type textarea "x"
type textarea "Post Alzh"
type textarea "x"
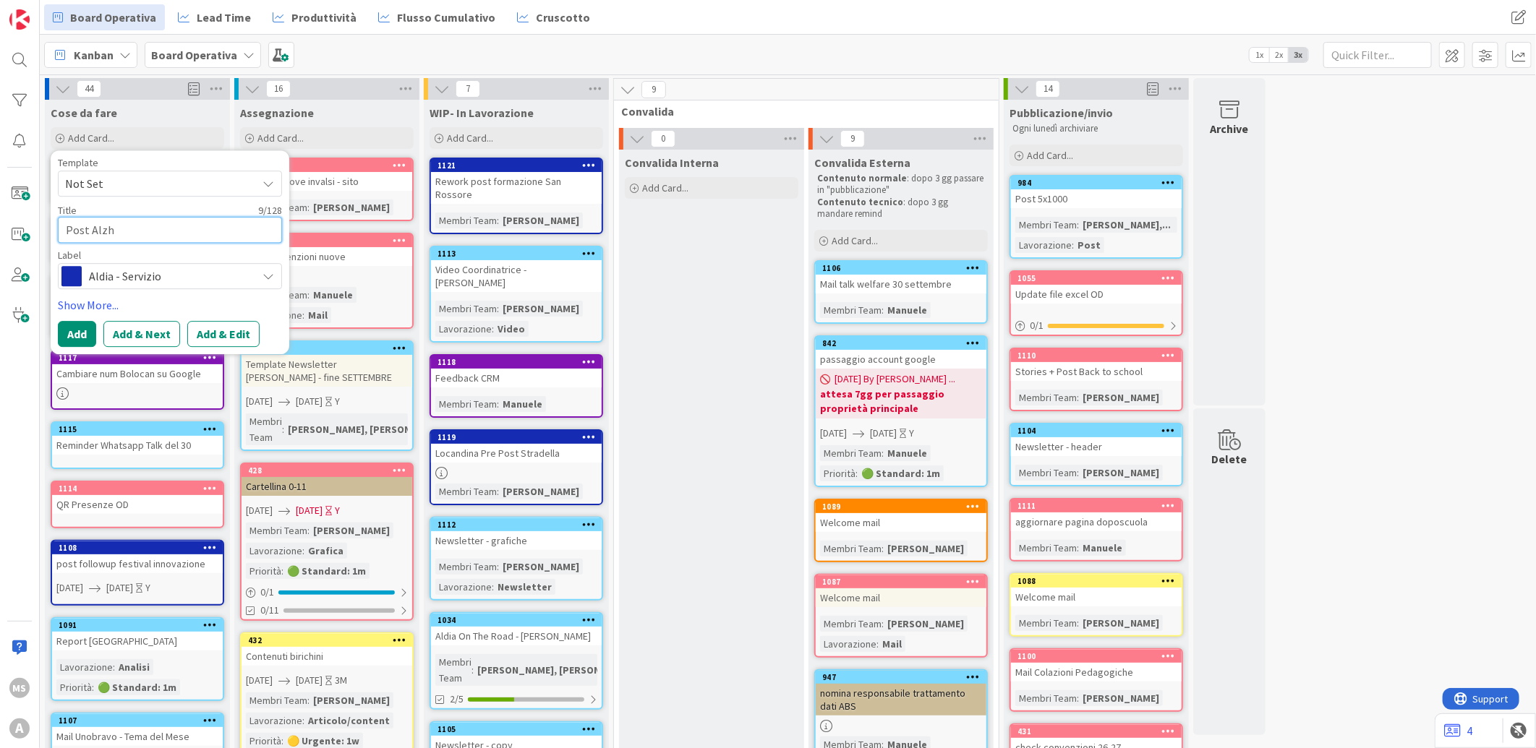
type textarea "Post Alzhe"
type textarea "x"
type textarea "Post Alzhei"
type textarea "x"
type textarea "Post Alzheim"
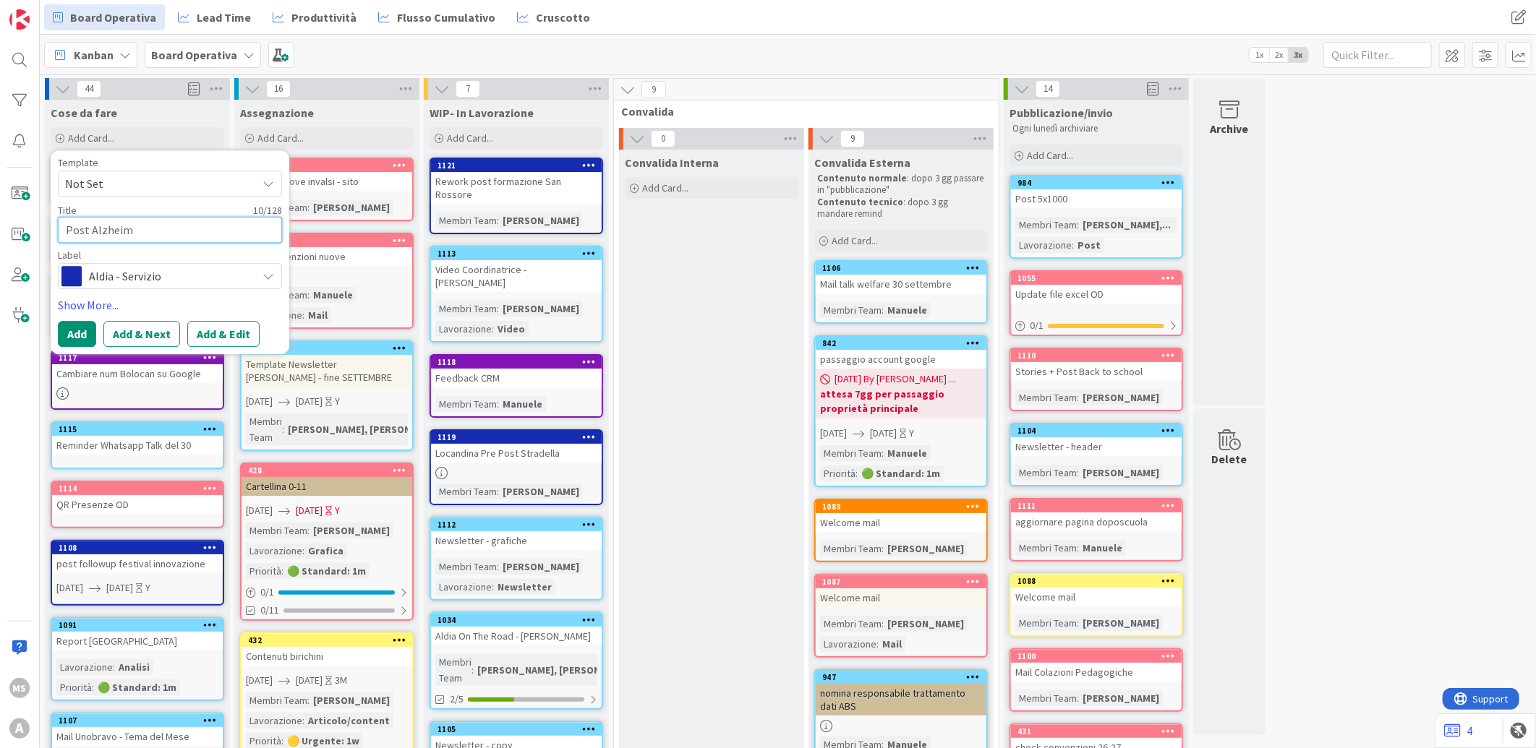
type textarea "x"
type textarea "Post Alzheime"
type textarea "x"
type textarea "Post Alzheimer"
type textarea "x"
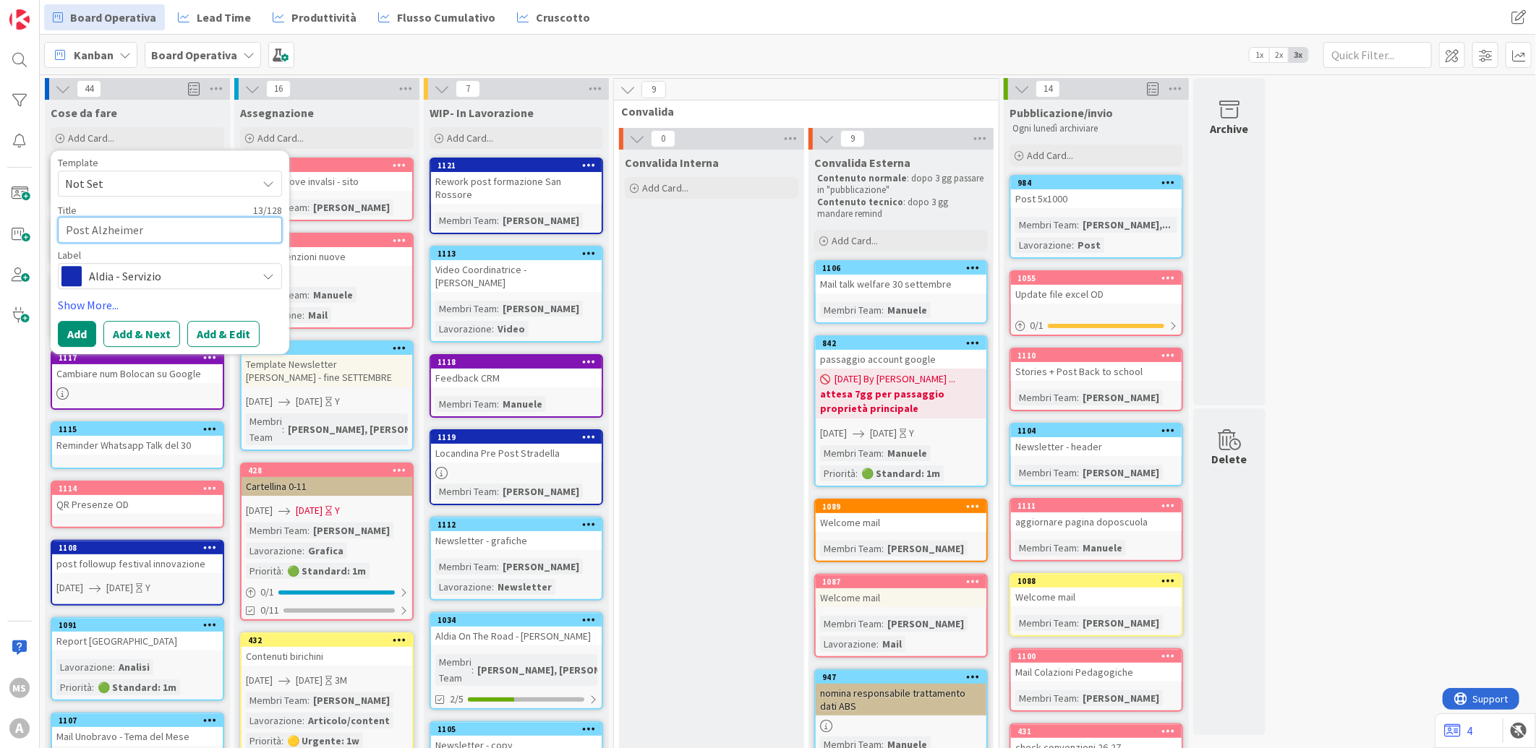
type textarea "Post Alzheimer"
type textarea "x"
type textarea "Post Alzheimer o"
type textarea "x"
type textarea "Post Alzheimer"
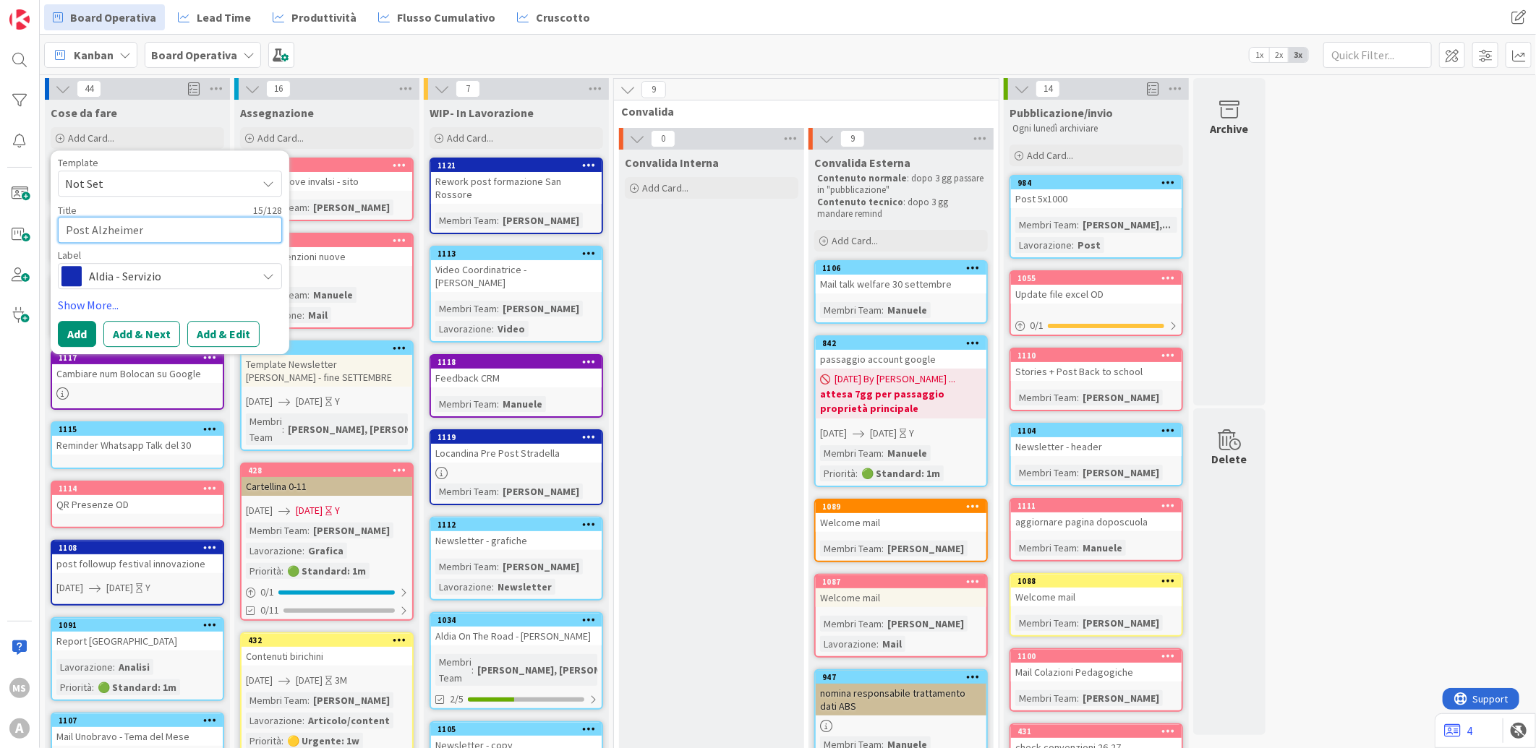
type textarea "x"
type textarea "Post Alzheimer c"
type textarea "x"
type textarea "Post Alzheimer co"
type textarea "x"
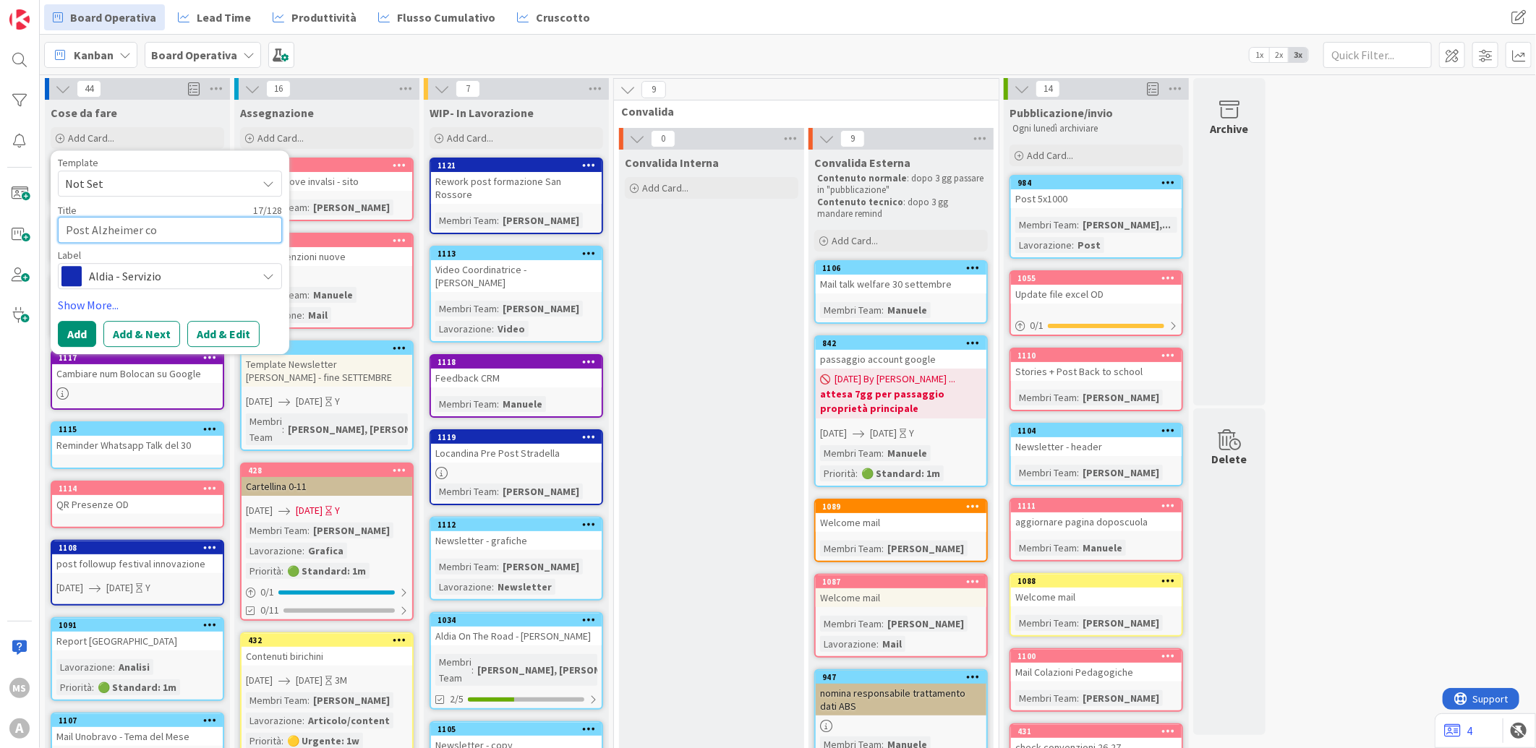
type textarea "Post Alzheimer col"
type textarea "x"
type textarea "Post Alzheimer coll"
type textarea "x"
type textarea "Post Alzheimer colla"
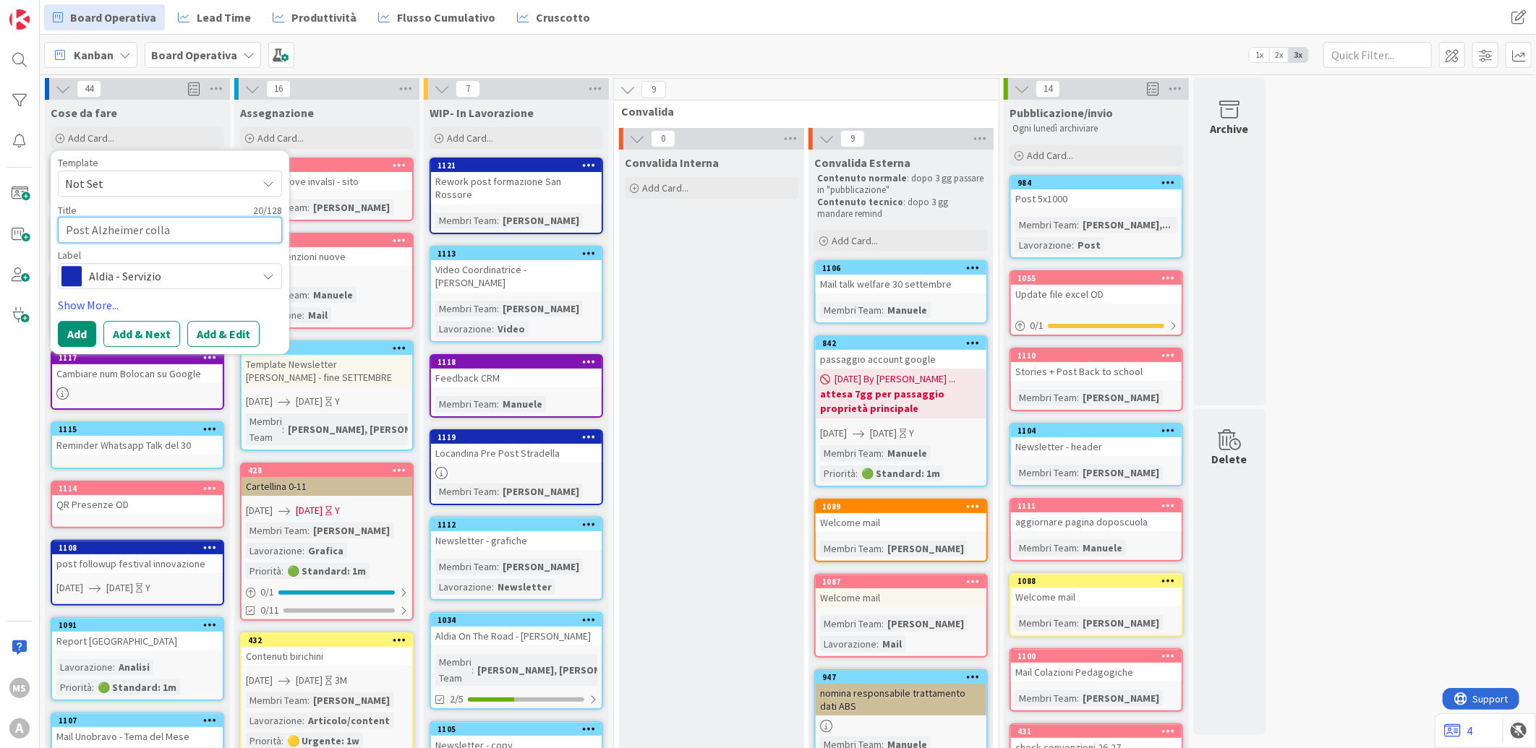
type textarea "x"
type textarea "Post Alzheimer collab"
type textarea "x"
type textarea "Post Alzheimer collabo"
type textarea "x"
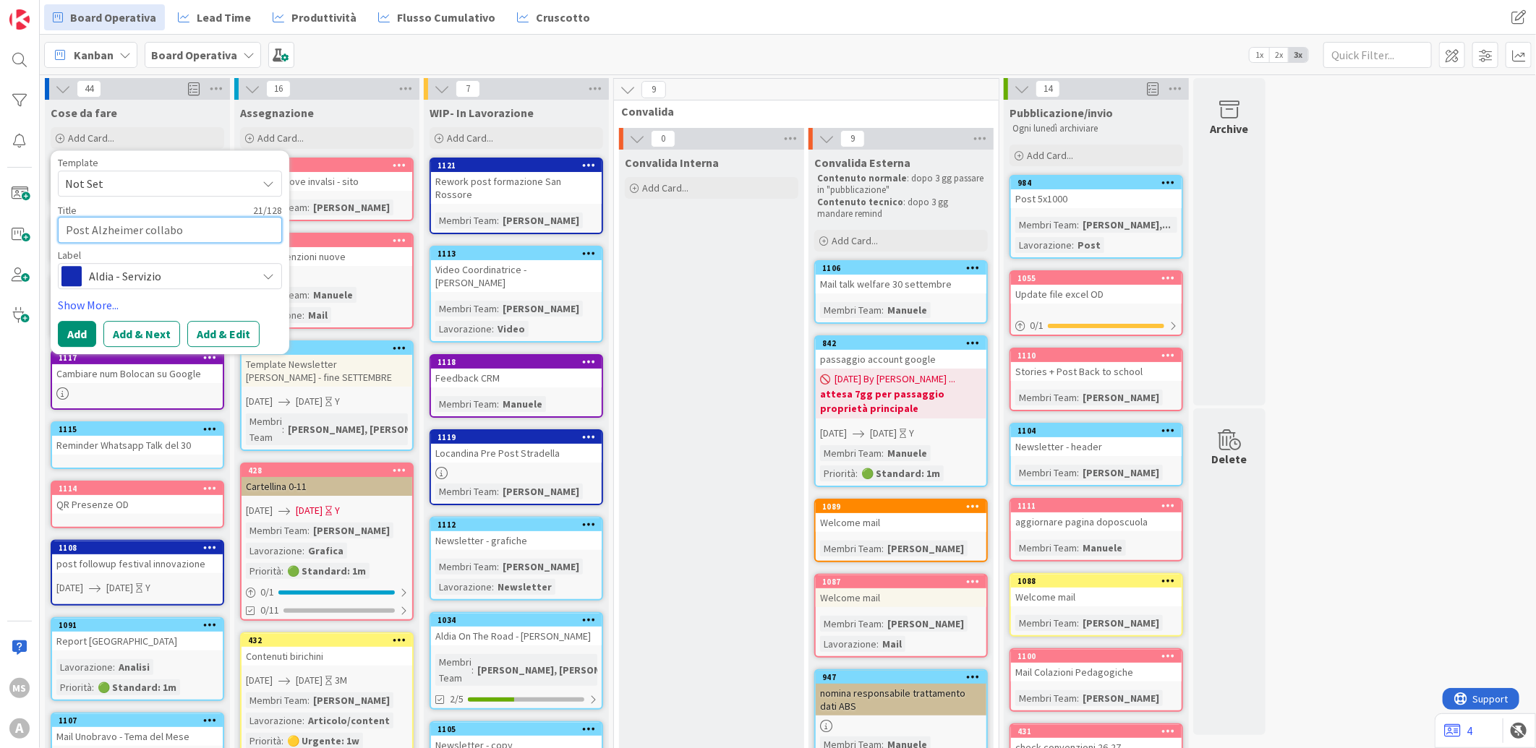
type textarea "Post Alzheimer collabor"
type textarea "x"
type textarea "Post Alzheimer collabora"
type textarea "x"
type textarea "Post Alzheimer collaboraz"
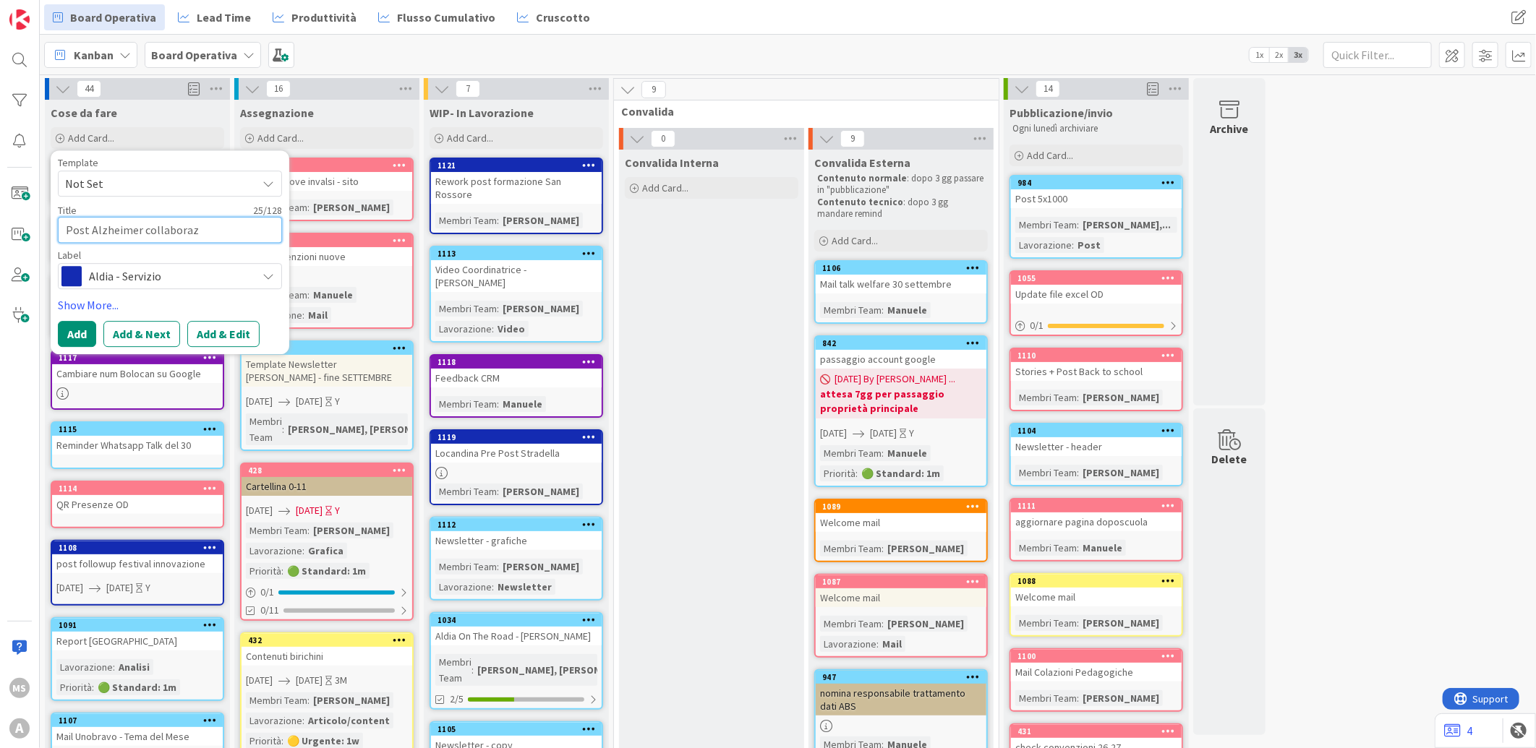
type textarea "x"
type textarea "Post Alzheimer collaborazi"
type textarea "x"
type textarea "Post Alzheimer collaborazio"
type textarea "x"
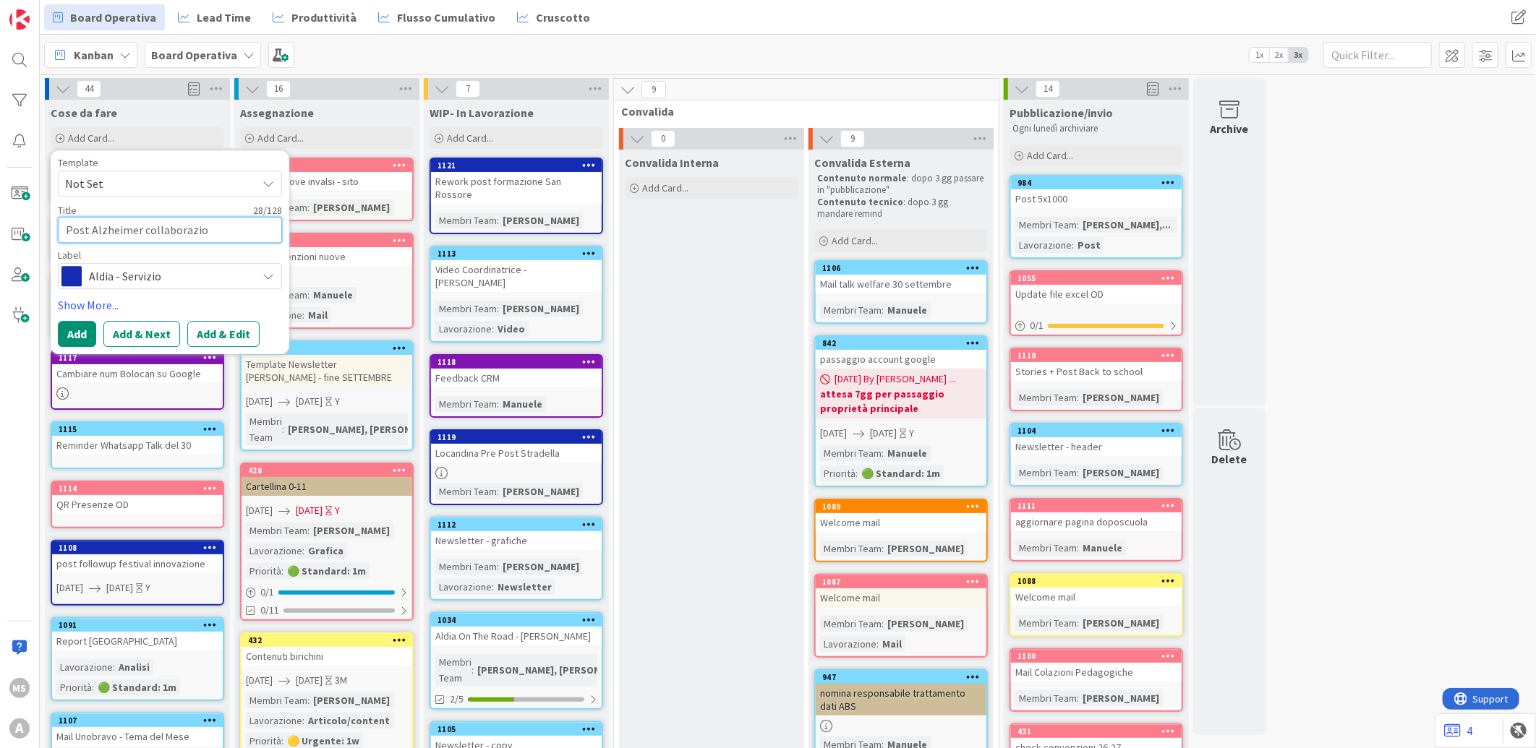
type textarea "Post Alzheimer collaborazion"
type textarea "x"
type textarea "Post Alzheimer collaborazione"
type textarea "x"
type textarea "Post Alzheimer collaborazione"
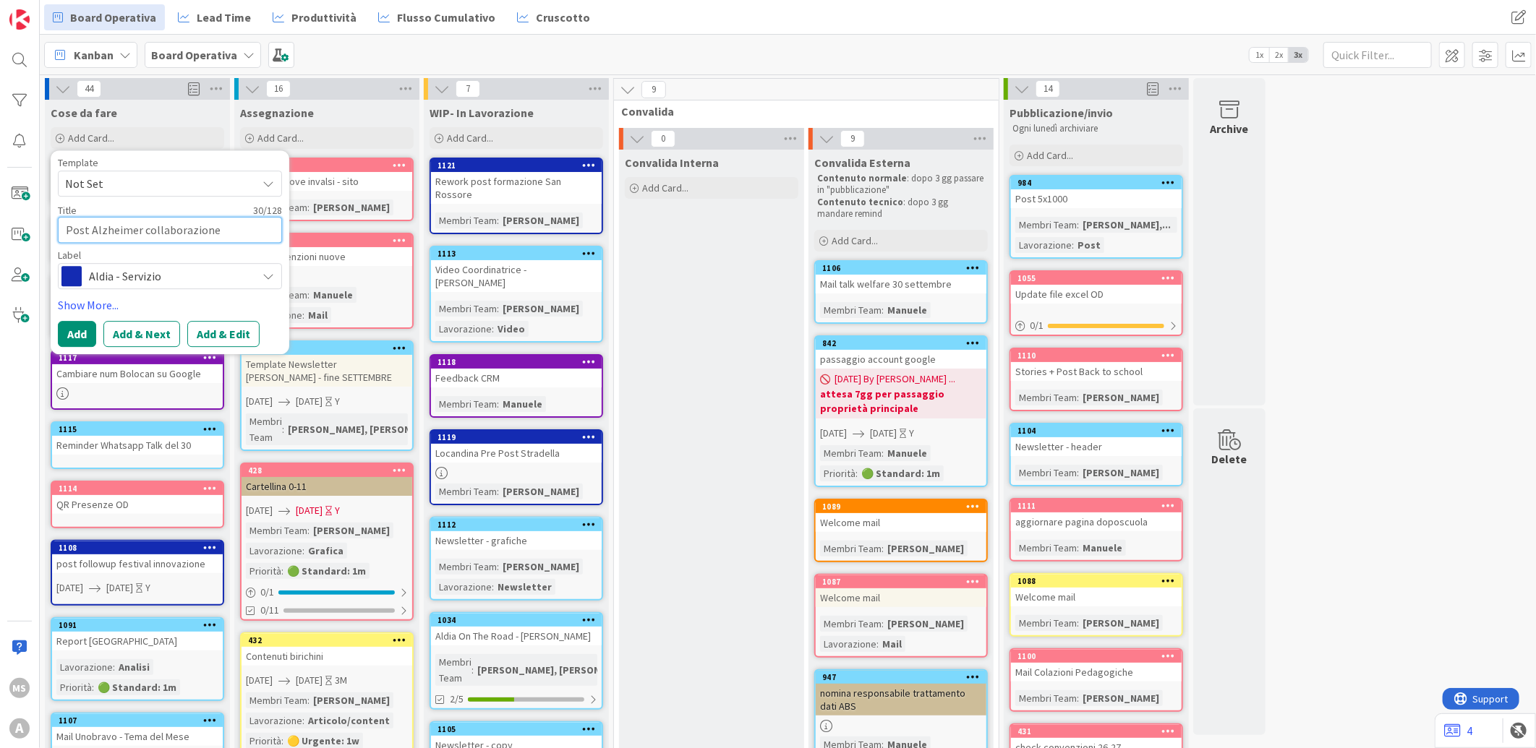
type textarea "x"
type textarea "Post Alzheimer collaborazione S"
type textarea "x"
type textarea "Post Alzheimer collaborazione Se"
type textarea "x"
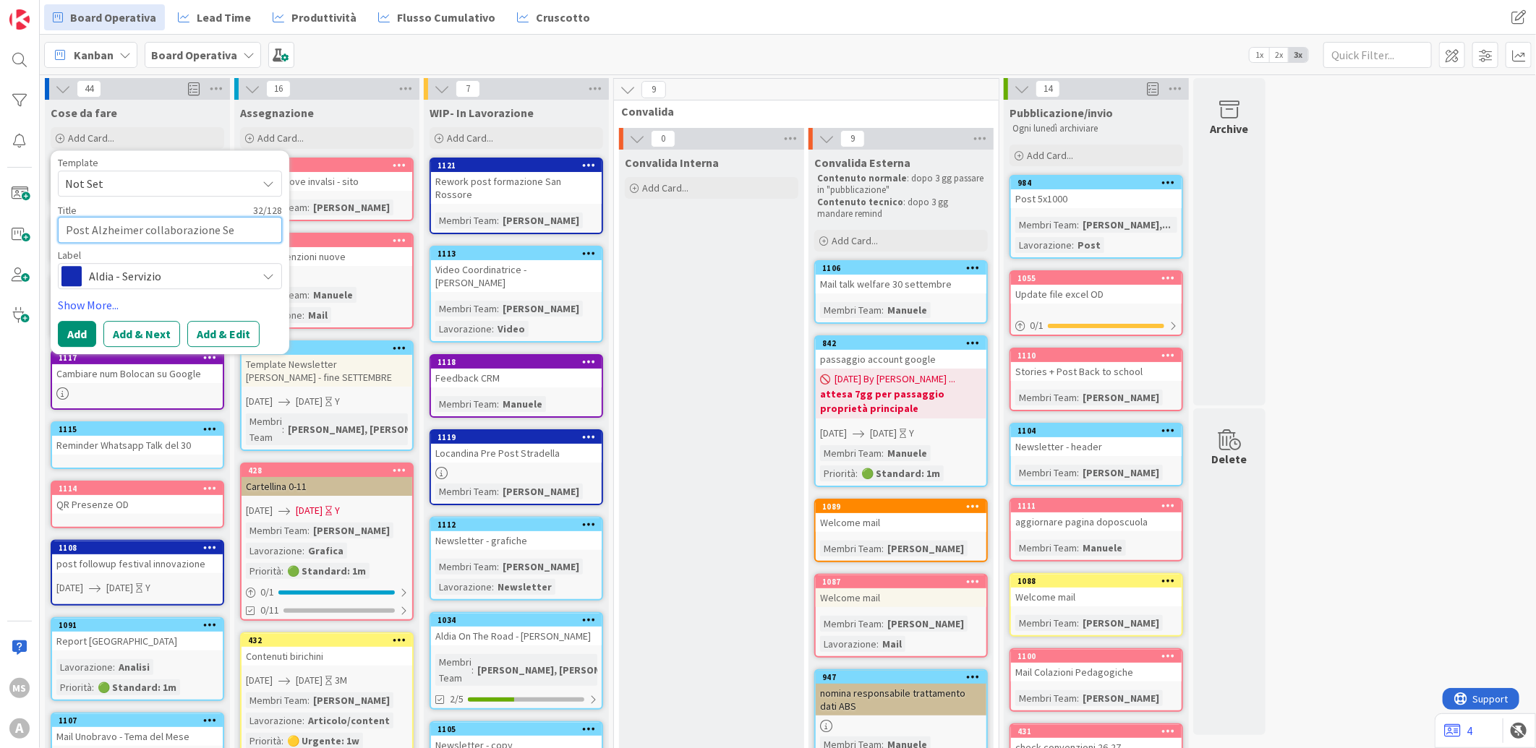
type textarea "Post Alzheimer collaborazione Ser"
type textarea "x"
type textarea "Post Alzheimer collaborazione Seren"
type textarea "x"
type textarea "Post Alzheimer collaborazione Serent"
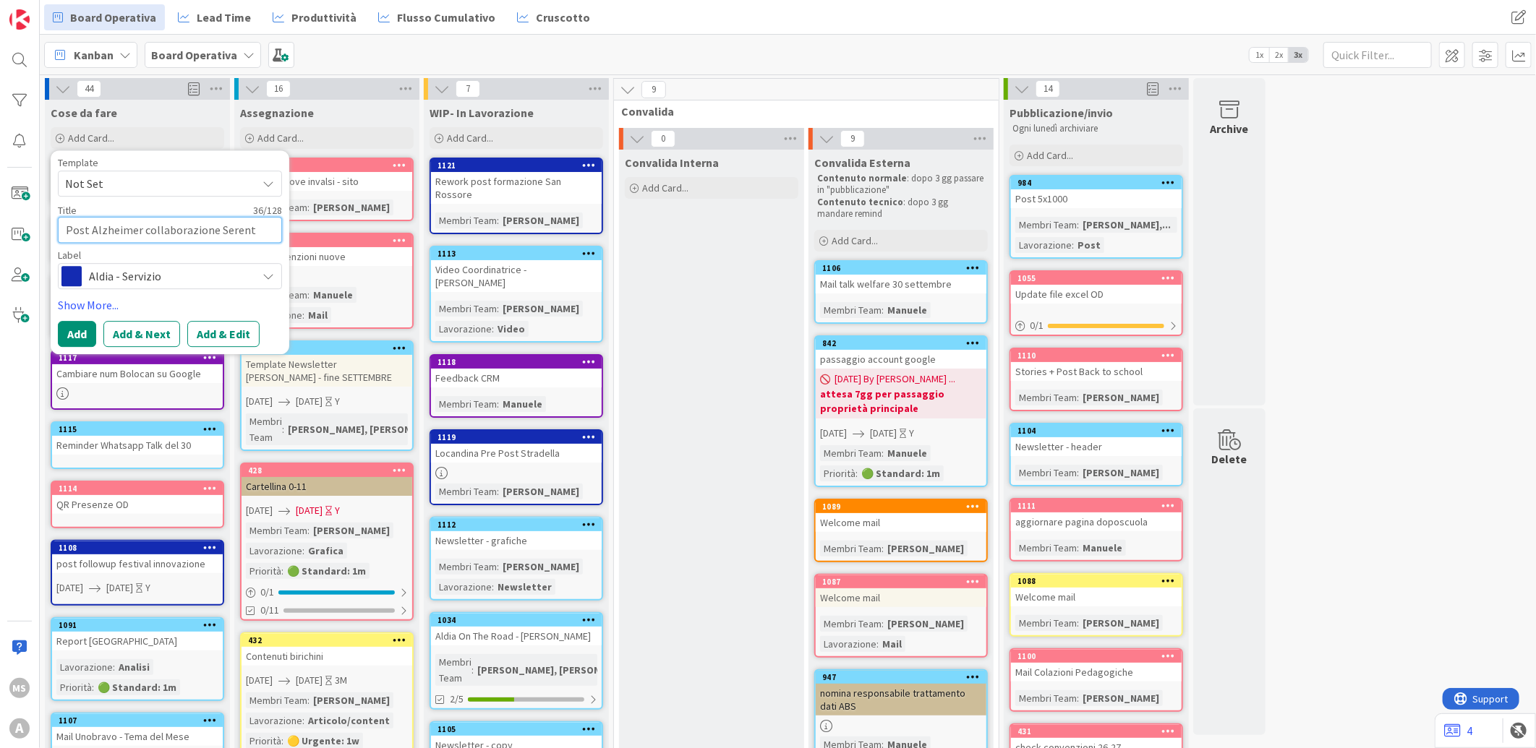
type textarea "x"
type textarea "Post Alzheimer collaborazione Serenth"
type textarea "x"
type textarea "Post Alzheimer collaborazione Serenthà"
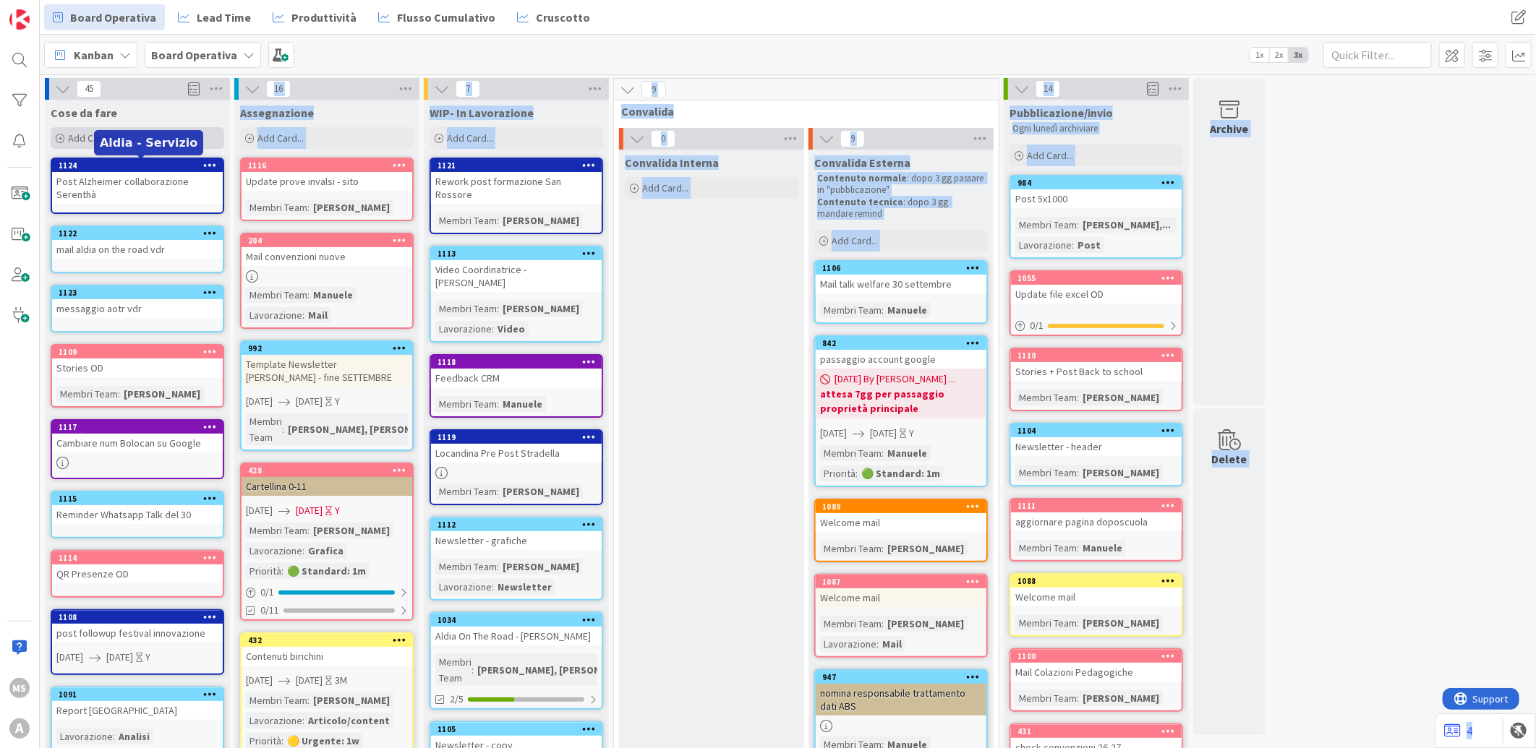
drag, startPoint x: 140, startPoint y: 163, endPoint x: 143, endPoint y: 143, distance: 20.5
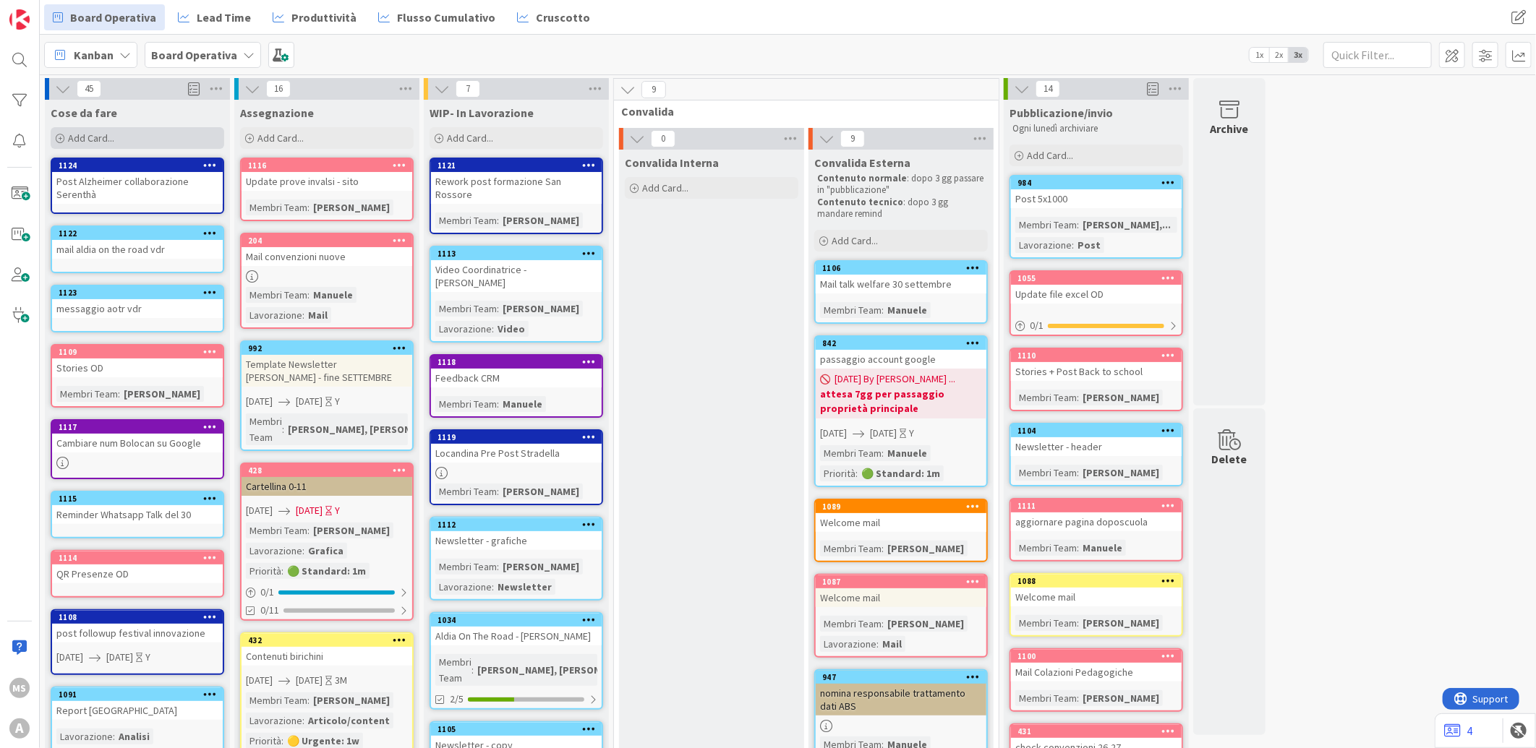
drag, startPoint x: 143, startPoint y: 143, endPoint x: 80, endPoint y: 141, distance: 63.7
click at [80, 141] on span "Add Card..." at bounding box center [91, 138] width 46 height 13
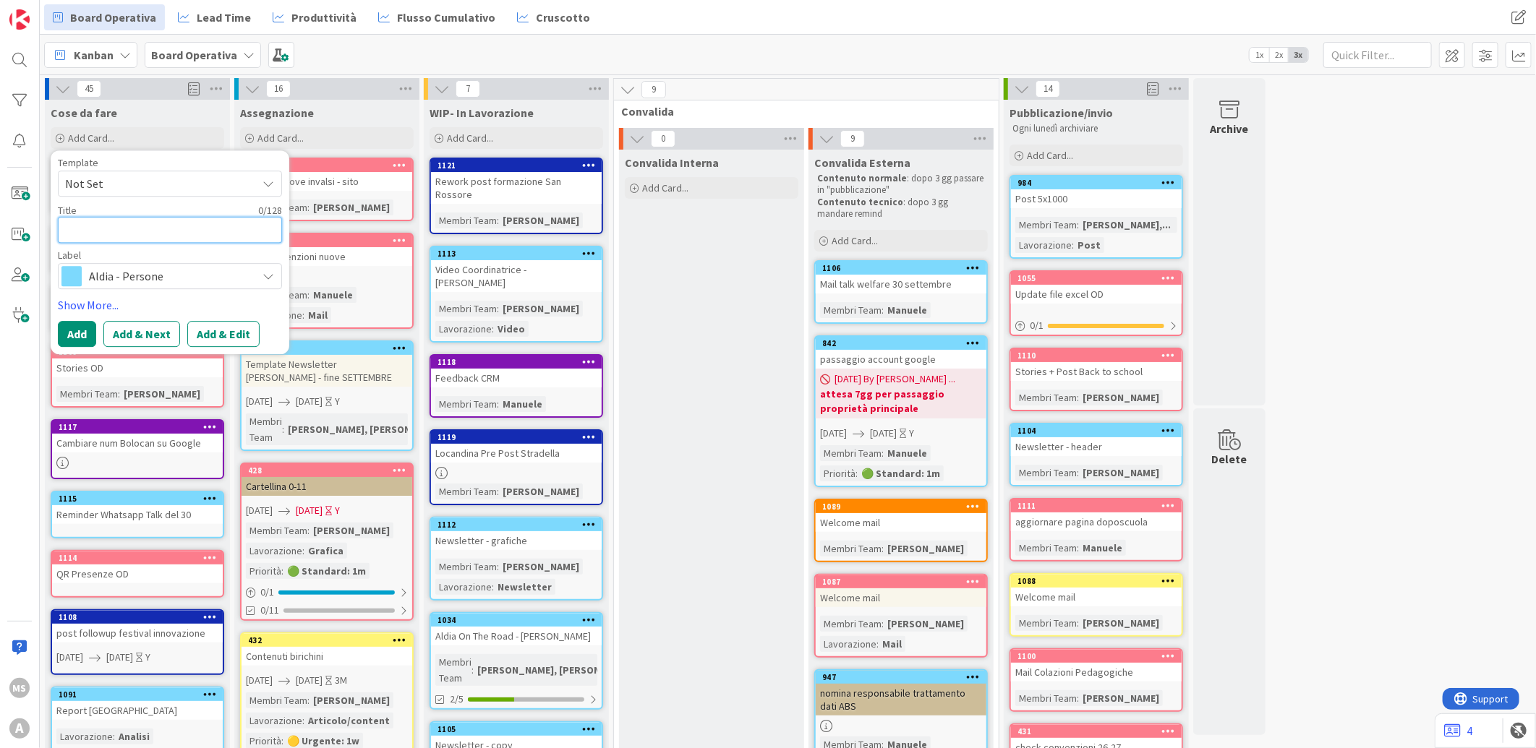
click at [125, 222] on textarea at bounding box center [170, 230] width 224 height 26
type textarea "x"
type textarea "P"
type textarea "x"
type textarea "Pa"
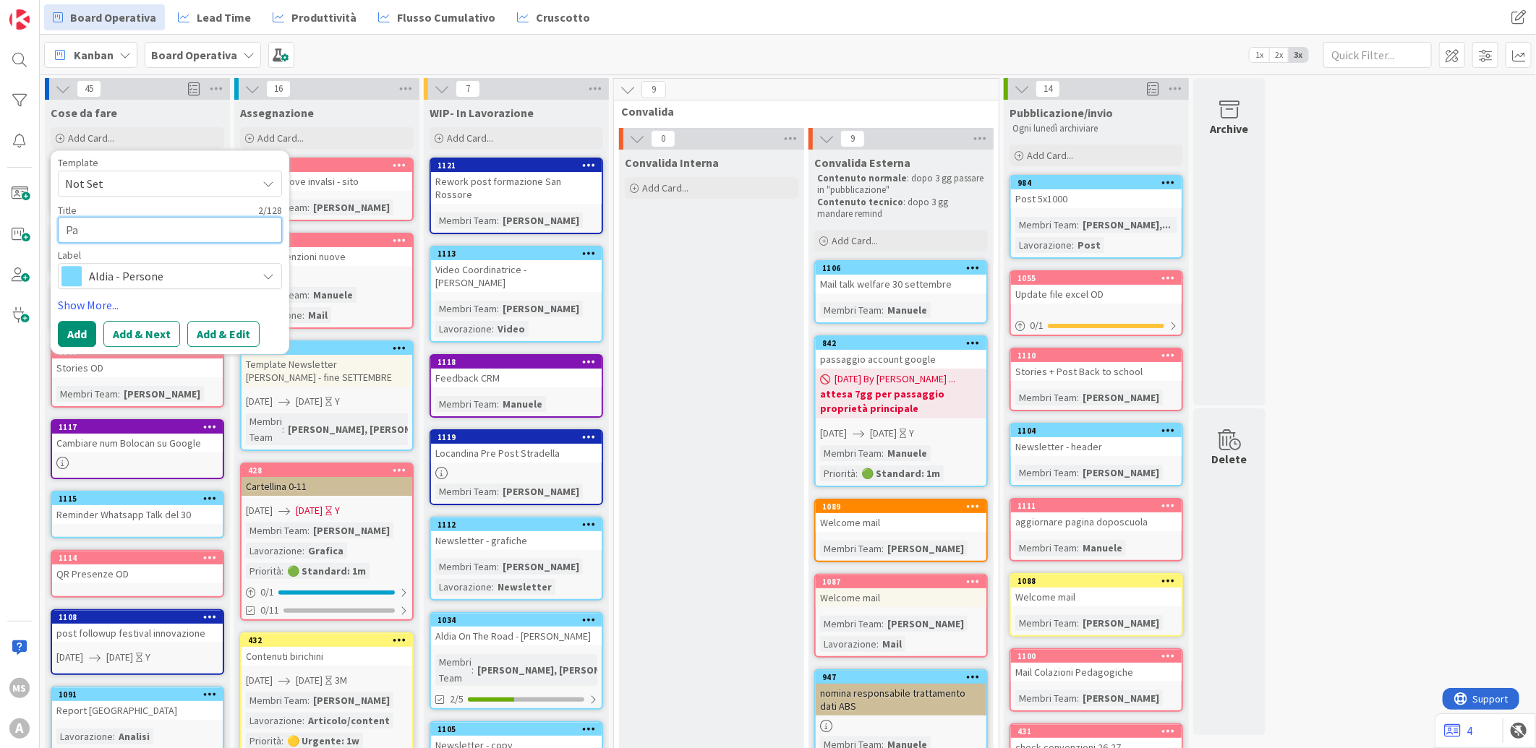
type textarea "x"
type textarea "Pag"
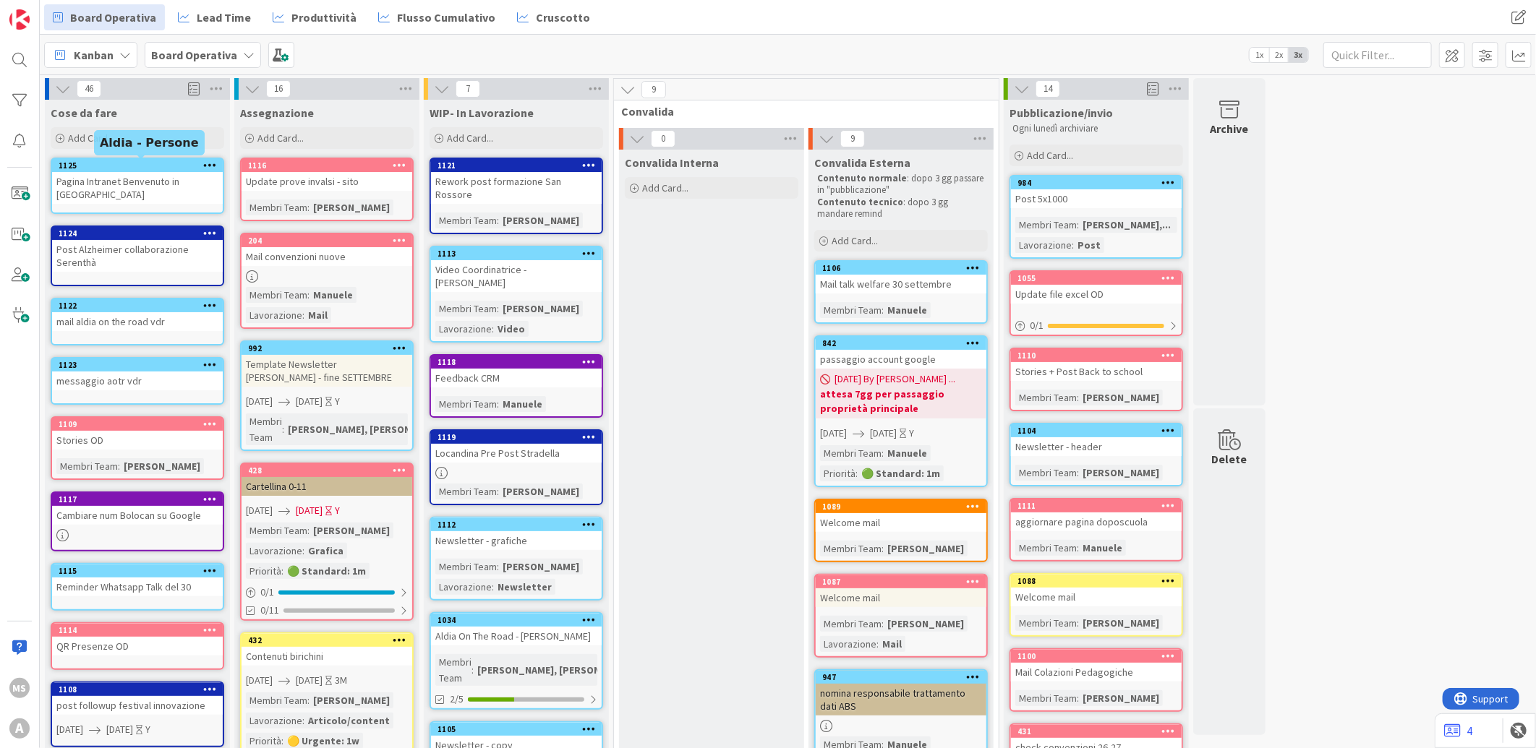
click at [172, 168] on div "1125" at bounding box center [141, 166] width 164 height 10
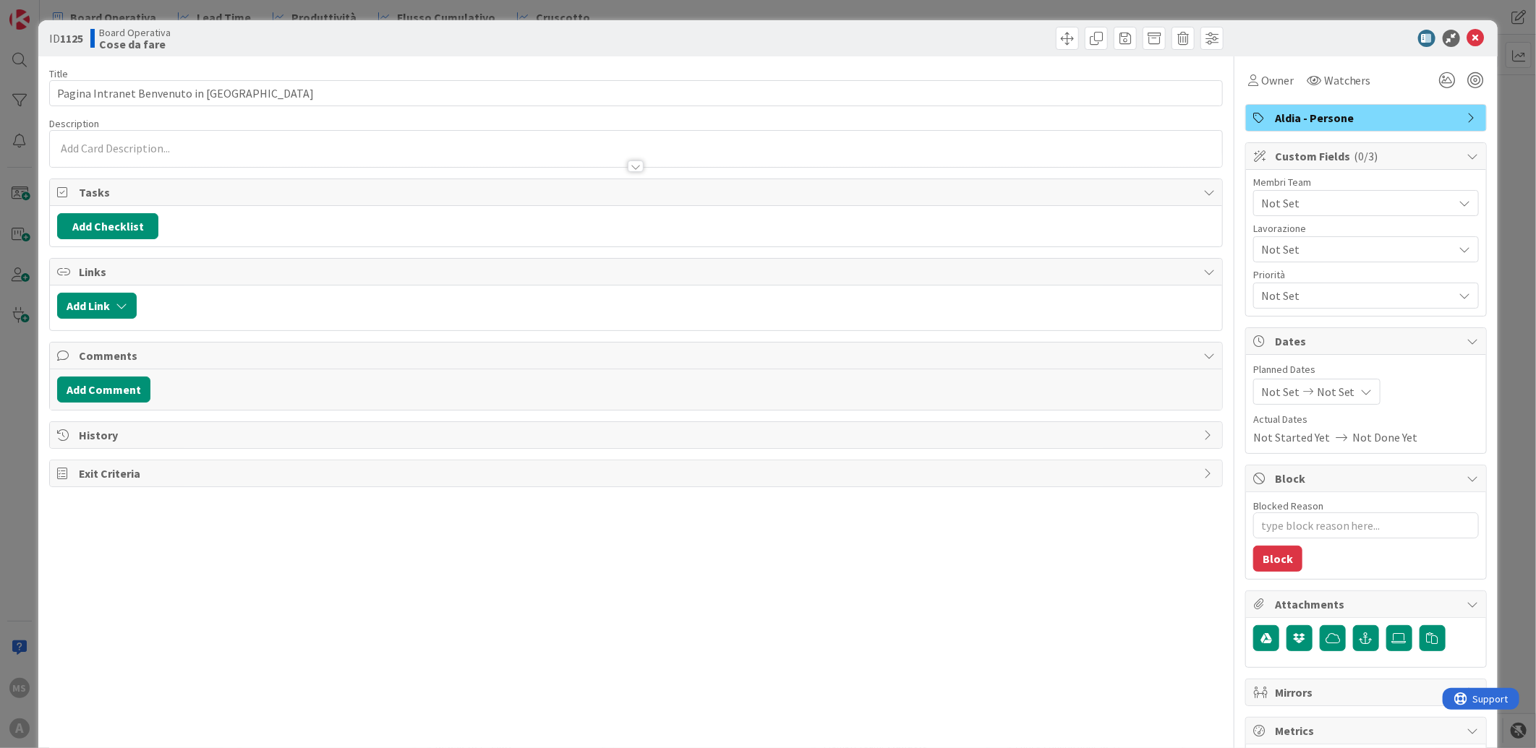
click at [0, 159] on html "MS A Board Operativa Lead Time Produttività Flusso Cumulativo Cruscotto Board O…" at bounding box center [768, 374] width 1536 height 748
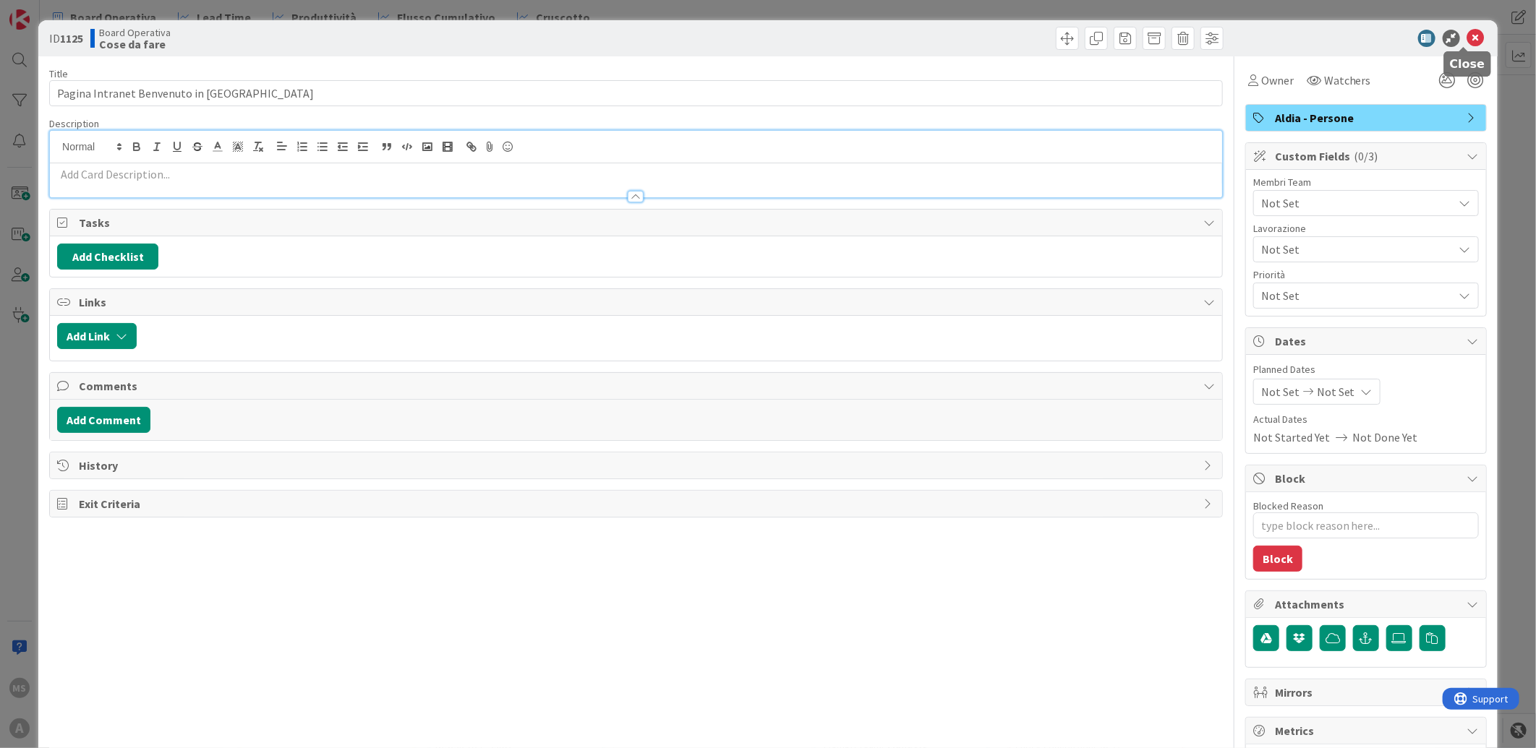
click at [1469, 35] on icon at bounding box center [1475, 38] width 17 height 17
